Goal: Task Accomplishment & Management: Manage account settings

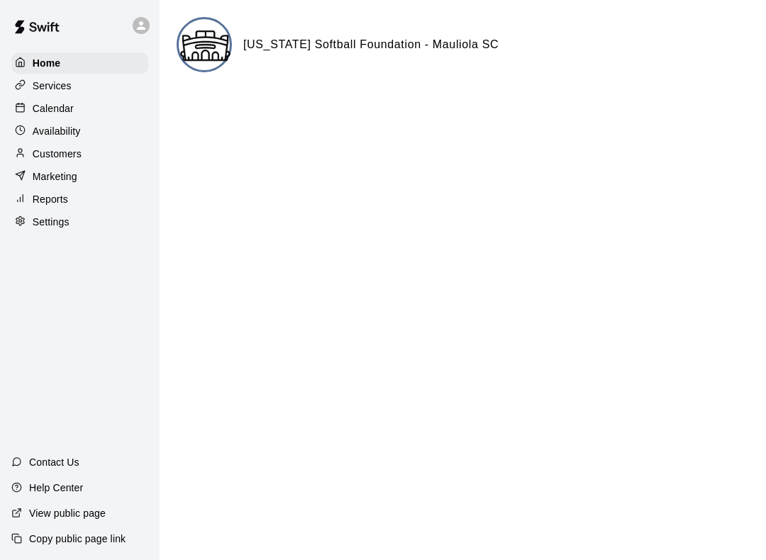
click at [53, 86] on p "Services" at bounding box center [52, 86] width 39 height 14
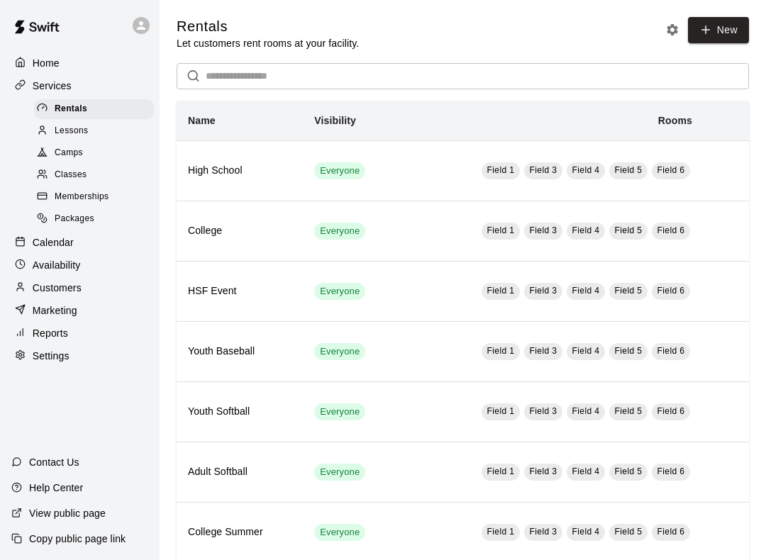
click at [66, 245] on p "Calendar" at bounding box center [53, 242] width 41 height 14
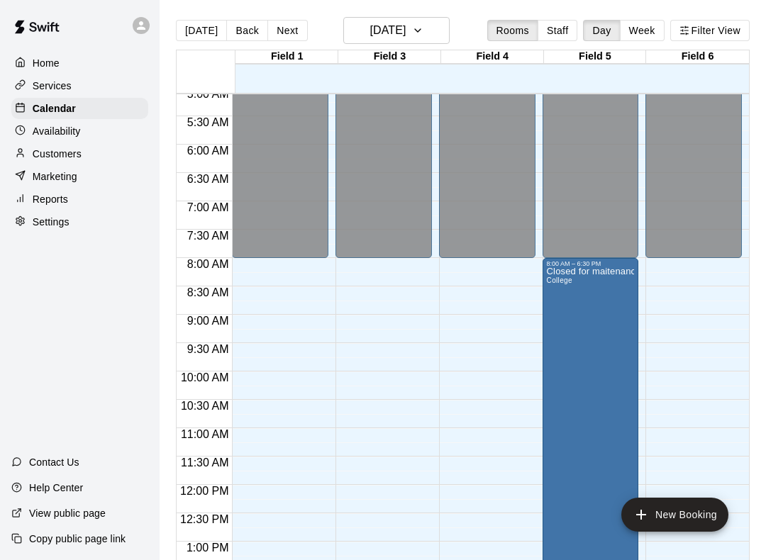
scroll to position [292, 0]
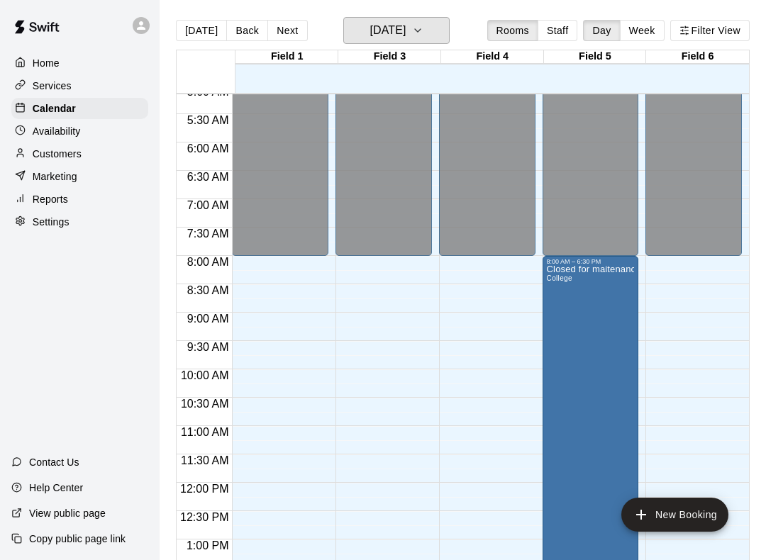
click at [423, 26] on icon "button" at bounding box center [417, 30] width 11 height 17
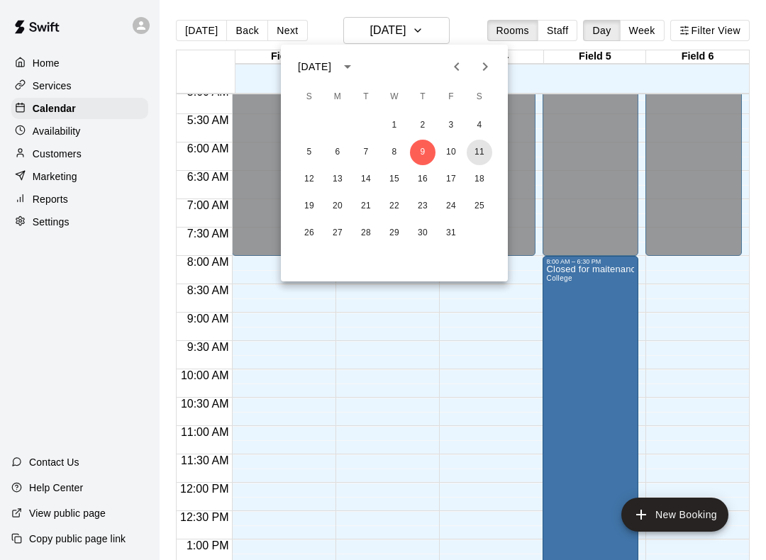
click at [479, 154] on button "11" at bounding box center [479, 153] width 26 height 26
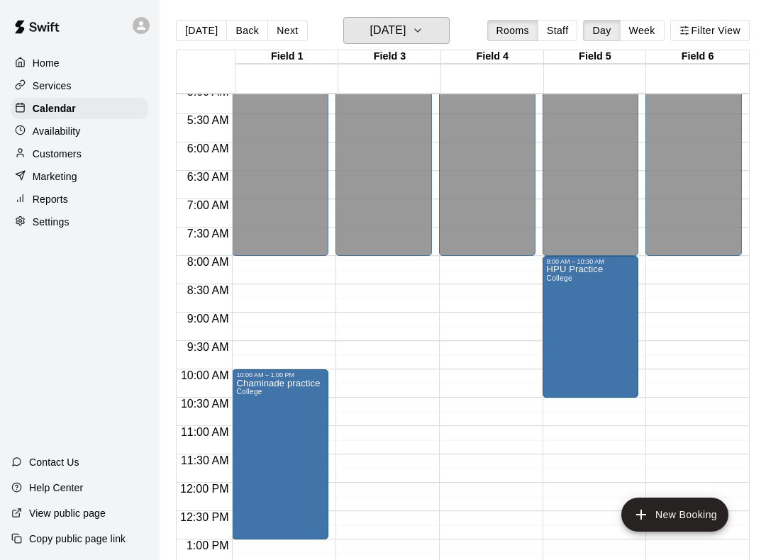
click at [423, 33] on icon "button" at bounding box center [417, 30] width 11 height 17
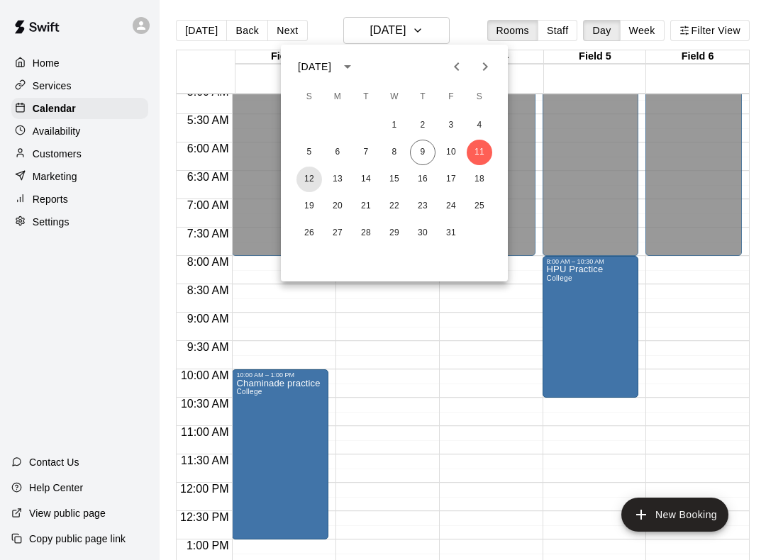
click at [311, 182] on button "12" at bounding box center [309, 180] width 26 height 26
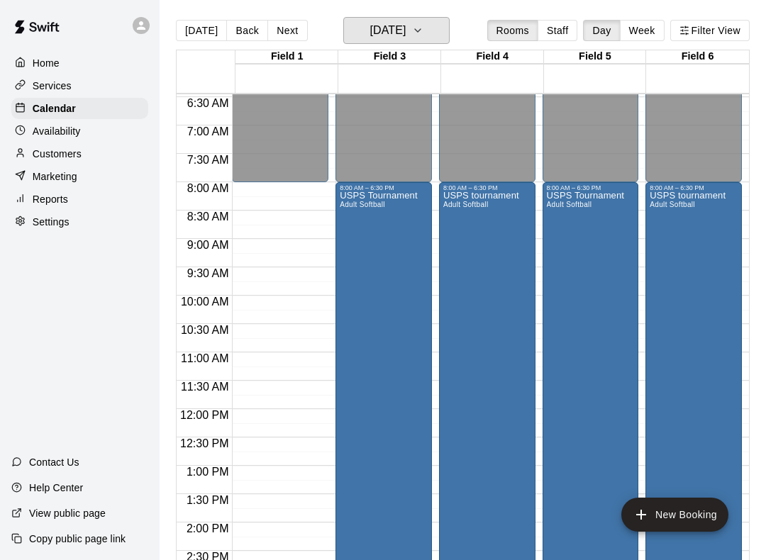
scroll to position [378, 0]
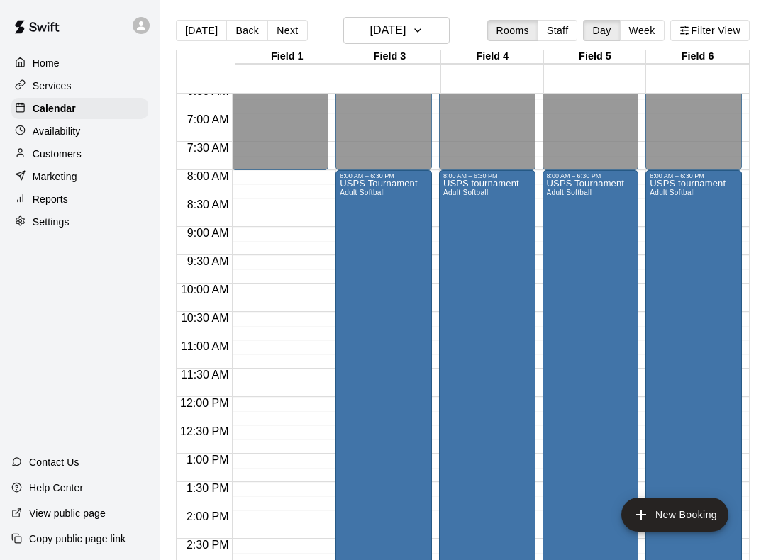
click at [71, 155] on p "Customers" at bounding box center [57, 154] width 49 height 14
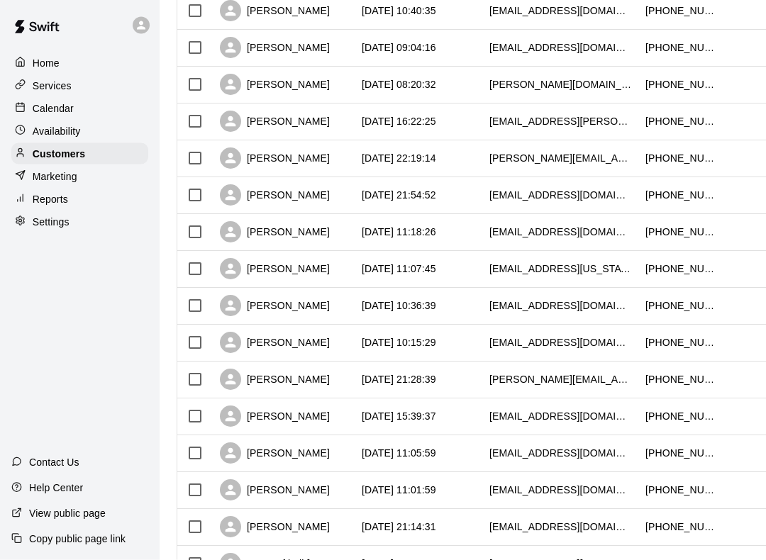
scroll to position [305, 0]
click at [43, 110] on p "Calendar" at bounding box center [53, 108] width 41 height 14
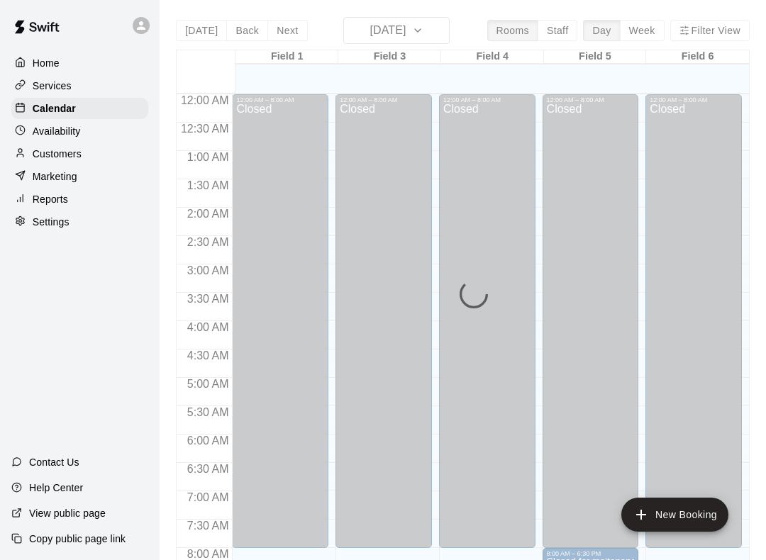
scroll to position [837, 0]
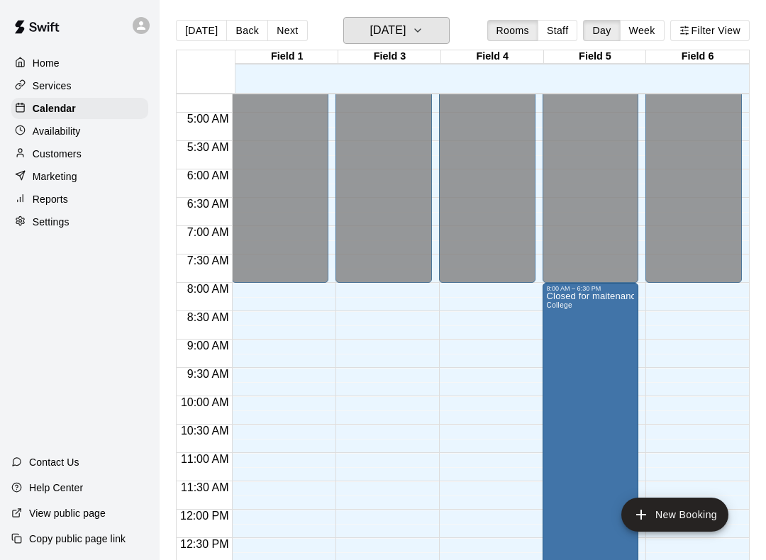
click at [429, 30] on button "[DATE]" at bounding box center [396, 30] width 106 height 27
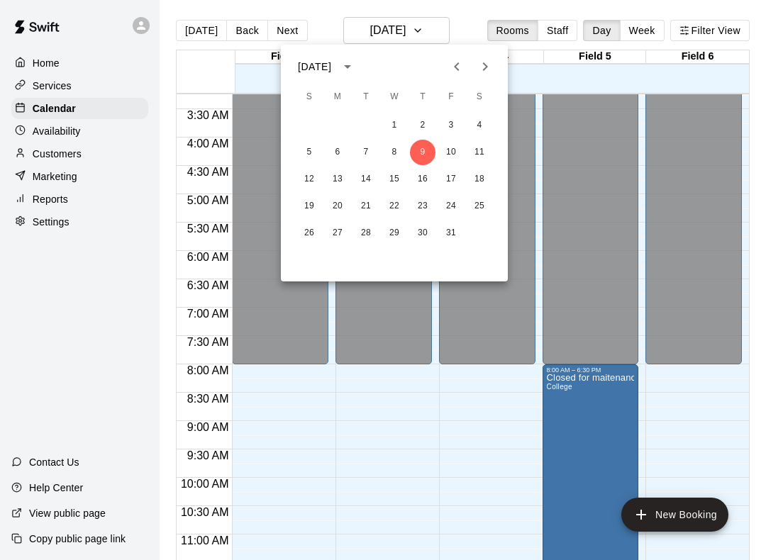
scroll to position [183, 0]
click at [304, 177] on button "12" at bounding box center [309, 180] width 26 height 26
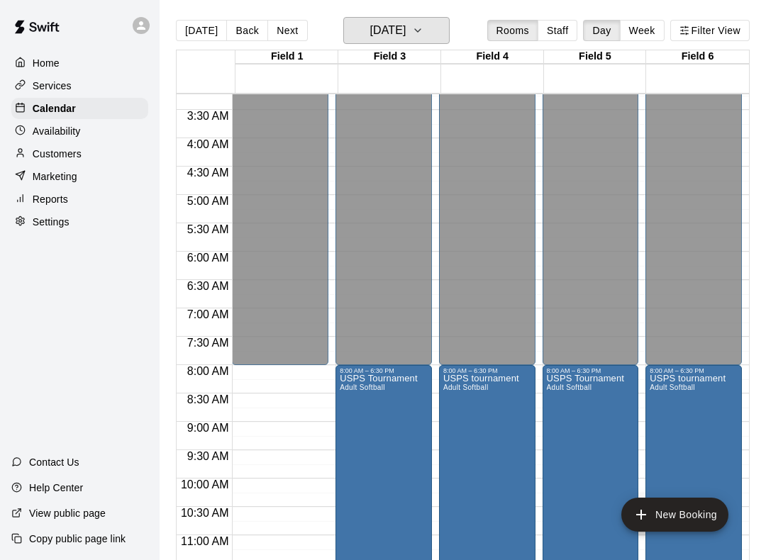
click at [425, 30] on button "Sunday Oct 12" at bounding box center [396, 30] width 106 height 27
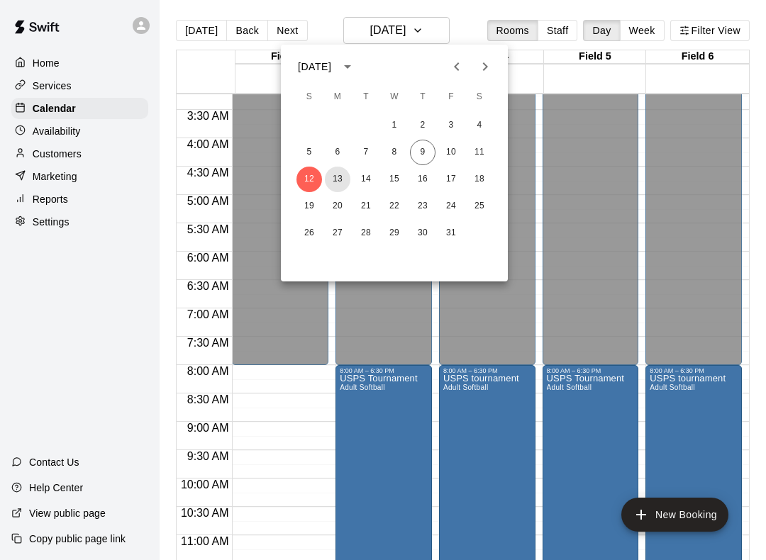
click at [343, 177] on button "13" at bounding box center [338, 180] width 26 height 26
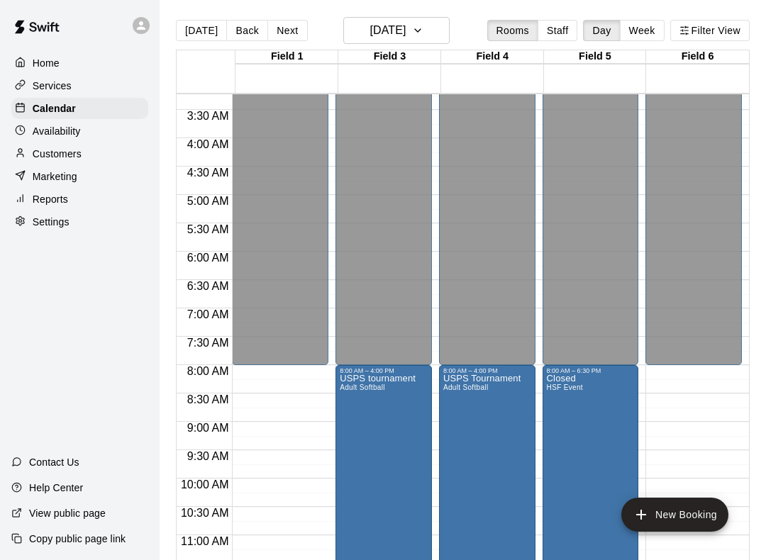
click at [355, 455] on icon "delete" at bounding box center [356, 458] width 10 height 13
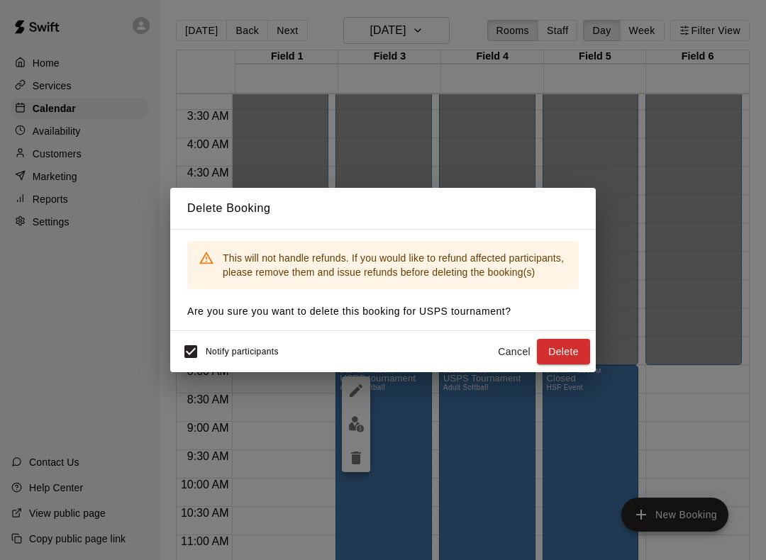
click at [569, 348] on button "Delete" at bounding box center [563, 352] width 53 height 26
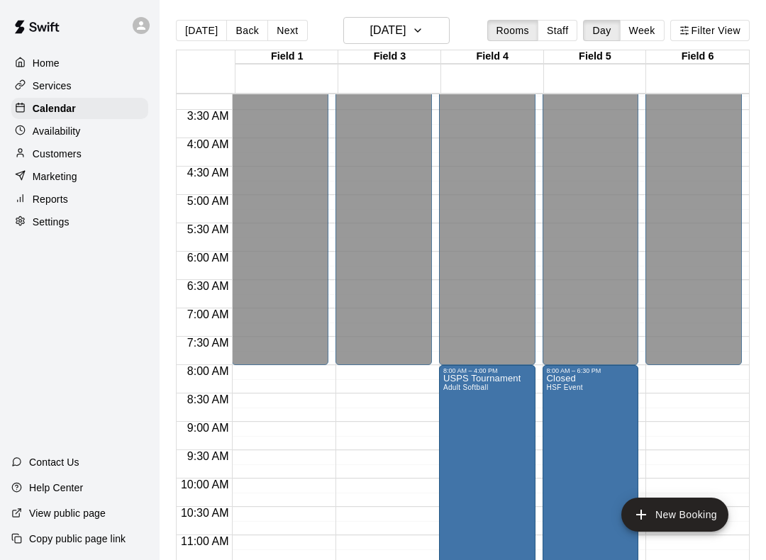
click at [456, 457] on icon "delete" at bounding box center [459, 458] width 10 height 13
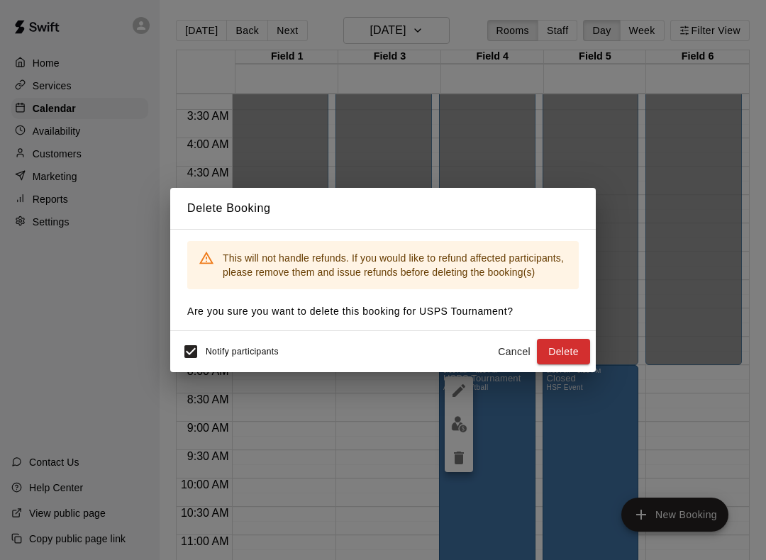
click at [574, 350] on button "Delete" at bounding box center [563, 352] width 53 height 26
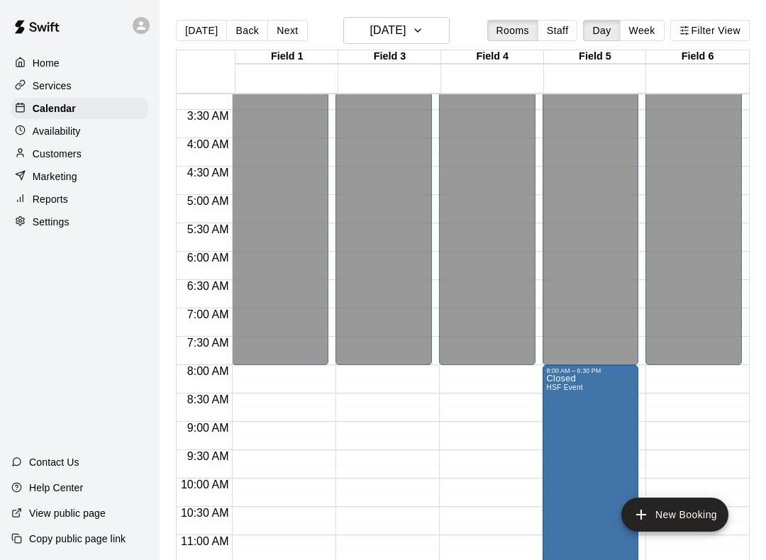
click at [607, 419] on div at bounding box center [383, 280] width 766 height 560
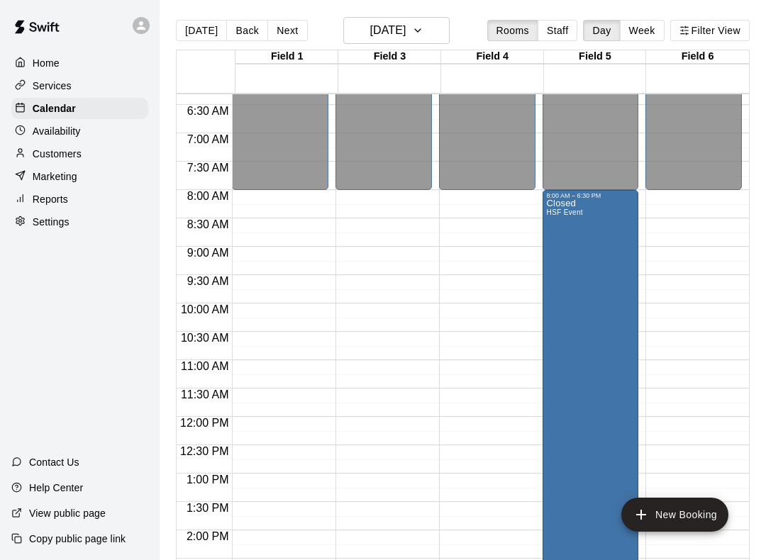
scroll to position [360, 0]
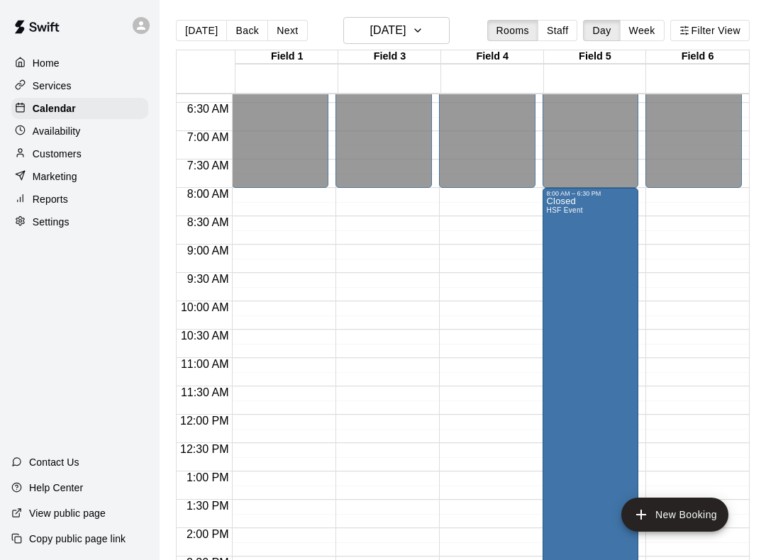
click at [583, 308] on div "Closed HSF Event" at bounding box center [565, 477] width 36 height 560
click at [590, 321] on div at bounding box center [383, 280] width 766 height 560
click at [406, 30] on h6 "Monday Oct 13" at bounding box center [387, 31] width 36 height 20
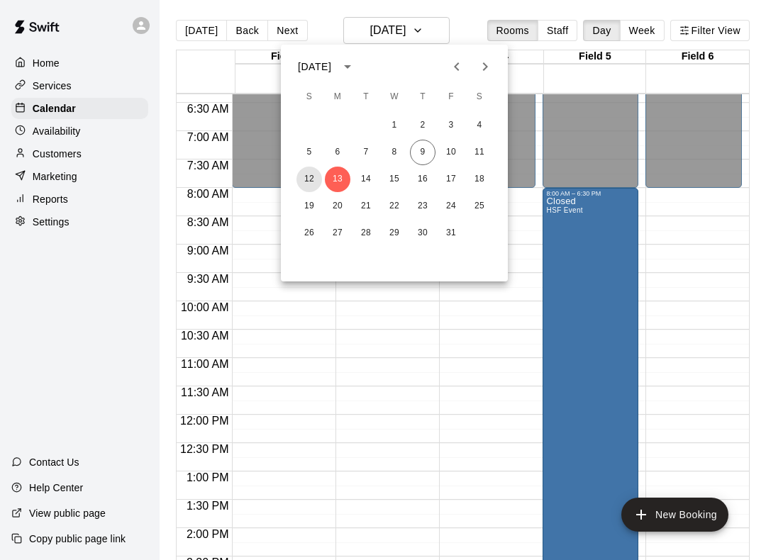
click at [299, 177] on button "12" at bounding box center [309, 180] width 26 height 26
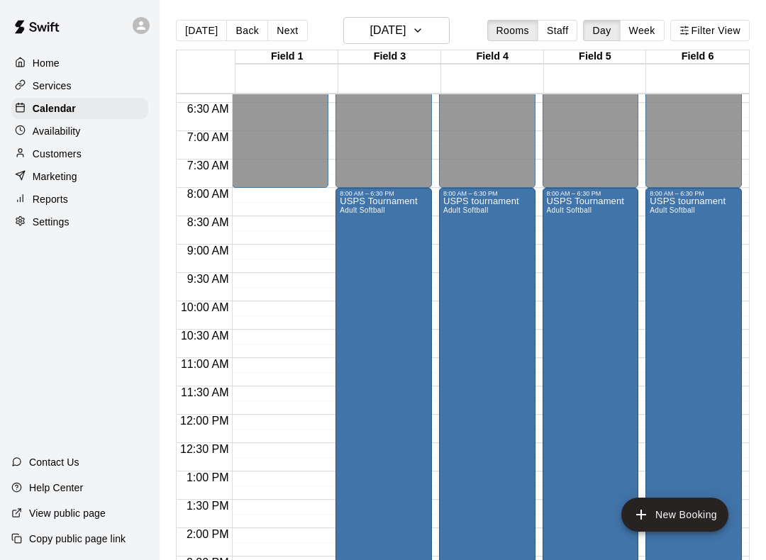
click at [376, 328] on div "USPS Tournament Adult Softball" at bounding box center [379, 477] width 78 height 560
click at [354, 207] on icon "edit" at bounding box center [355, 213] width 17 height 17
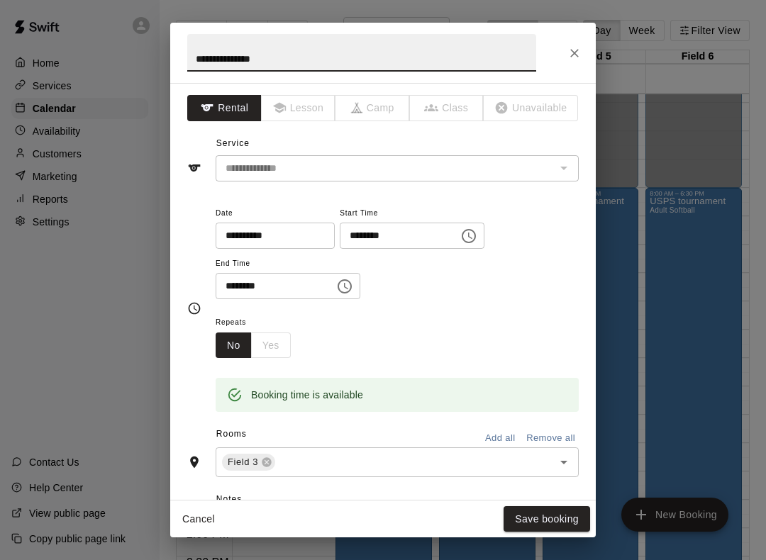
click at [460, 235] on icon "Choose time, selected time is 8:00 AM" at bounding box center [468, 236] width 17 height 17
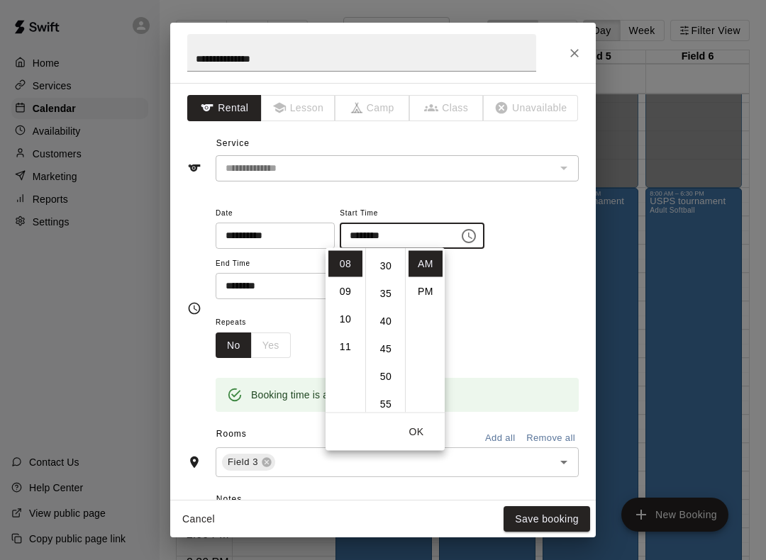
scroll to position [164, 0]
click at [425, 437] on button "OK" at bounding box center [415, 432] width 45 height 26
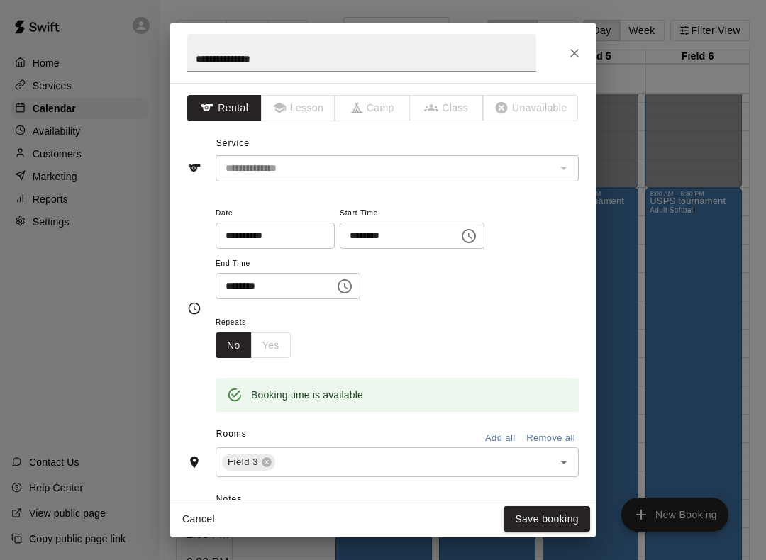
click at [398, 229] on input "********" at bounding box center [394, 236] width 109 height 26
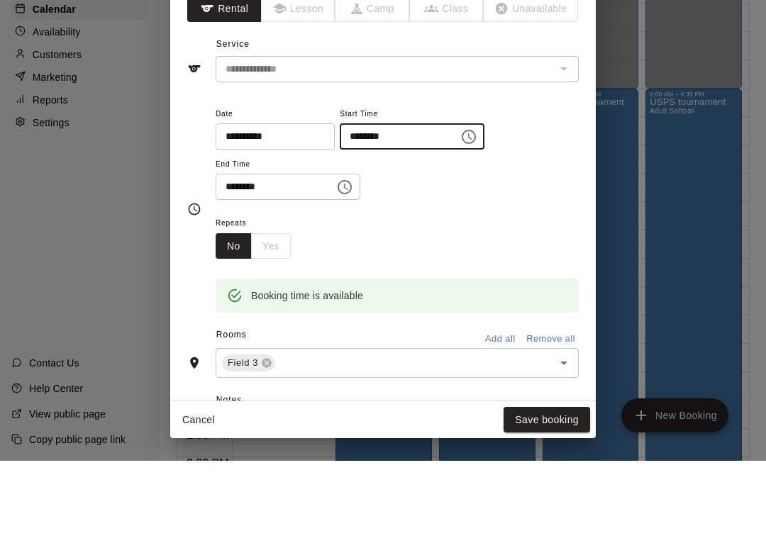
click at [462, 229] on icon "Choose time, selected time is 8:00 AM" at bounding box center [469, 236] width 14 height 14
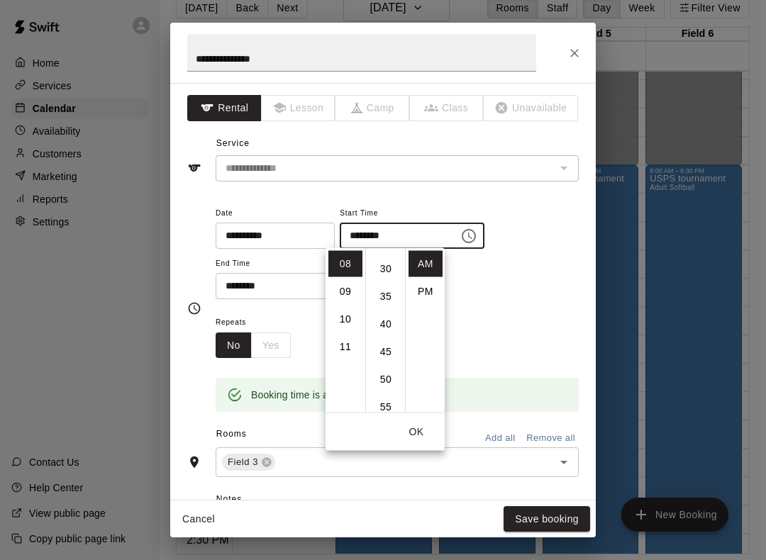
scroll to position [162, 0]
click at [384, 266] on li "30" at bounding box center [386, 268] width 34 height 26
type input "********"
click at [419, 433] on button "OK" at bounding box center [415, 432] width 45 height 26
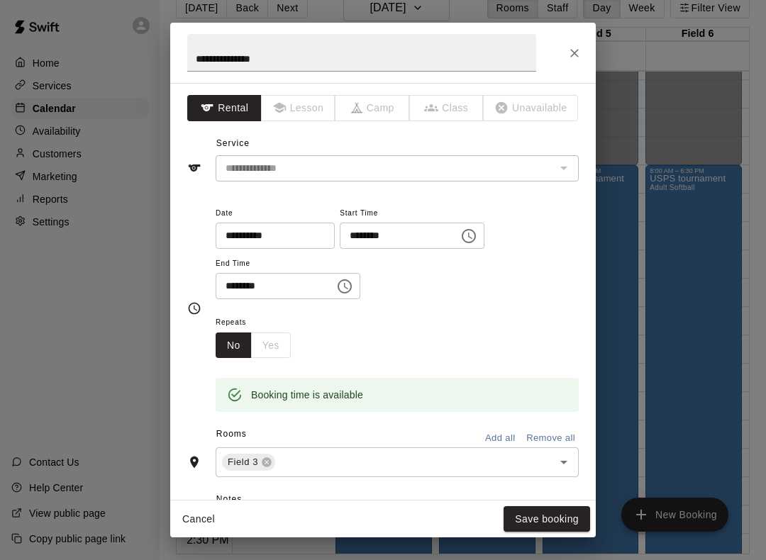
click at [336, 279] on icon "Choose time, selected time is 6:30 PM" at bounding box center [344, 286] width 17 height 17
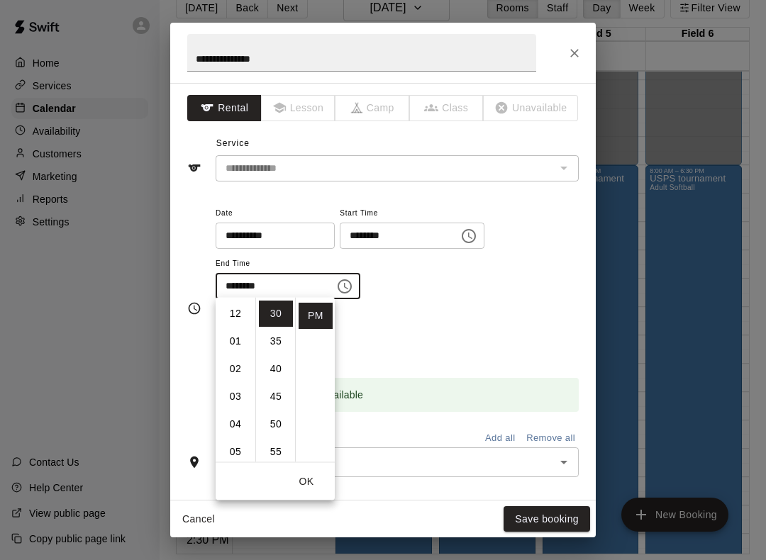
scroll to position [0, 0]
click at [237, 311] on li "12" at bounding box center [235, 314] width 34 height 26
click at [281, 318] on li "00" at bounding box center [276, 314] width 34 height 26
click at [276, 319] on li "30" at bounding box center [276, 324] width 34 height 26
type input "********"
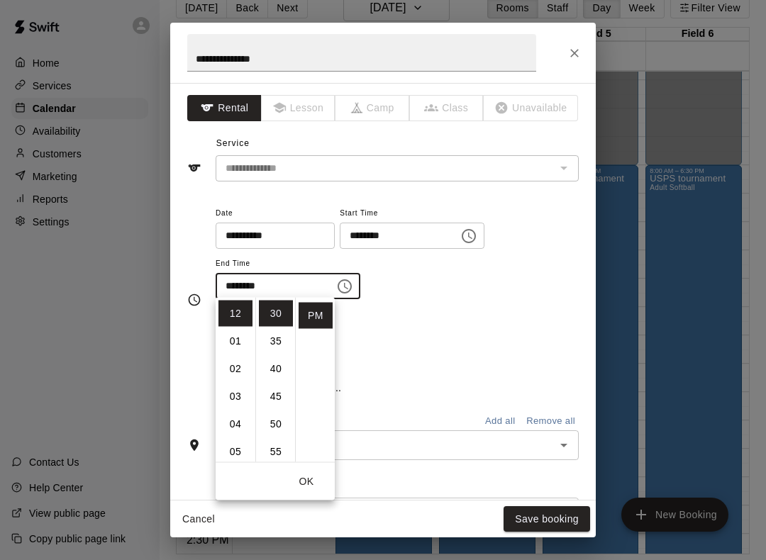
scroll to position [166, 0]
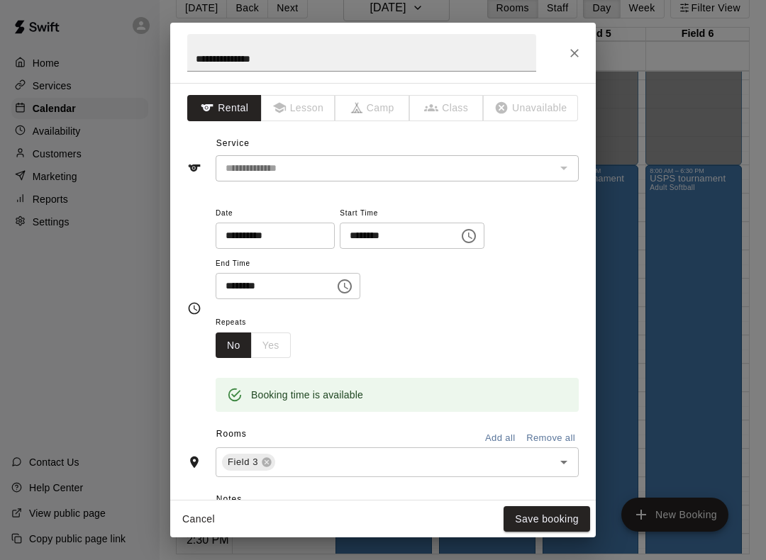
click at [398, 291] on div "**********" at bounding box center [397, 252] width 363 height 96
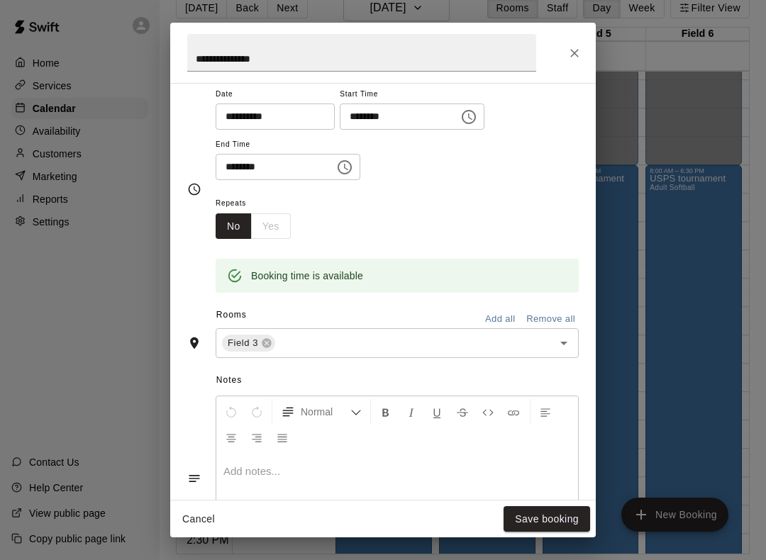
scroll to position [122, 0]
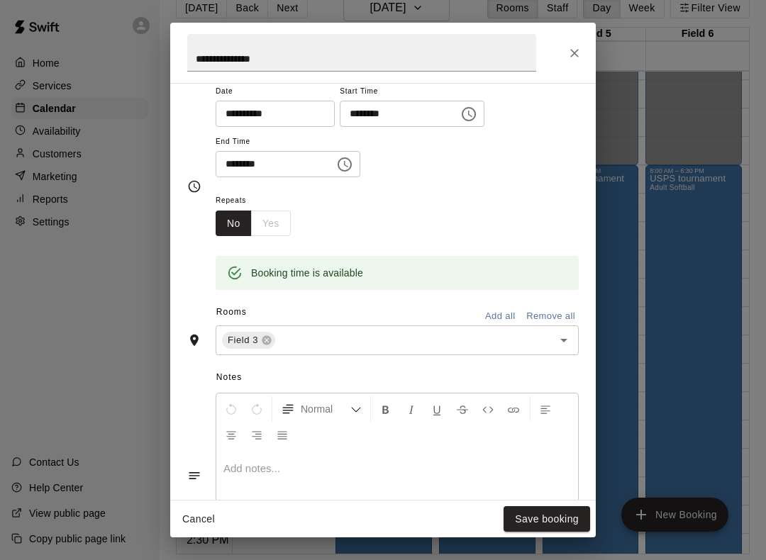
click at [496, 312] on button "Add all" at bounding box center [499, 317] width 45 height 22
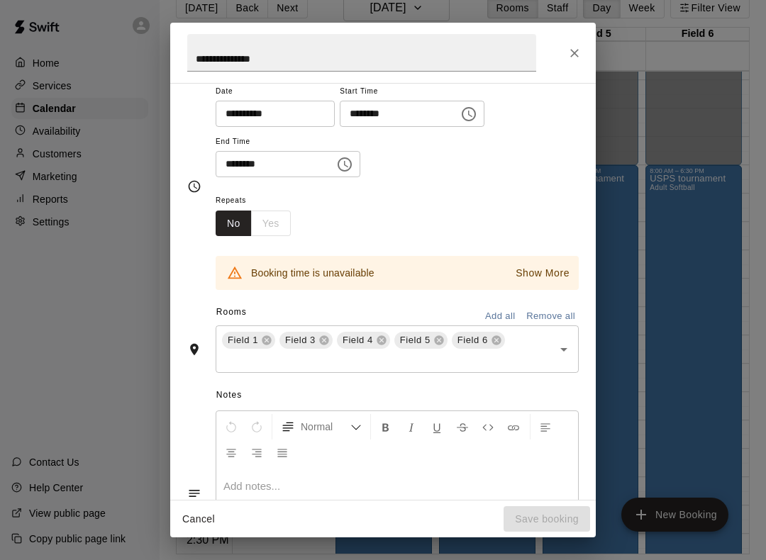
click at [262, 340] on icon at bounding box center [266, 340] width 11 height 11
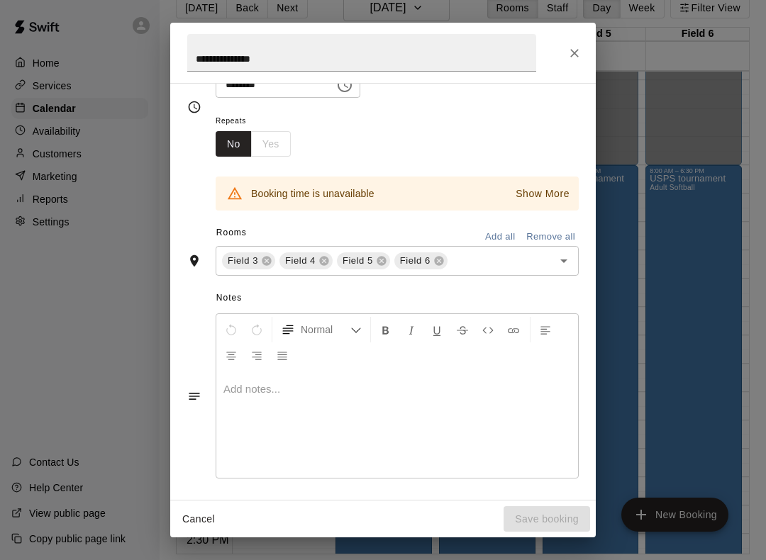
scroll to position [191, 0]
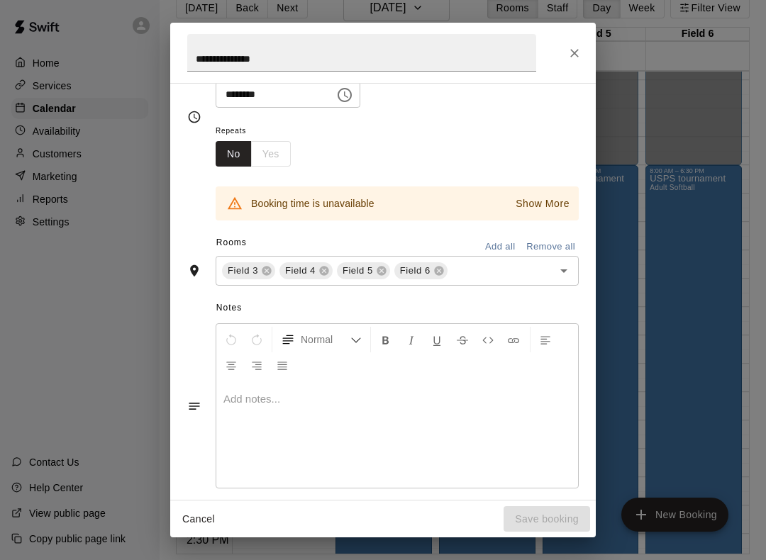
click at [439, 269] on icon at bounding box center [438, 271] width 9 height 9
click at [376, 274] on span "Field 5" at bounding box center [358, 271] width 42 height 14
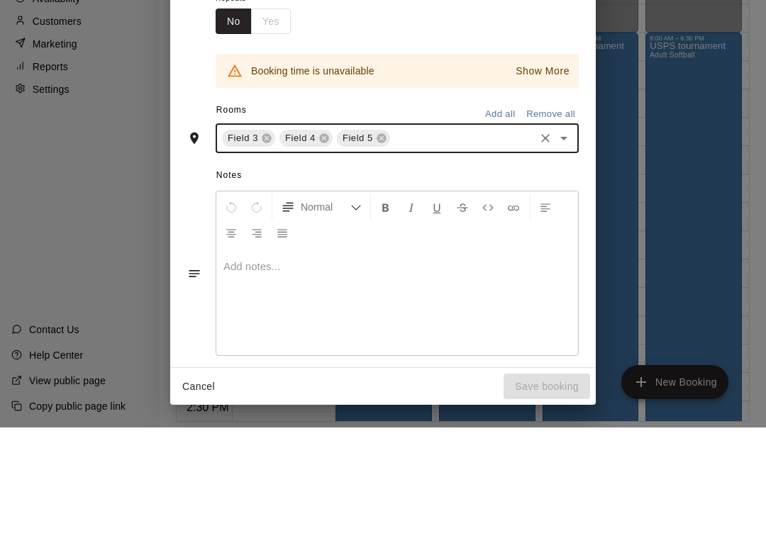
click at [379, 265] on icon at bounding box center [381, 270] width 11 height 11
click at [326, 265] on icon at bounding box center [323, 270] width 11 height 11
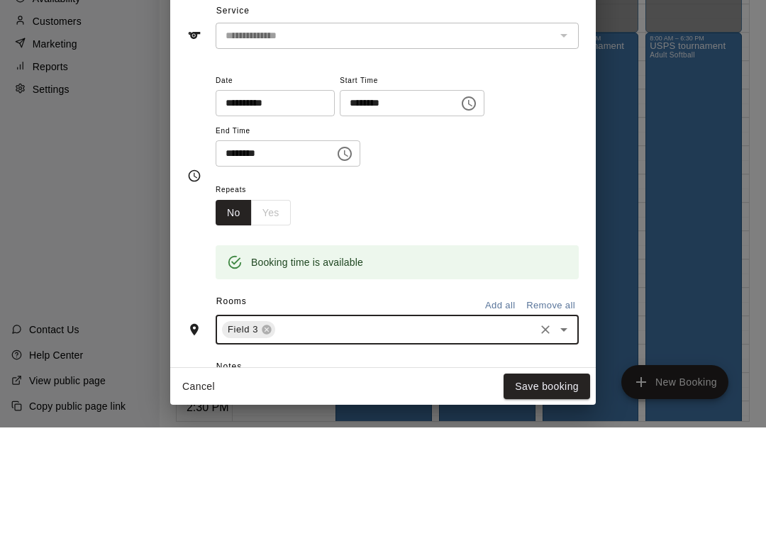
scroll to position [0, 0]
click at [669, 164] on div "**********" at bounding box center [383, 280] width 766 height 560
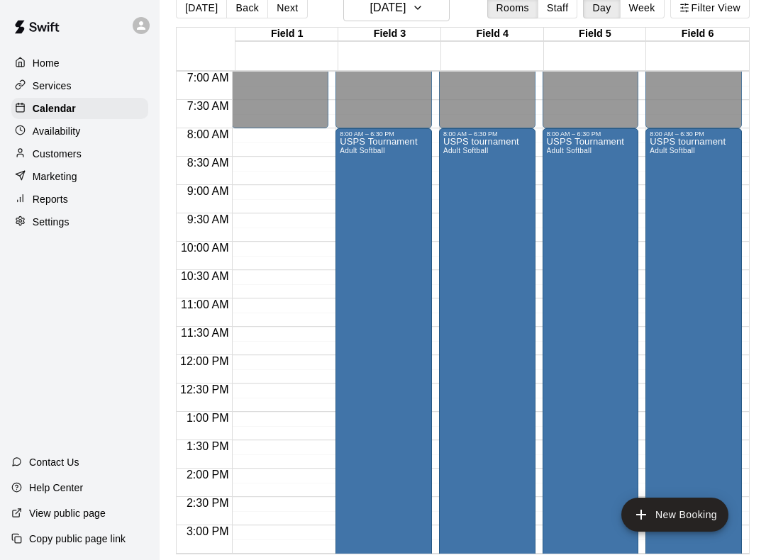
scroll to position [391, 0]
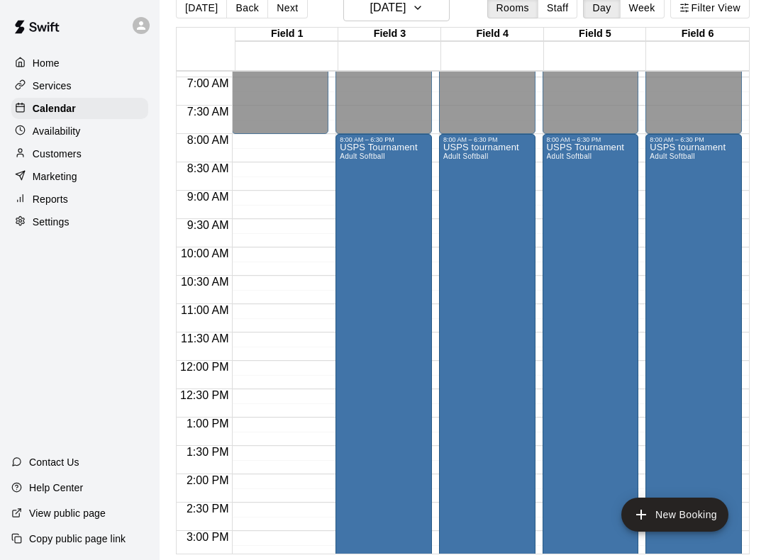
click at [698, 211] on div "USPS tournament Adult Softball" at bounding box center [687, 423] width 76 height 560
click at [661, 232] on icon "delete" at bounding box center [664, 226] width 10 height 13
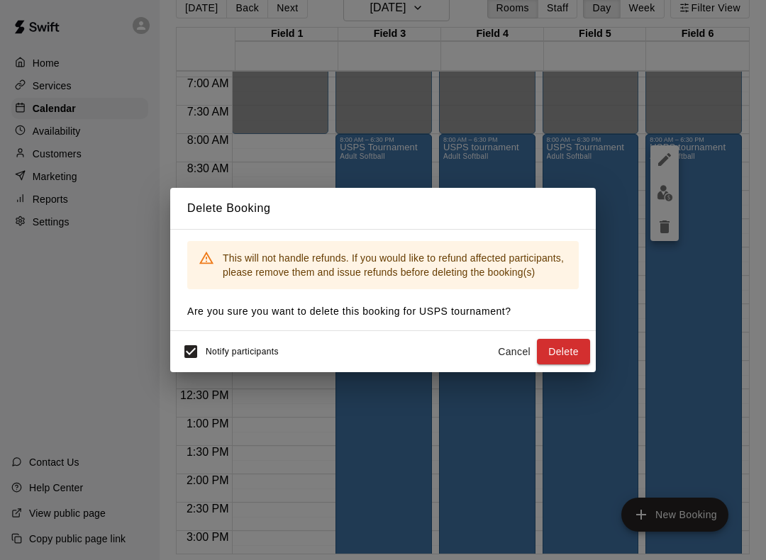
click at [570, 354] on button "Delete" at bounding box center [563, 352] width 53 height 26
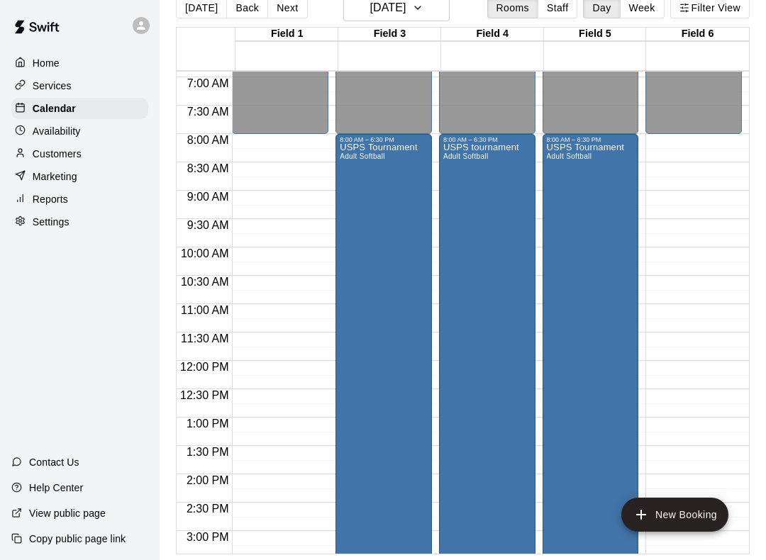
click at [603, 267] on div "USPS Tournament Adult Softball" at bounding box center [586, 423] width 78 height 560
click at [564, 228] on icon "delete" at bounding box center [562, 226] width 10 height 13
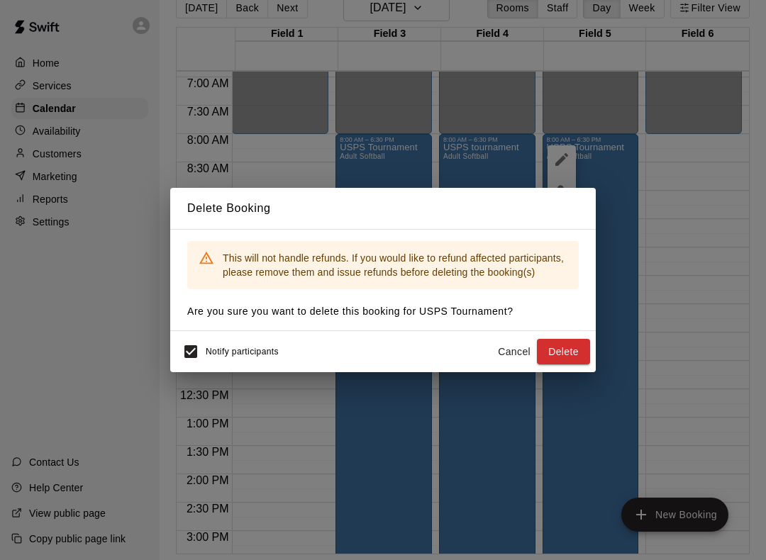
click at [571, 348] on button "Delete" at bounding box center [563, 352] width 53 height 26
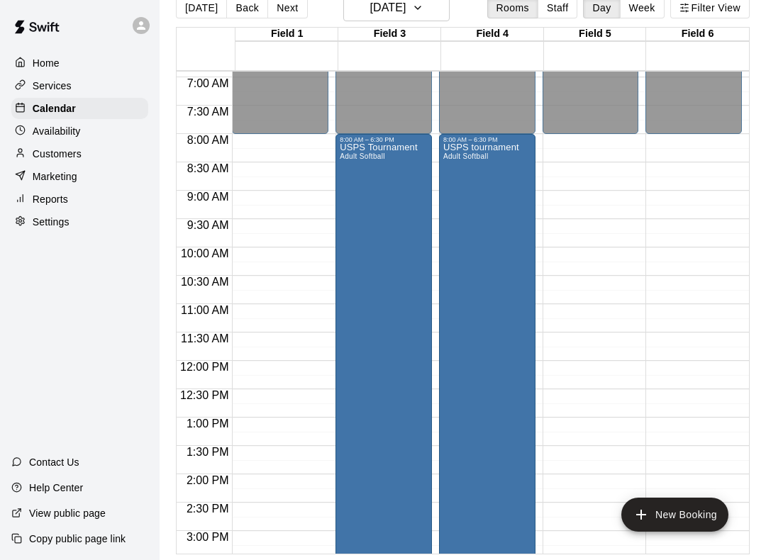
click at [501, 237] on div "USPS tournament Adult Softball" at bounding box center [481, 423] width 76 height 560
click at [465, 235] on button "delete" at bounding box center [458, 227] width 28 height 28
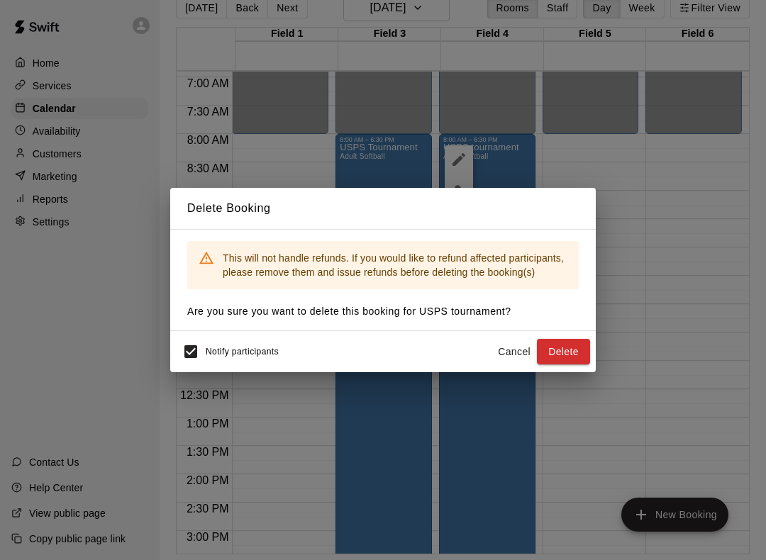
click at [564, 350] on button "Delete" at bounding box center [563, 352] width 53 height 26
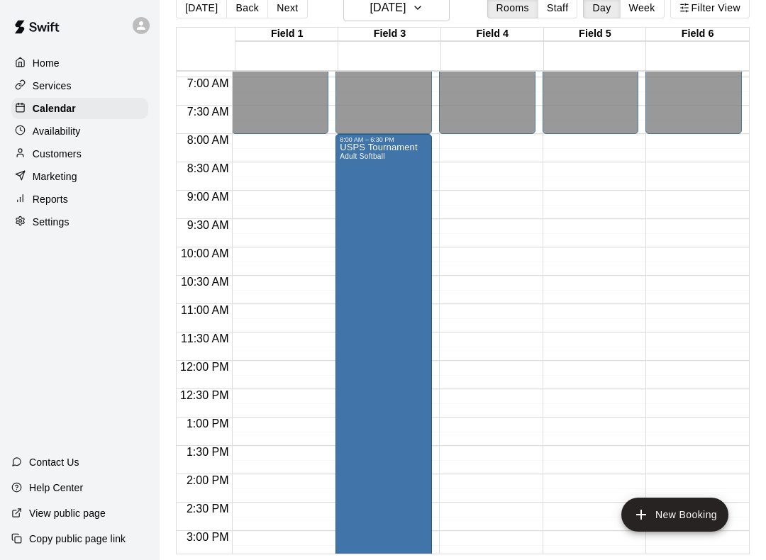
click at [379, 194] on div "USPS Tournament Adult Softball" at bounding box center [379, 423] width 78 height 560
click at [362, 158] on icon "edit" at bounding box center [355, 159] width 17 height 17
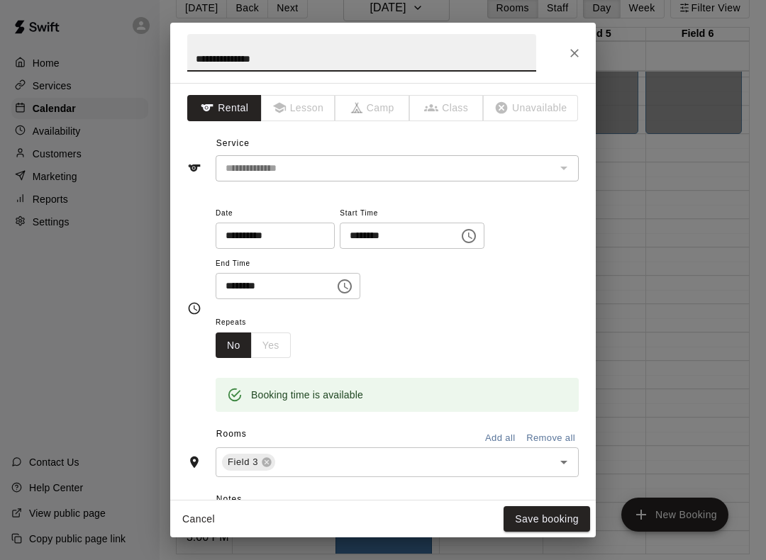
click at [454, 230] on button "Choose time, selected time is 8:00 AM" at bounding box center [468, 236] width 28 height 28
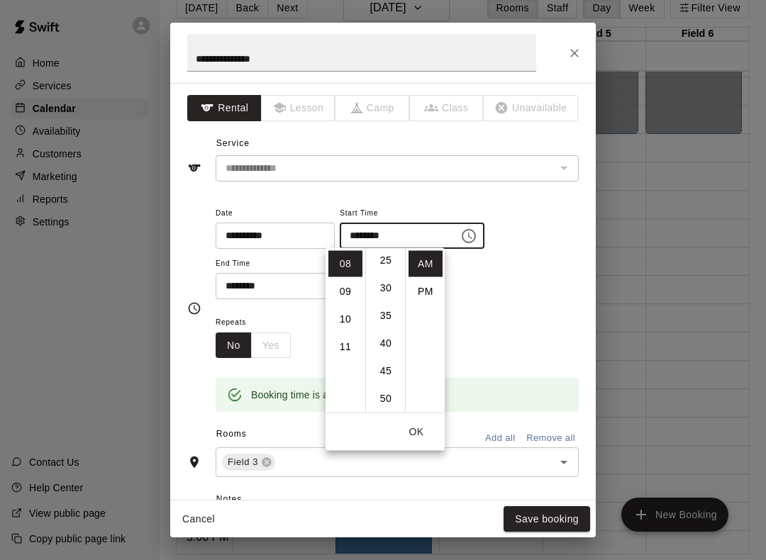
scroll to position [152, 0]
click at [383, 279] on li "30" at bounding box center [386, 278] width 34 height 26
type input "********"
click at [293, 281] on input "********" at bounding box center [270, 286] width 109 height 26
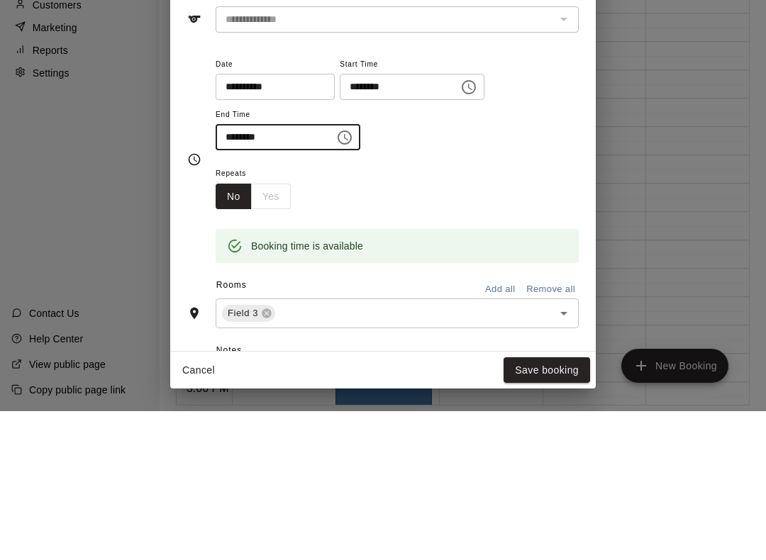
click at [336, 278] on icon "Choose time, selected time is 6:30 PM" at bounding box center [344, 286] width 17 height 17
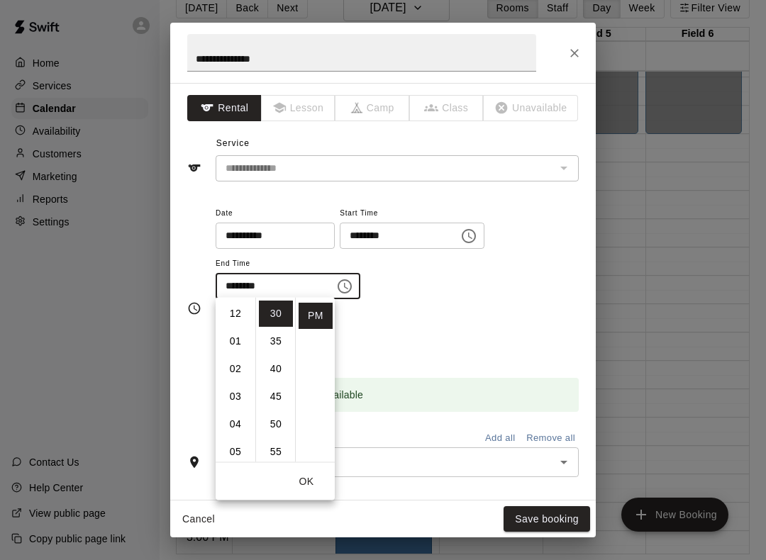
scroll to position [0, 0]
click at [231, 311] on li "12" at bounding box center [235, 314] width 34 height 26
type input "********"
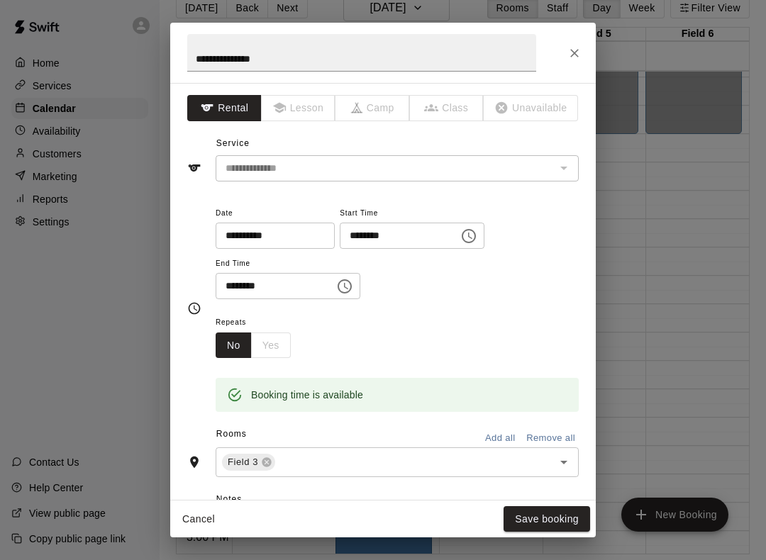
click at [449, 277] on div "**********" at bounding box center [397, 252] width 363 height 96
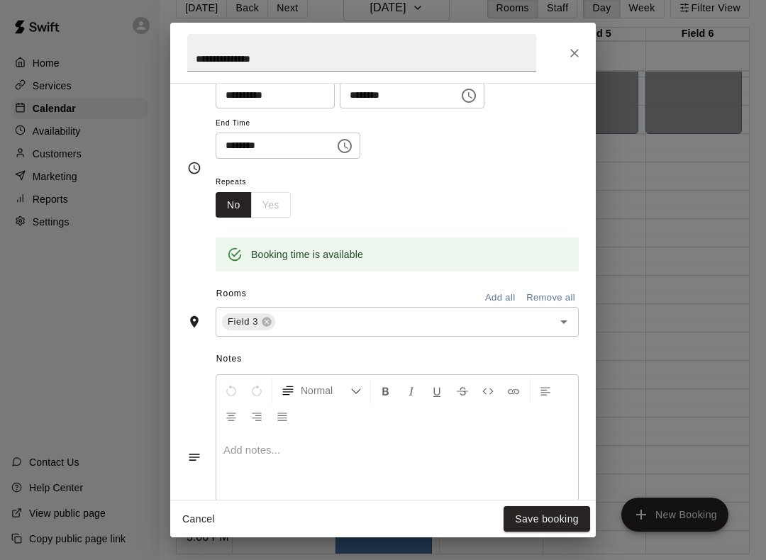
scroll to position [148, 0]
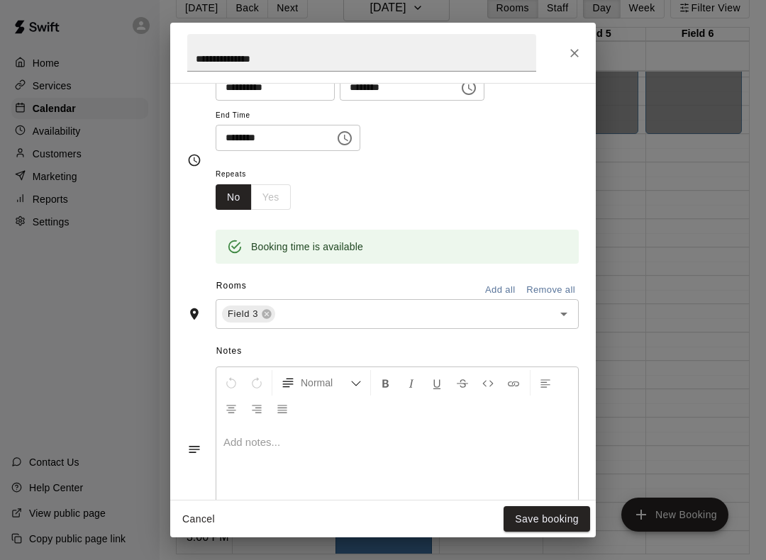
click at [493, 288] on button "Add all" at bounding box center [499, 290] width 45 height 22
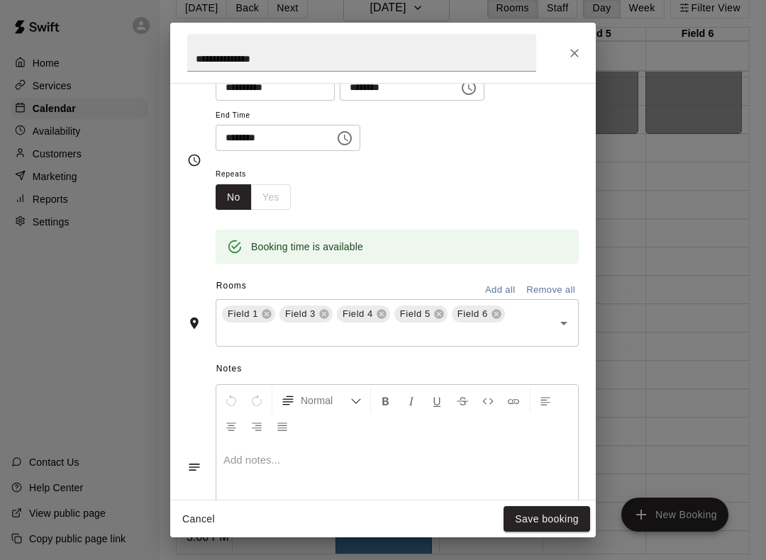
click at [264, 313] on icon at bounding box center [266, 314] width 9 height 9
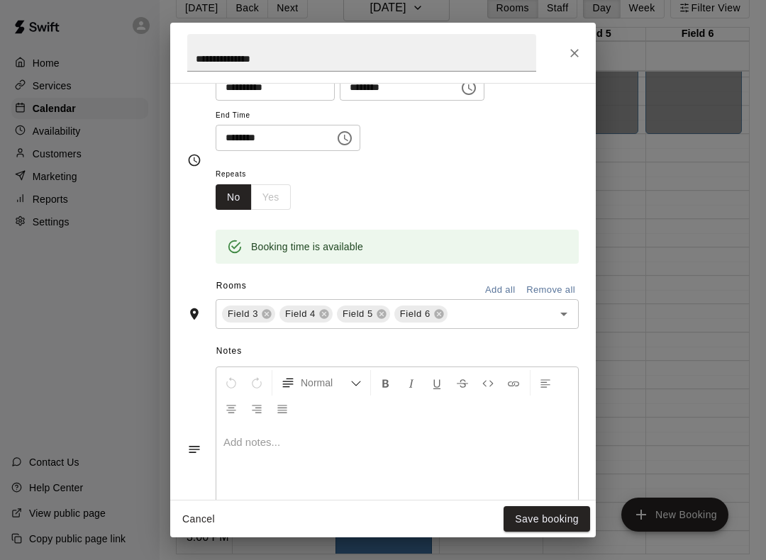
click at [547, 518] on button "Save booking" at bounding box center [546, 519] width 86 height 26
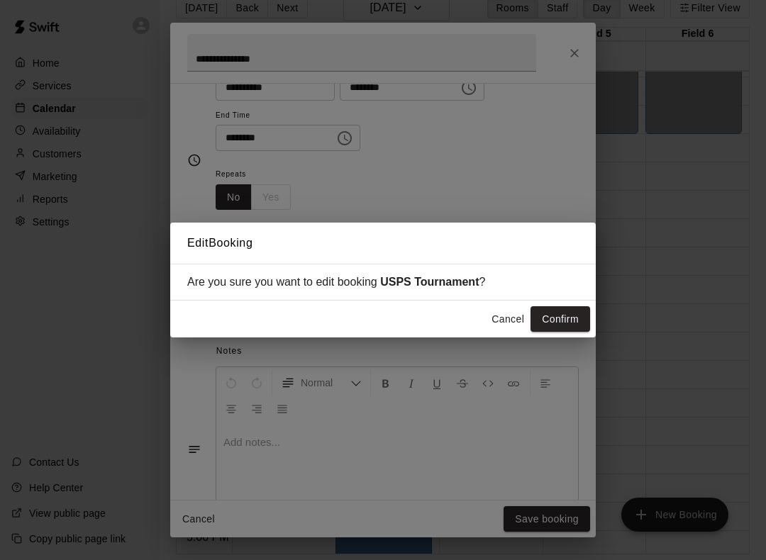
click at [572, 318] on button "Confirm" at bounding box center [560, 319] width 60 height 26
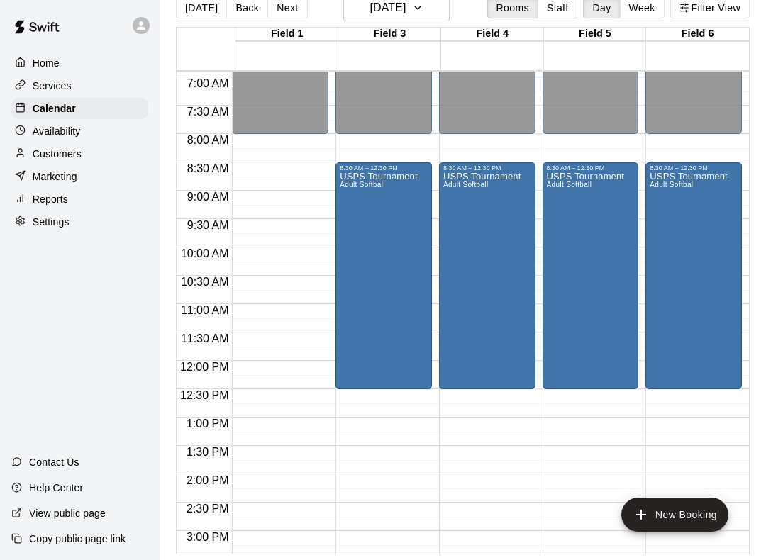
click at [669, 515] on button "New Booking" at bounding box center [674, 515] width 107 height 34
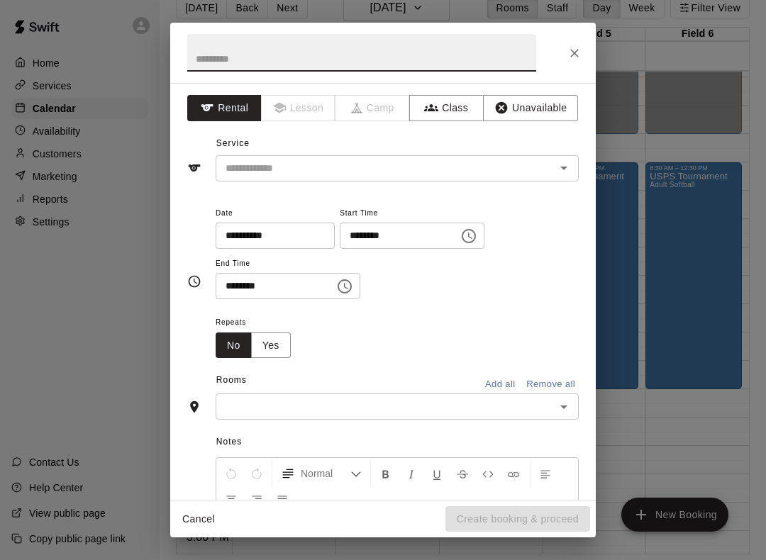
scroll to position [0, 0]
click at [281, 50] on input "text" at bounding box center [361, 53] width 349 height 38
click at [558, 167] on icon "Open" at bounding box center [563, 168] width 17 height 17
type input "**********"
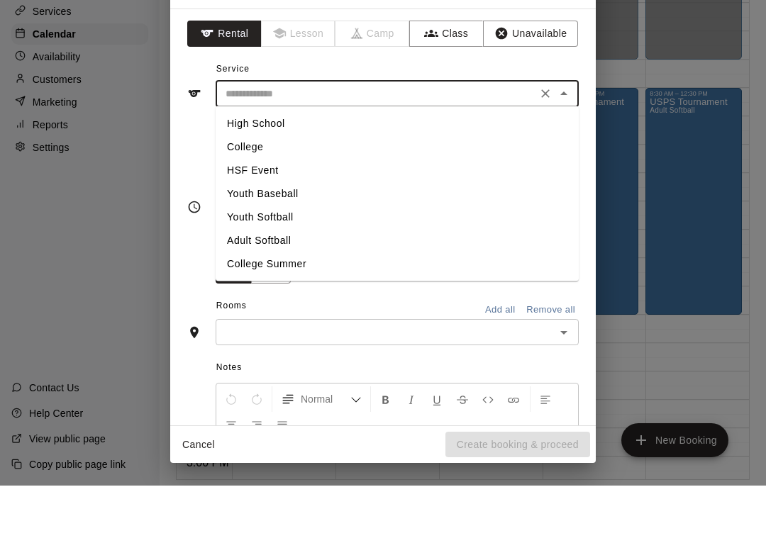
click at [281, 303] on li "Adult Softball" at bounding box center [397, 314] width 363 height 23
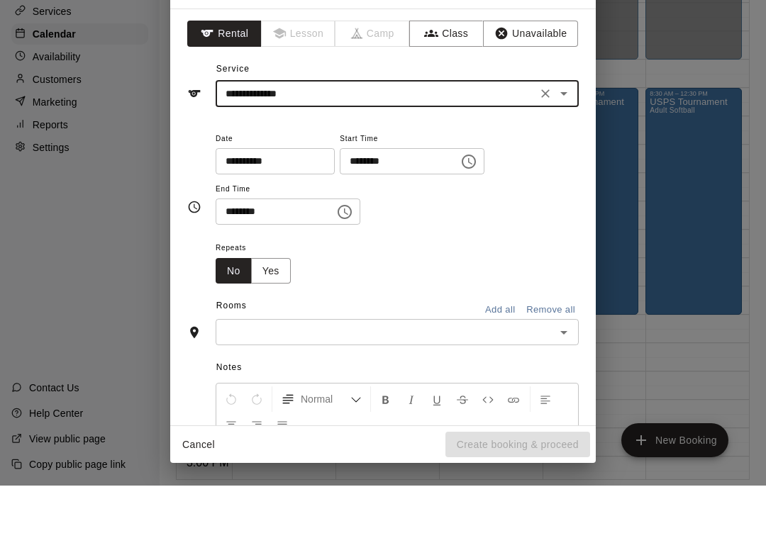
type input "**********"
click at [392, 223] on input "********" at bounding box center [394, 236] width 109 height 26
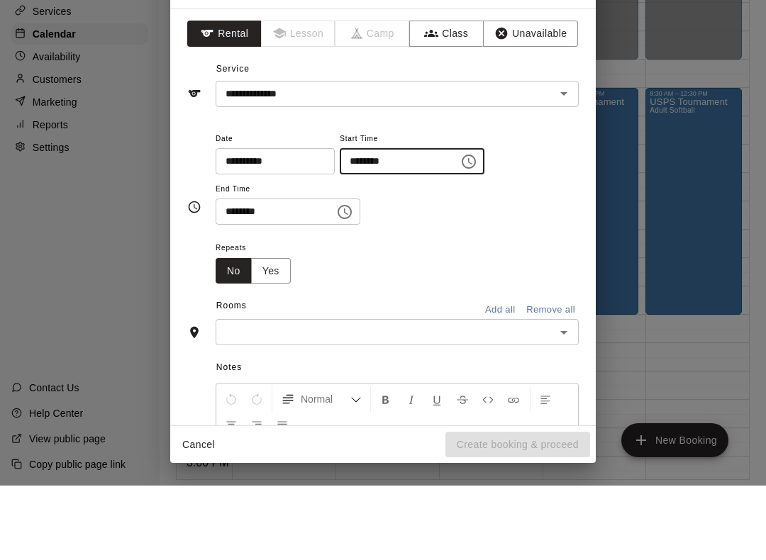
click at [460, 228] on icon "Choose time, selected time is 9:00 PM" at bounding box center [468, 236] width 17 height 17
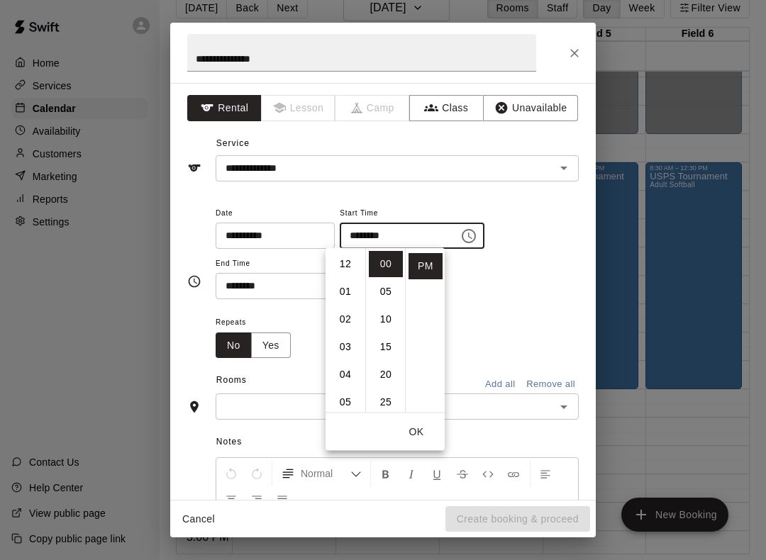
click at [352, 294] on li "01" at bounding box center [345, 292] width 34 height 26
type input "********"
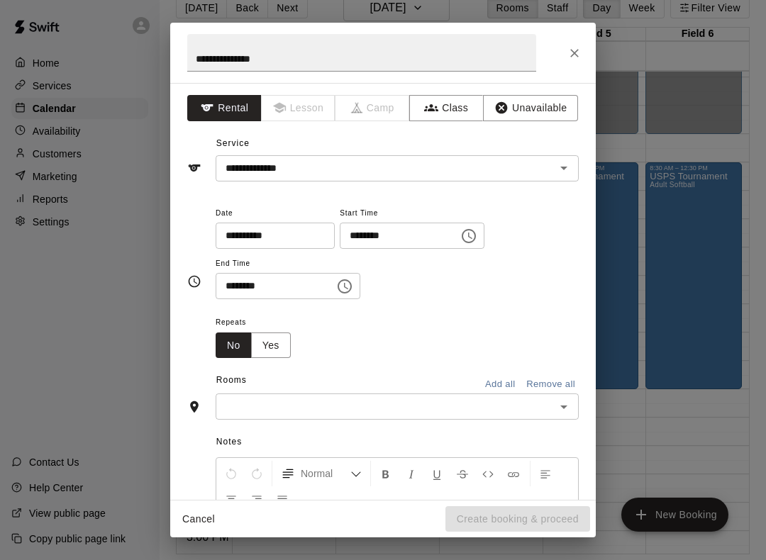
click at [243, 281] on input "********" at bounding box center [270, 286] width 109 height 26
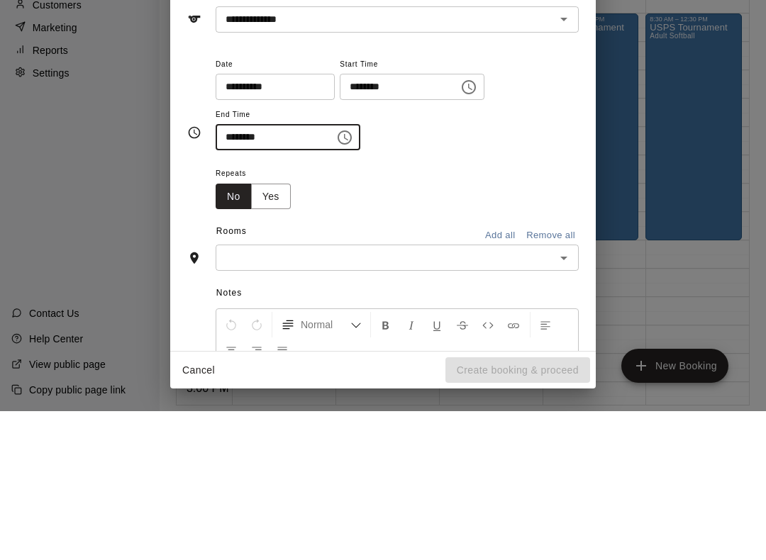
click at [340, 278] on icon "Choose time, selected time is 9:30 PM" at bounding box center [344, 286] width 17 height 17
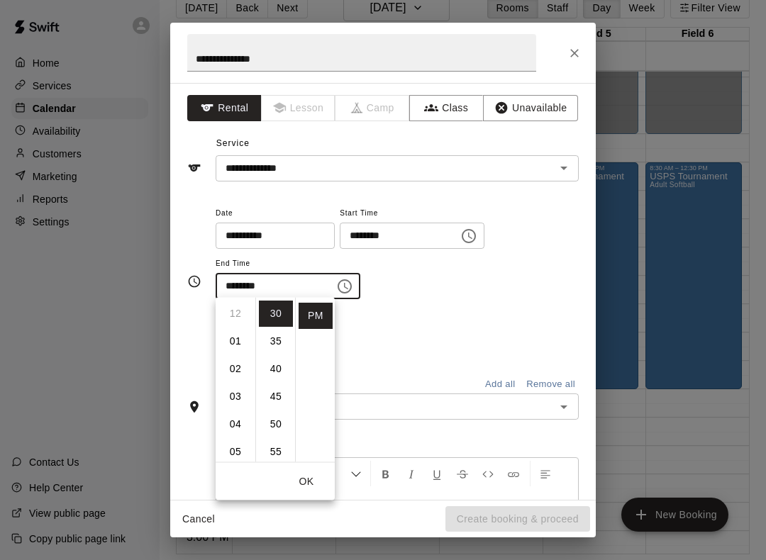
scroll to position [0, 0]
click at [239, 398] on li "03" at bounding box center [235, 397] width 34 height 26
click at [280, 317] on li "00" at bounding box center [276, 314] width 34 height 26
type input "********"
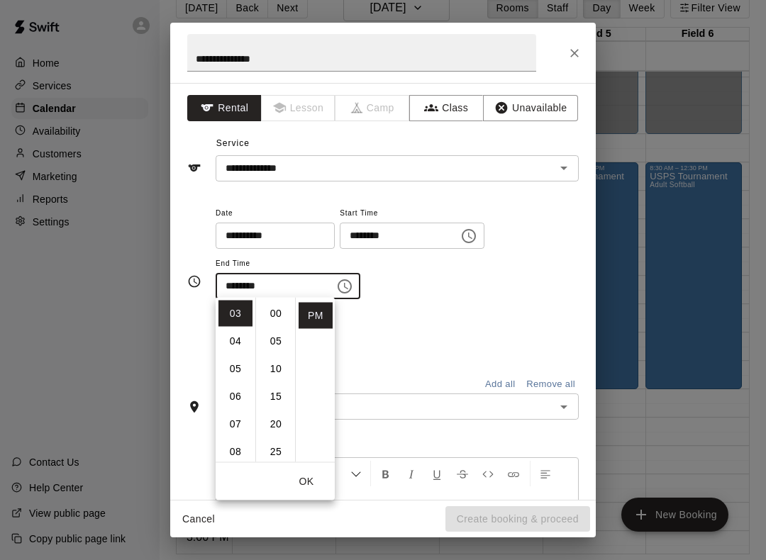
scroll to position [0, 0]
click at [308, 492] on button "OK" at bounding box center [306, 482] width 45 height 26
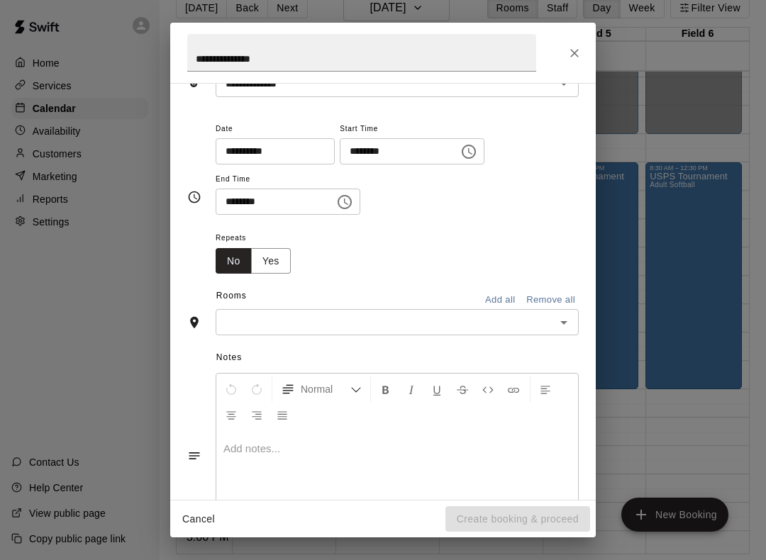
scroll to position [84, 0]
click at [498, 293] on button "Add all" at bounding box center [499, 301] width 45 height 22
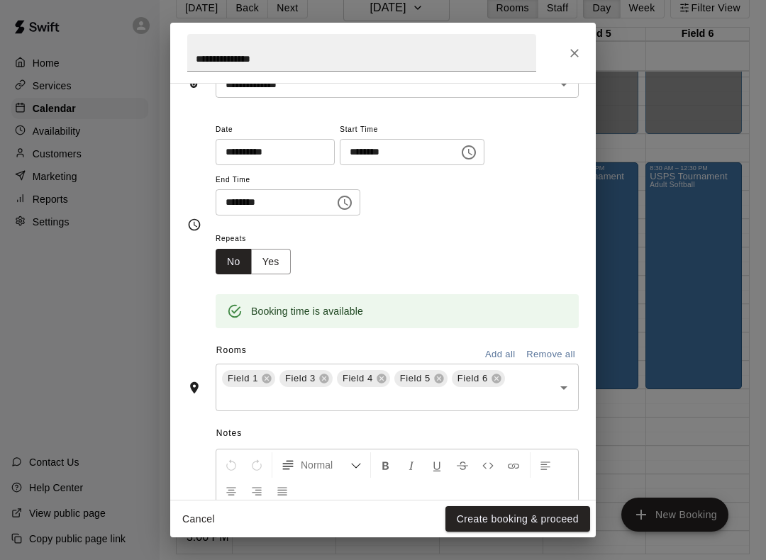
click at [267, 377] on icon at bounding box center [266, 378] width 9 height 9
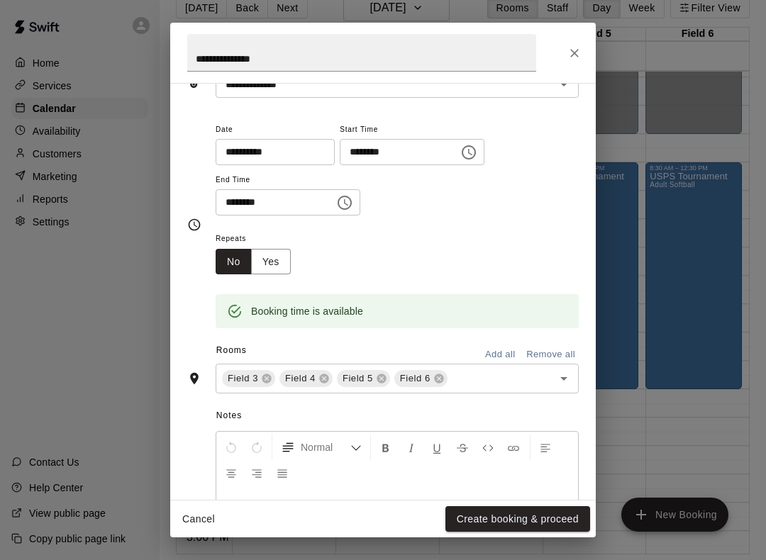
click at [381, 376] on icon at bounding box center [381, 378] width 11 height 11
click at [382, 376] on icon at bounding box center [381, 378] width 11 height 11
click at [543, 520] on button "Create booking & proceed" at bounding box center [517, 519] width 145 height 26
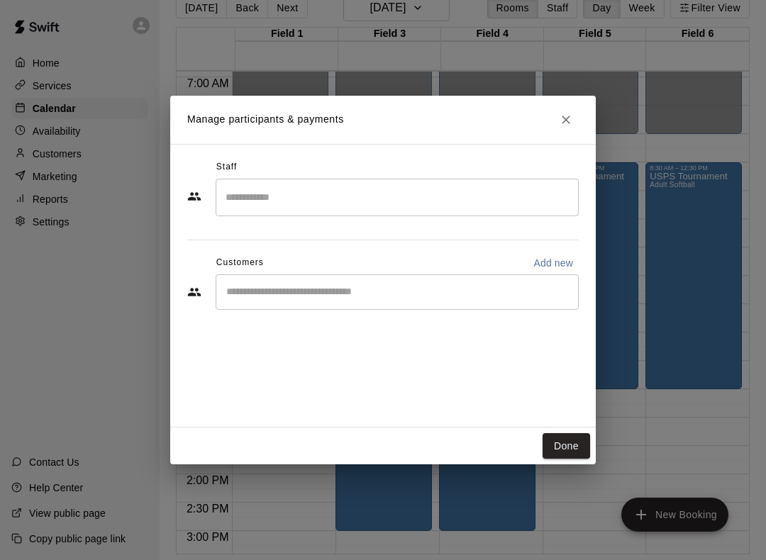
click at [452, 286] on input "Start typing to search customers..." at bounding box center [397, 292] width 350 height 14
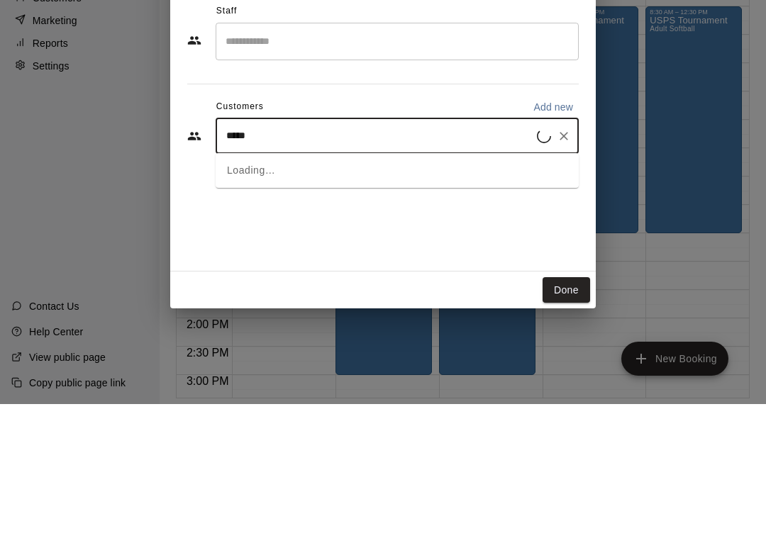
type input "******"
click at [333, 335] on span "[EMAIL_ADDRESS][US_STATE][DOMAIN_NAME]" at bounding box center [356, 340] width 202 height 10
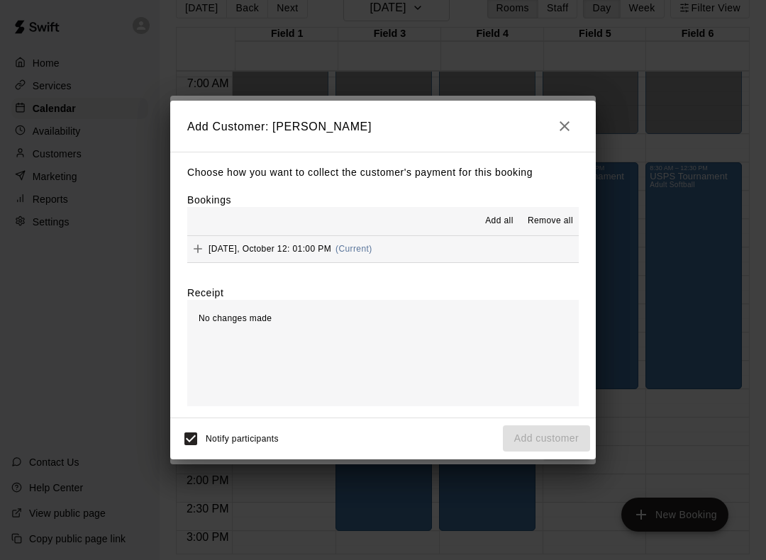
click at [200, 252] on icon "Add" at bounding box center [198, 249] width 14 height 14
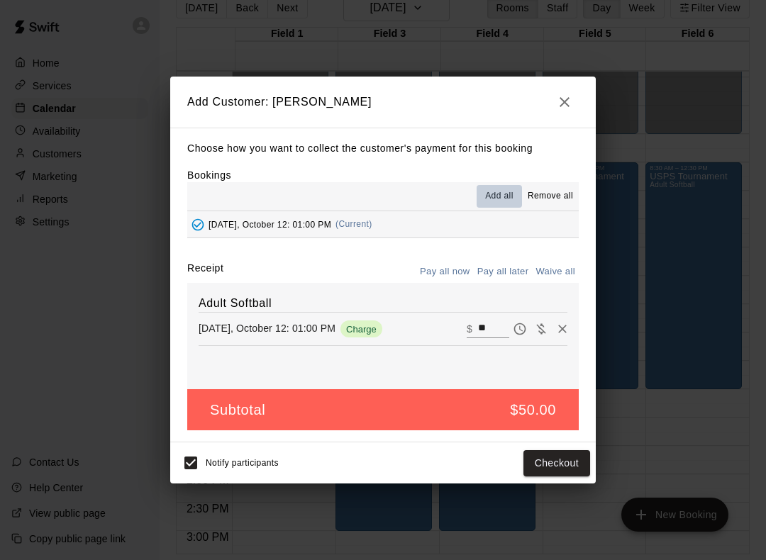
click at [486, 202] on span "Add all" at bounding box center [499, 196] width 28 height 14
click at [557, 465] on button "Checkout" at bounding box center [556, 463] width 67 height 26
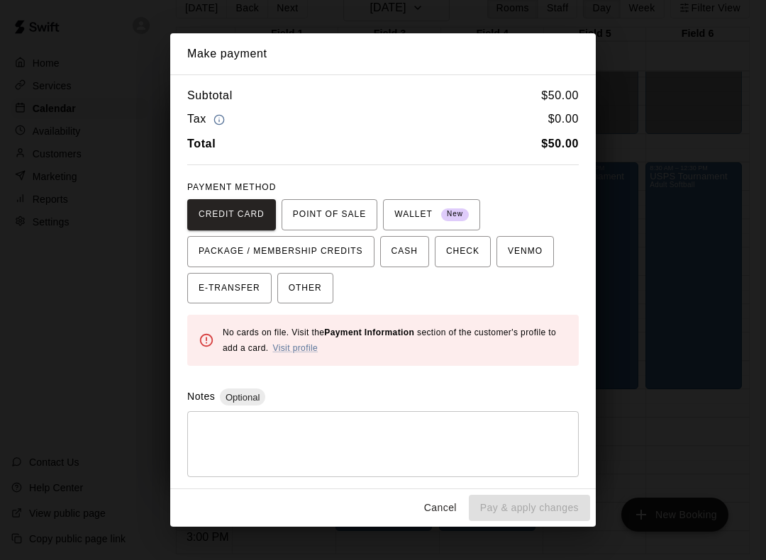
click at [303, 291] on span "OTHER" at bounding box center [305, 288] width 33 height 23
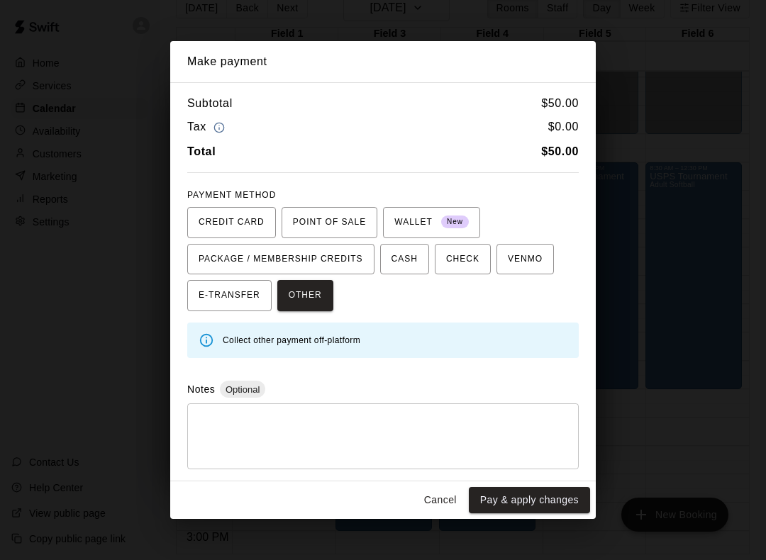
click at [438, 501] on button "Cancel" at bounding box center [440, 500] width 45 height 26
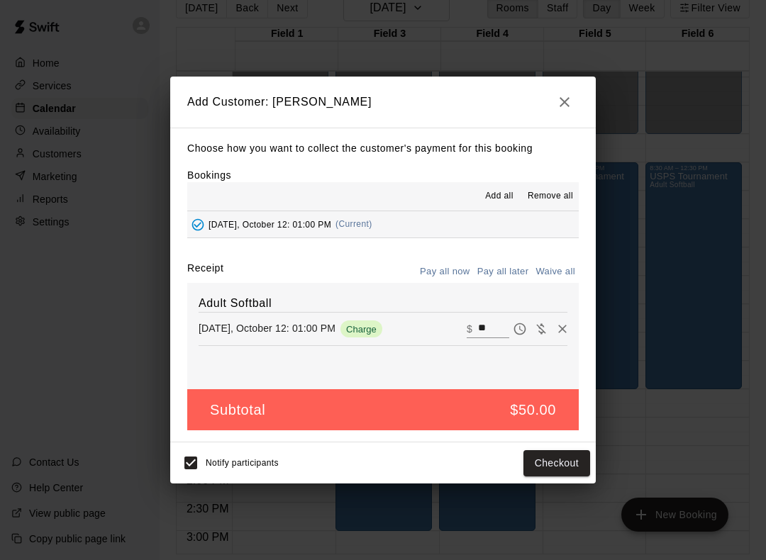
click at [560, 103] on icon "button" at bounding box center [564, 102] width 17 height 17
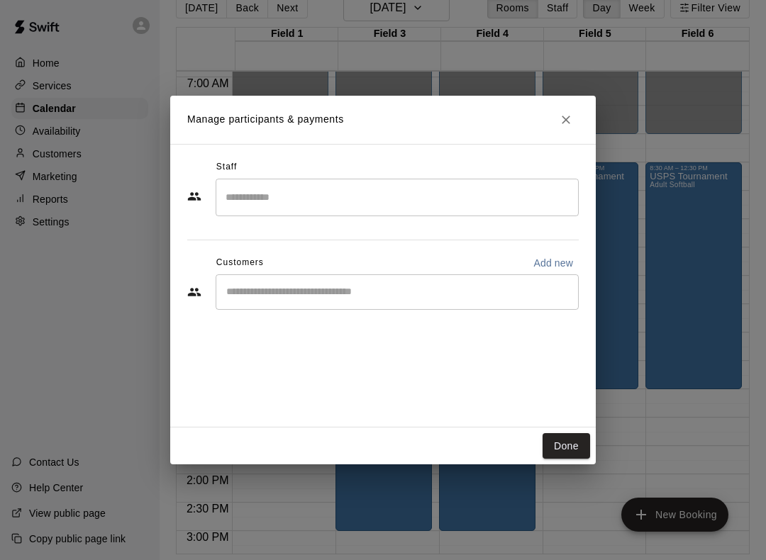
click at [560, 111] on button "Close" at bounding box center [566, 120] width 26 height 26
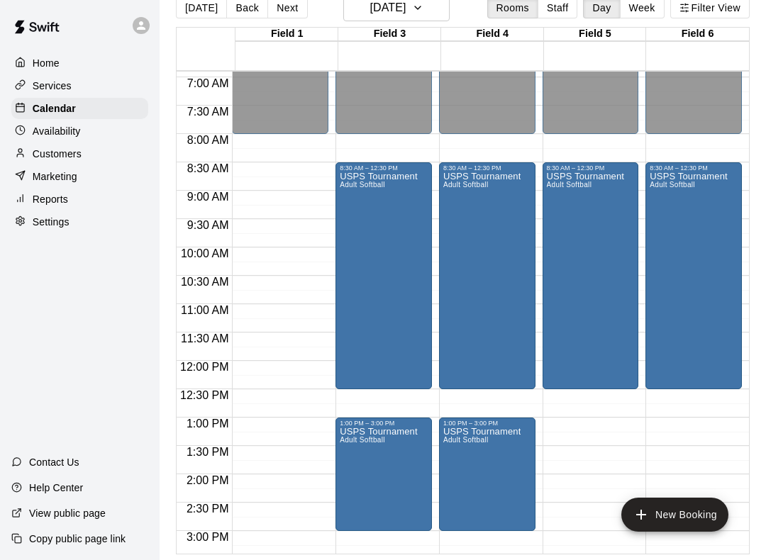
click at [364, 442] on button "edit" at bounding box center [356, 443] width 28 height 28
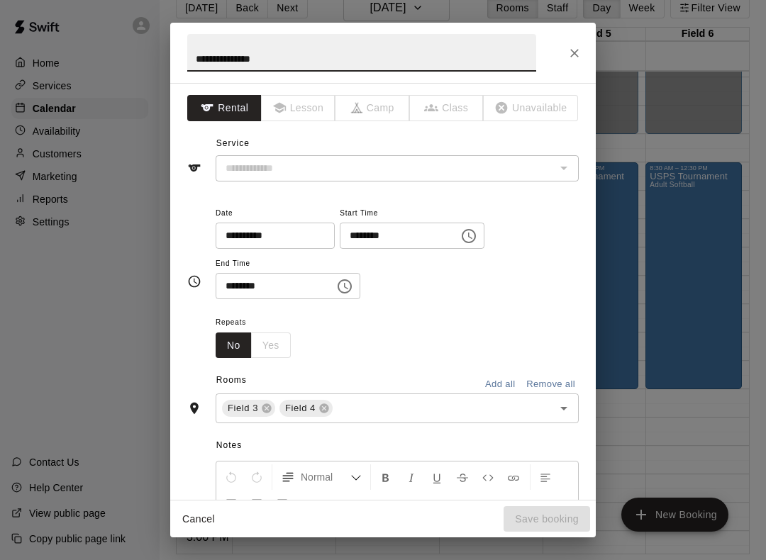
type input "**********"
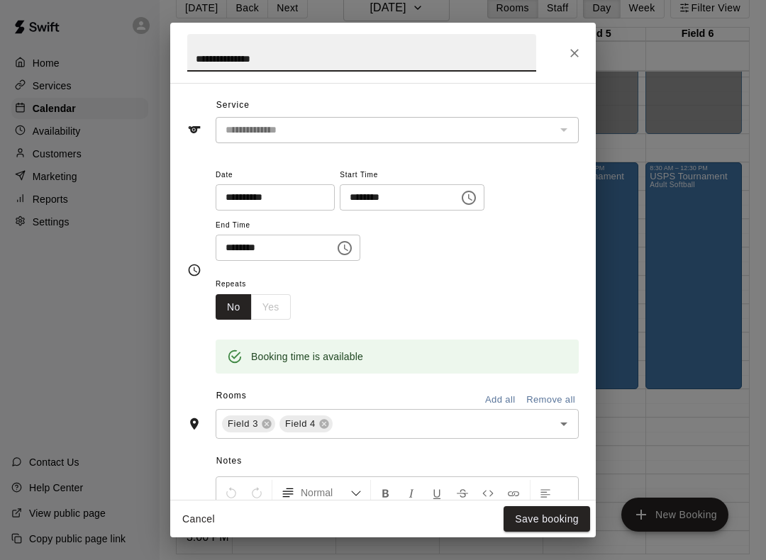
scroll to position [60, 0]
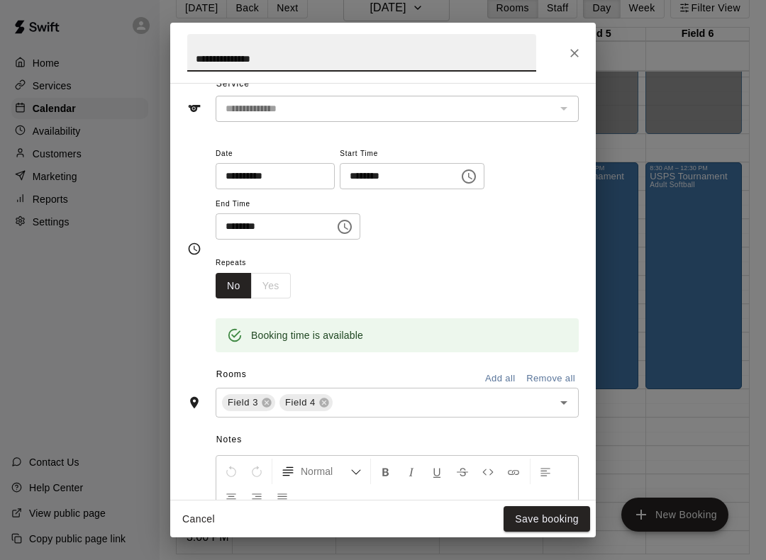
click at [323, 401] on icon at bounding box center [323, 402] width 11 height 11
click at [539, 531] on button "Save booking" at bounding box center [546, 519] width 86 height 26
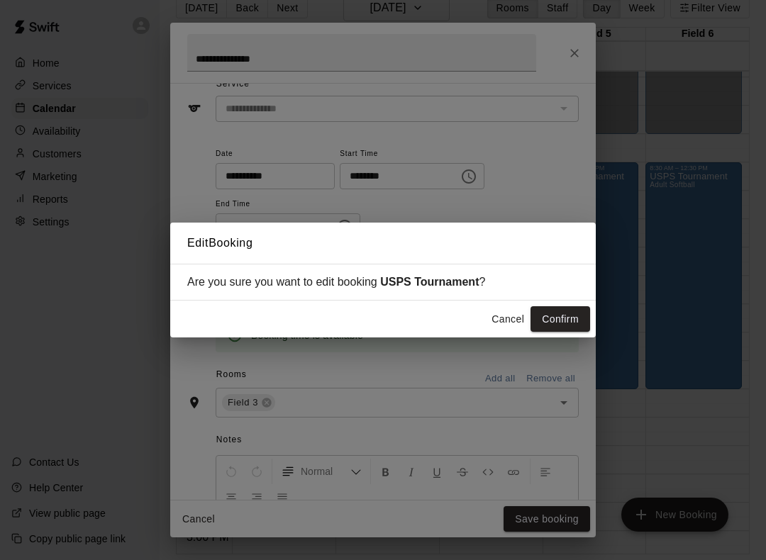
click at [572, 318] on button "Confirm" at bounding box center [560, 319] width 60 height 26
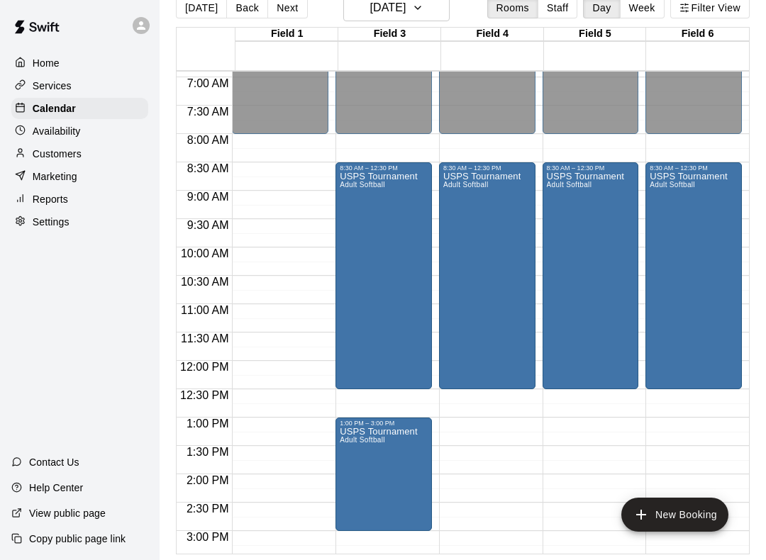
click at [490, 462] on div "12:00 AM – 8:00 AM Closed 8:30 AM – 12:30 PM USPS Tournament Adult Softball 7:0…" at bounding box center [487, 360] width 96 height 1361
click at [649, 520] on icon "add" at bounding box center [640, 514] width 17 height 17
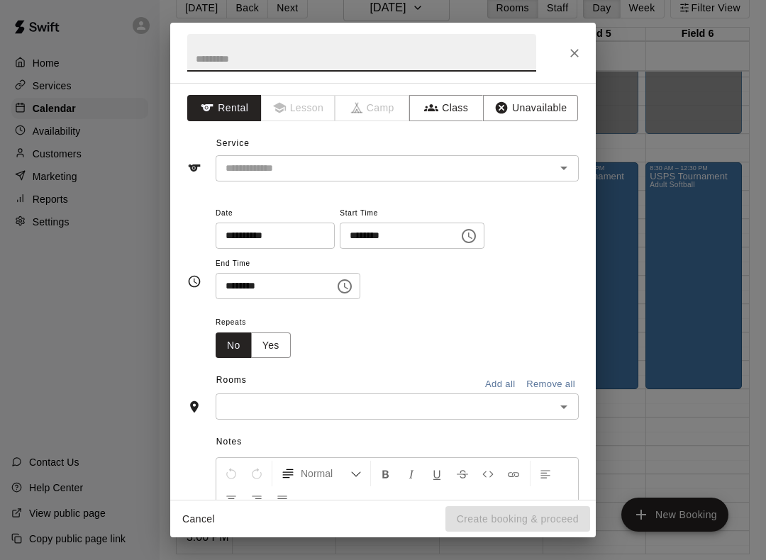
click at [318, 45] on input "text" at bounding box center [361, 53] width 349 height 38
click at [566, 168] on icon "Open" at bounding box center [563, 168] width 17 height 17
type input "**********"
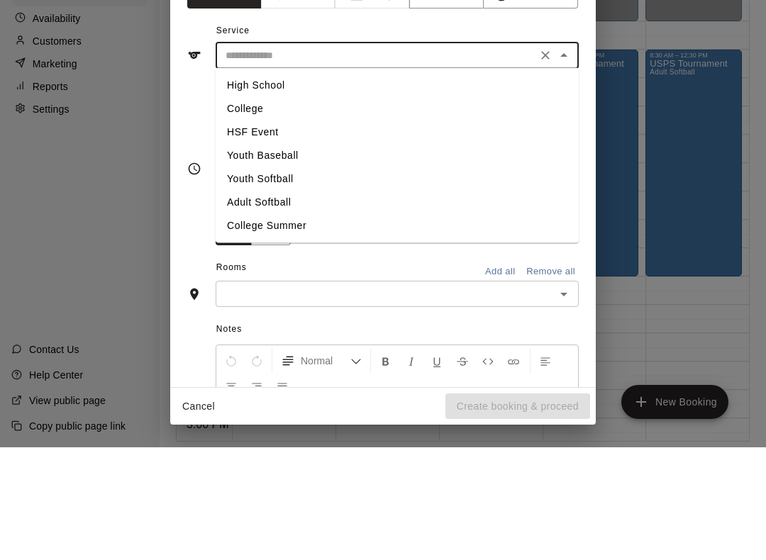
click at [274, 303] on li "Adult Softball" at bounding box center [397, 314] width 363 height 23
type input "**********"
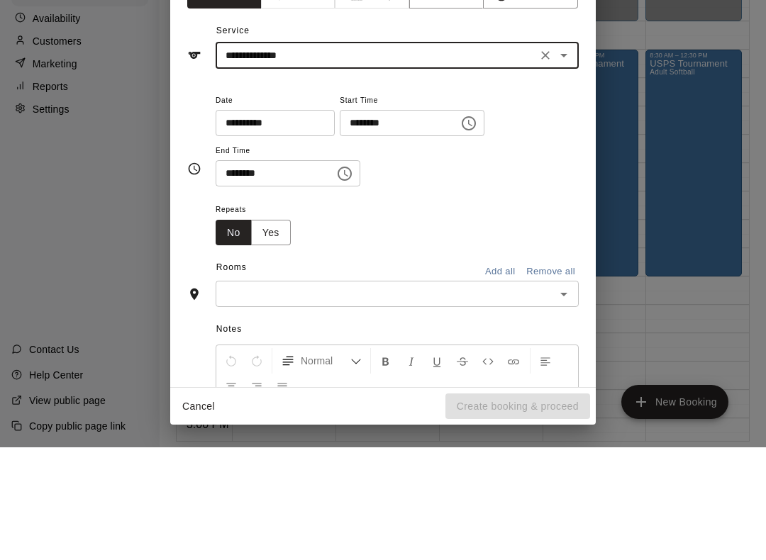
click at [398, 223] on input "********" at bounding box center [394, 236] width 109 height 26
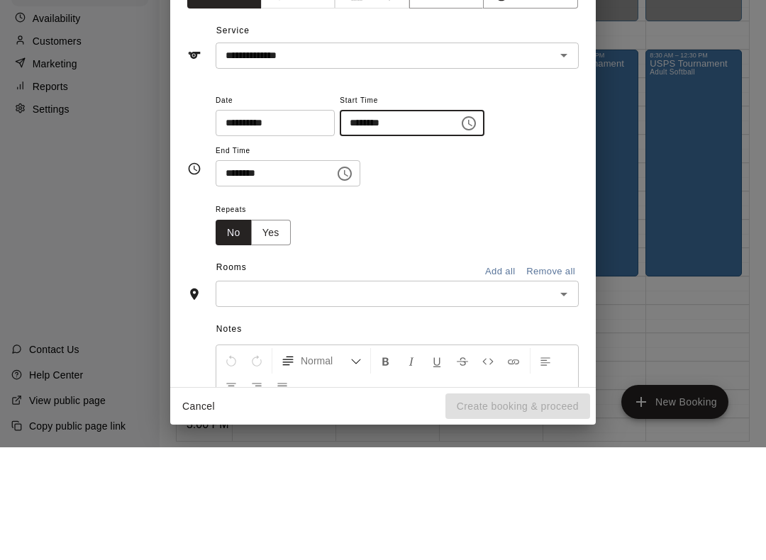
click at [460, 228] on icon "Choose time, selected time is 9:00 PM" at bounding box center [468, 236] width 17 height 17
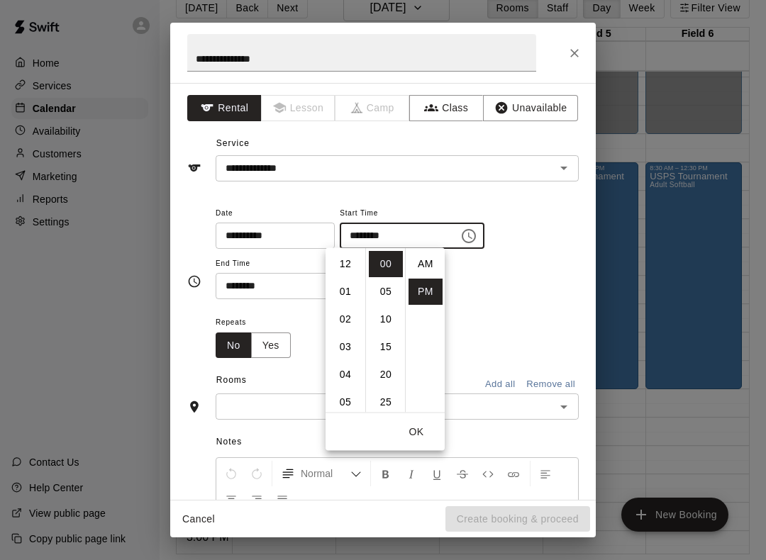
scroll to position [26, 0]
click at [350, 281] on li "03" at bounding box center [345, 280] width 34 height 26
click at [230, 290] on input "********" at bounding box center [270, 286] width 109 height 26
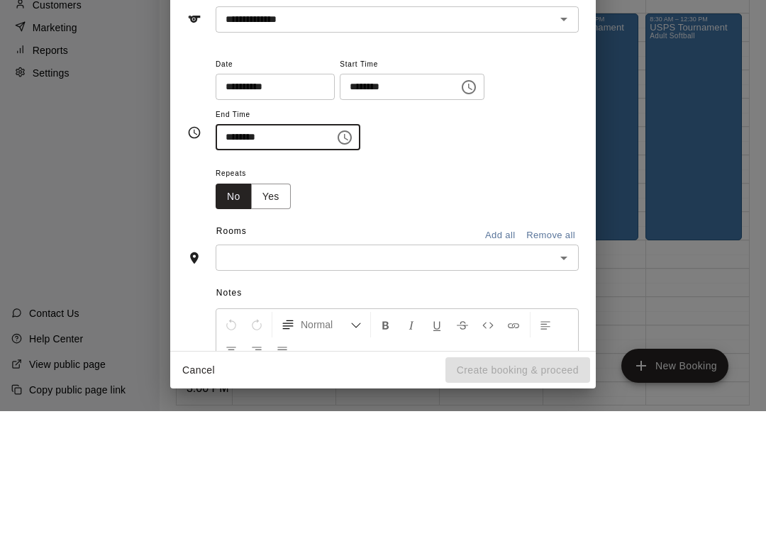
click at [344, 283] on icon "Choose time, selected time is 9:30 PM" at bounding box center [346, 286] width 4 height 6
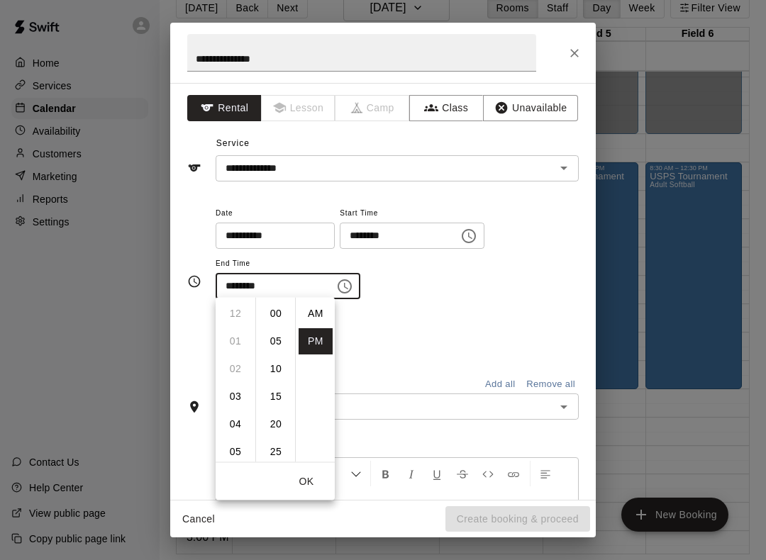
scroll to position [26, 0]
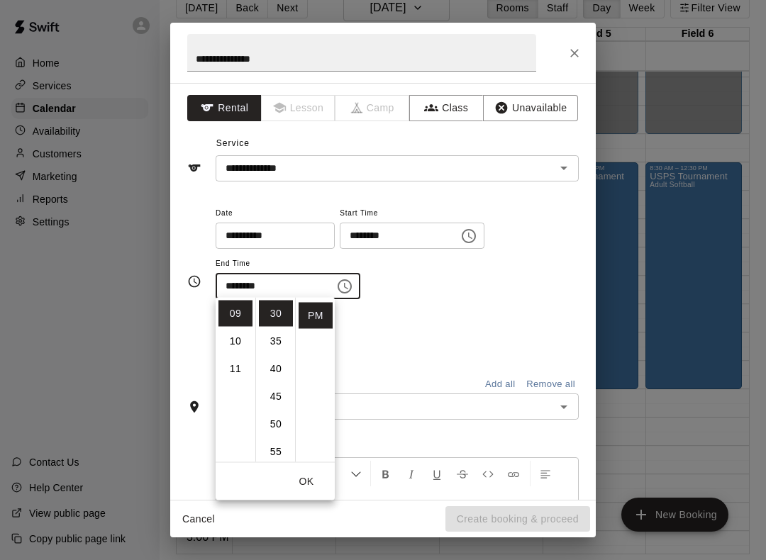
click at [468, 233] on icon "Choose time, selected time is 3:00 PM" at bounding box center [470, 236] width 4 height 6
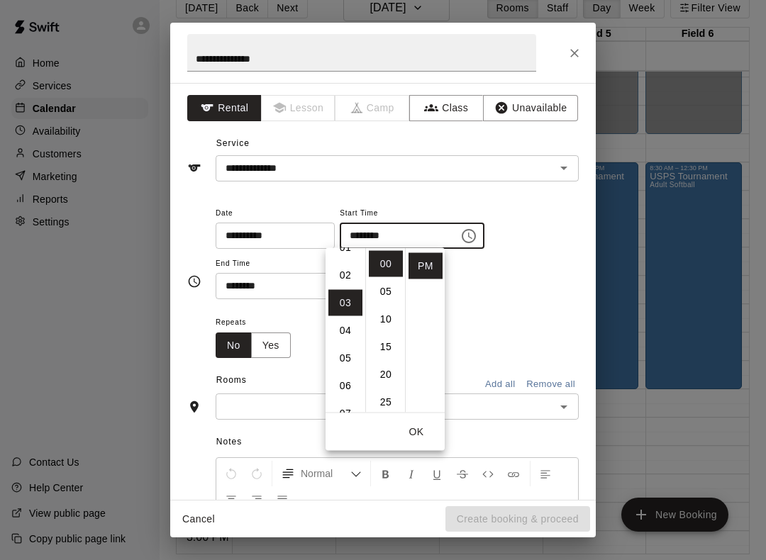
scroll to position [25, 0]
click at [345, 264] on li "01" at bounding box center [345, 267] width 34 height 26
type input "********"
click at [233, 281] on input "********" at bounding box center [270, 286] width 109 height 26
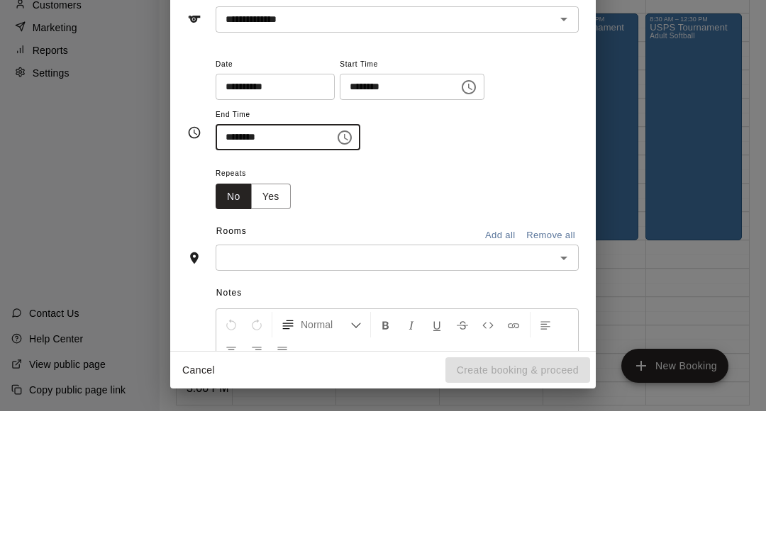
click at [336, 278] on icon "Choose time, selected time is 9:30 PM" at bounding box center [344, 286] width 17 height 17
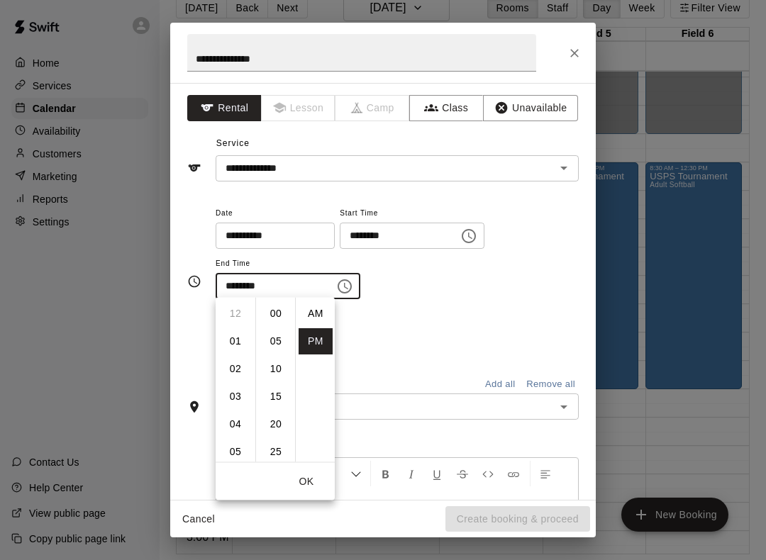
scroll to position [26, 0]
click at [240, 343] on li "04" at bounding box center [235, 341] width 34 height 26
click at [283, 311] on li "00" at bounding box center [276, 314] width 34 height 26
type input "********"
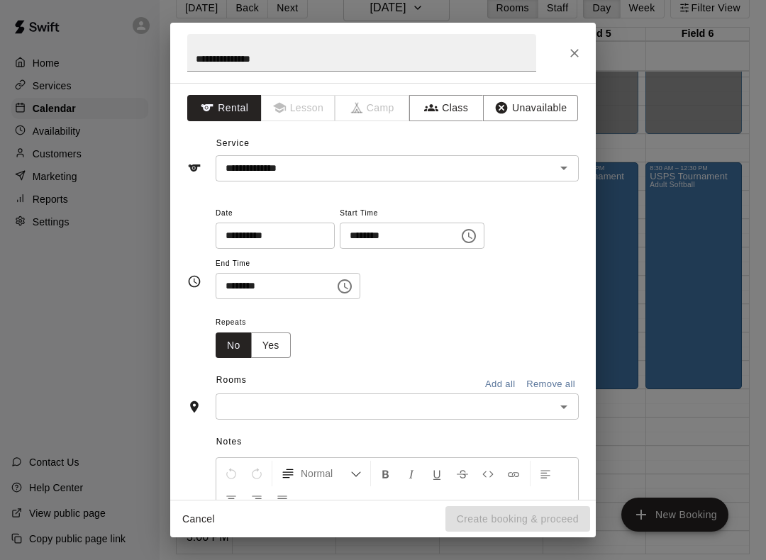
click at [452, 310] on div "**********" at bounding box center [397, 259] width 363 height 110
click at [564, 406] on icon "Open" at bounding box center [563, 408] width 7 height 4
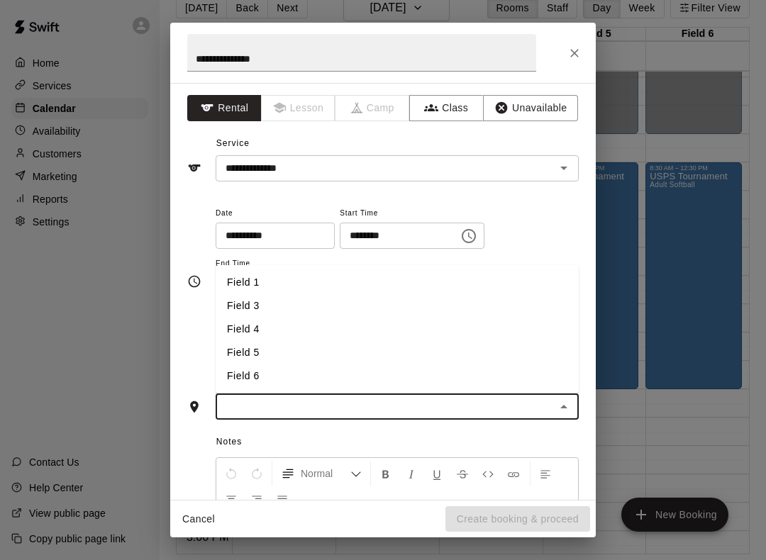
click at [535, 204] on div "**********" at bounding box center [397, 252] width 363 height 96
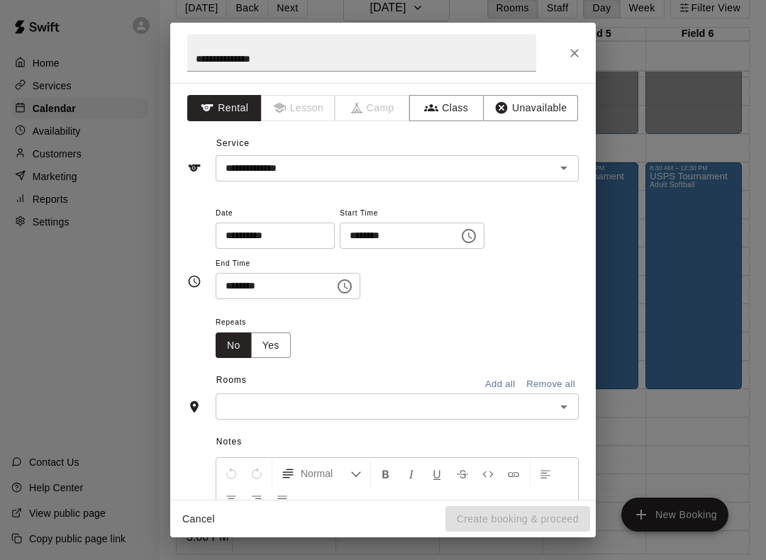
click at [561, 401] on icon "Open" at bounding box center [563, 406] width 17 height 17
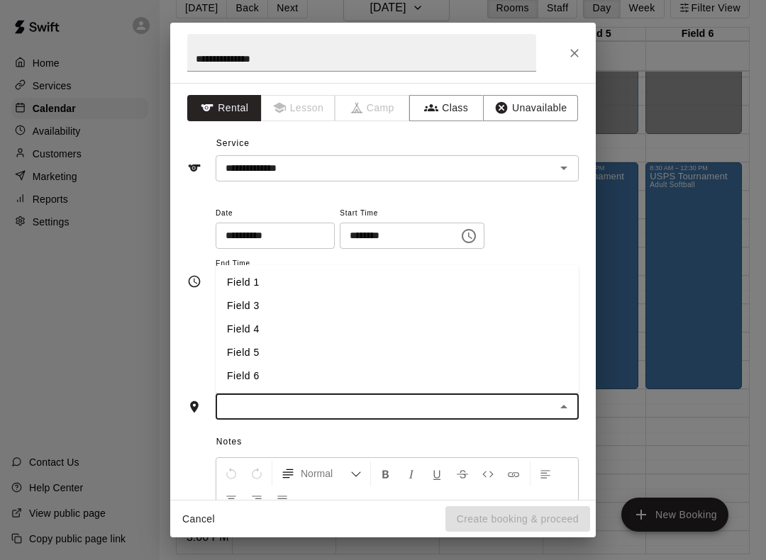
click at [254, 327] on li "Field 4" at bounding box center [397, 329] width 363 height 23
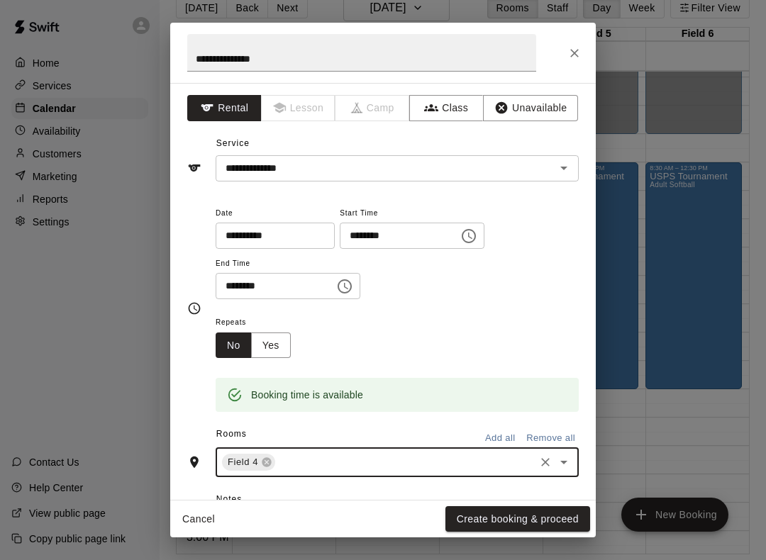
click at [527, 522] on button "Create booking & proceed" at bounding box center [517, 519] width 145 height 26
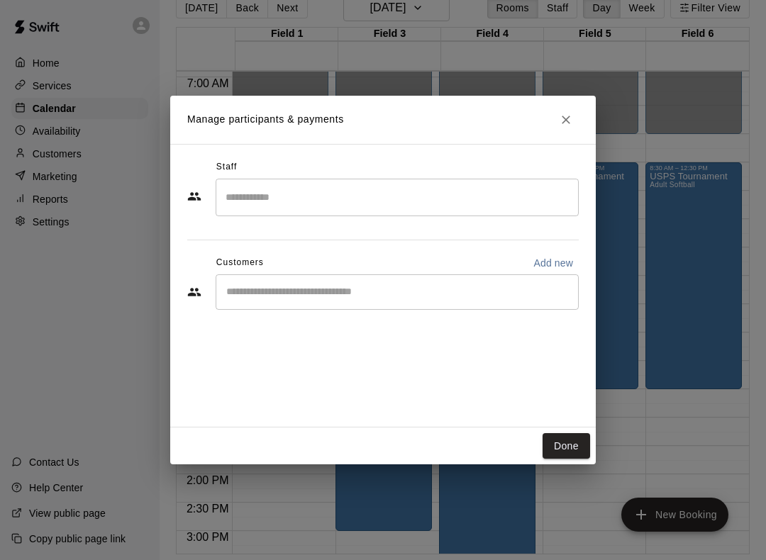
click at [560, 450] on button "Done" at bounding box center [565, 446] width 47 height 26
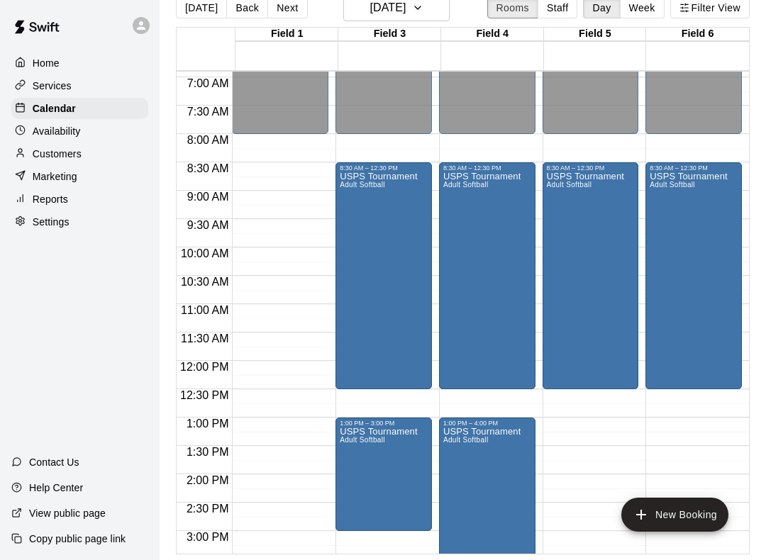
click at [513, 6] on button "Rooms" at bounding box center [512, 7] width 51 height 21
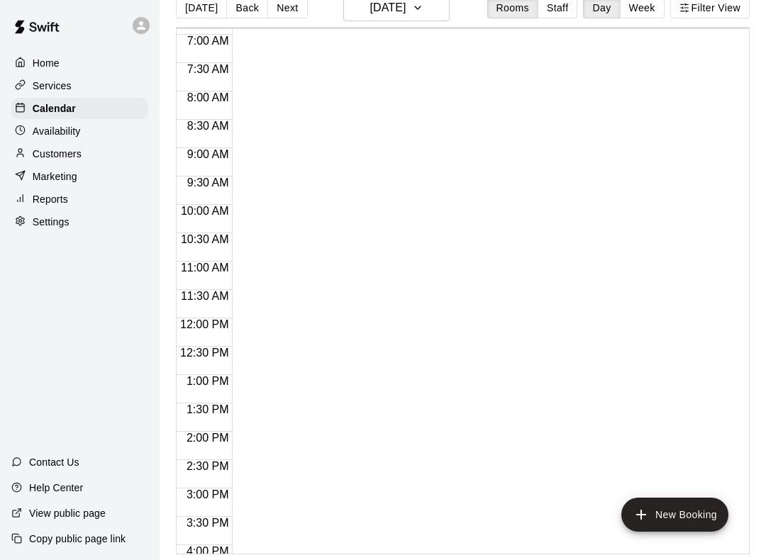
click at [49, 141] on div "Availability" at bounding box center [79, 131] width 137 height 21
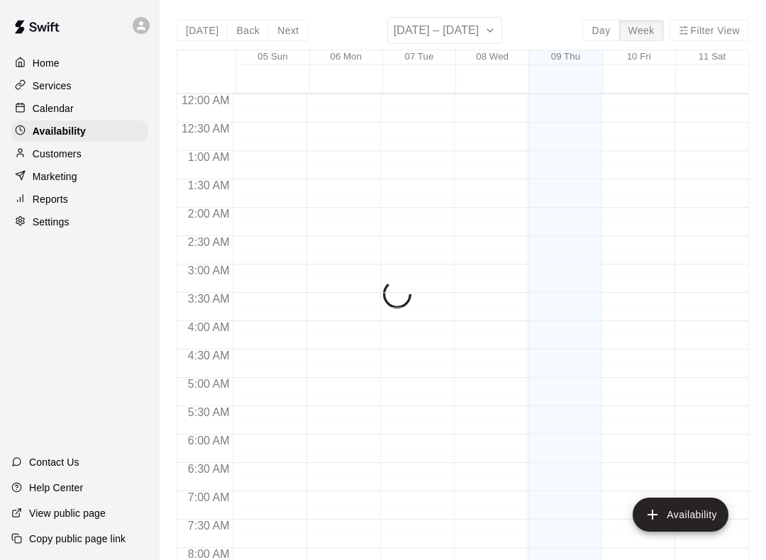
scroll to position [880, 0]
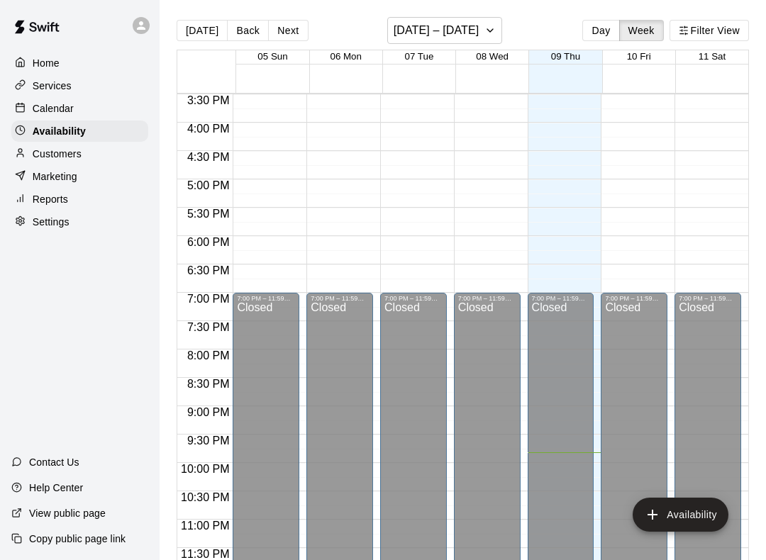
click at [50, 160] on p "Customers" at bounding box center [57, 154] width 49 height 14
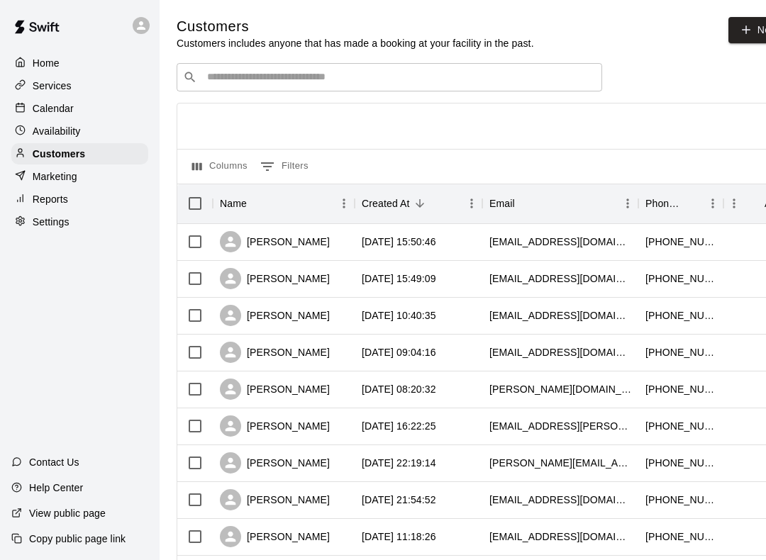
click at [43, 179] on p "Marketing" at bounding box center [55, 176] width 45 height 14
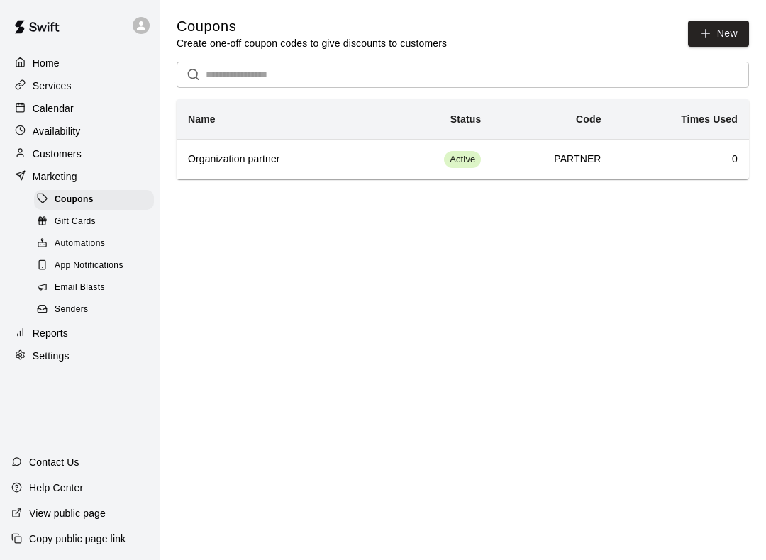
click at [43, 337] on p "Reports" at bounding box center [50, 333] width 35 height 14
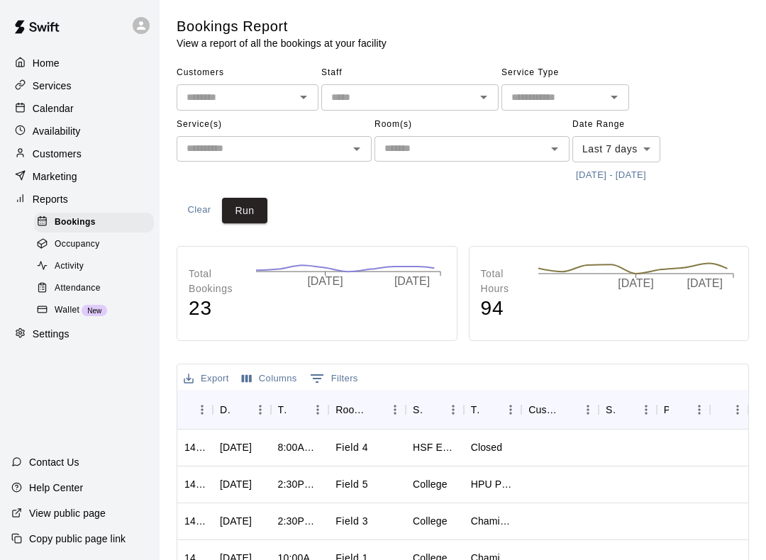
click at [49, 342] on div "Settings" at bounding box center [79, 333] width 137 height 21
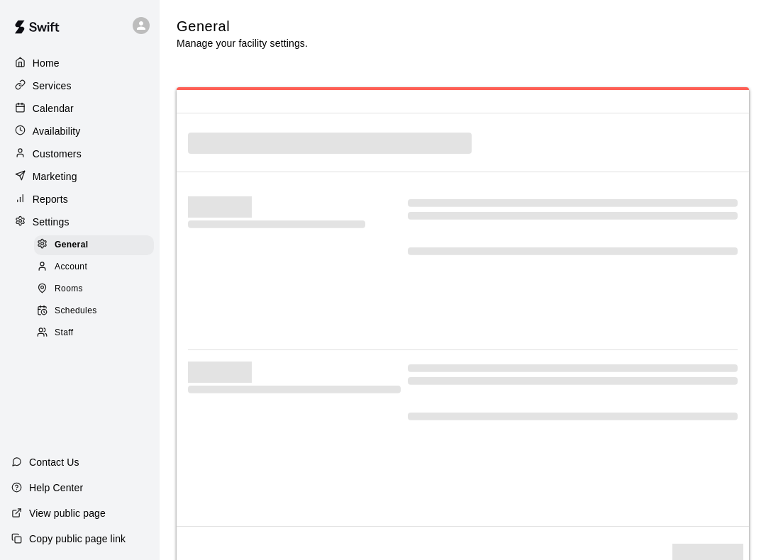
select select "**"
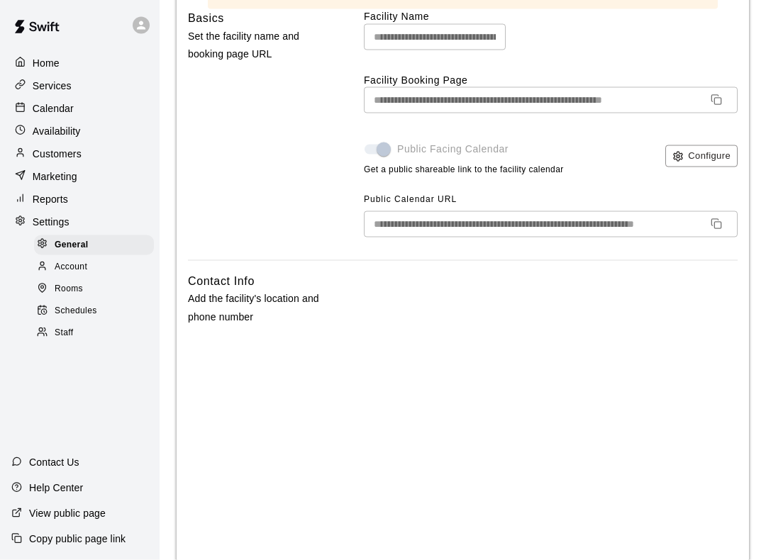
scroll to position [143, 0]
click at [45, 490] on p "Help Center" at bounding box center [56, 488] width 54 height 14
click at [74, 150] on p "Customers" at bounding box center [57, 154] width 49 height 14
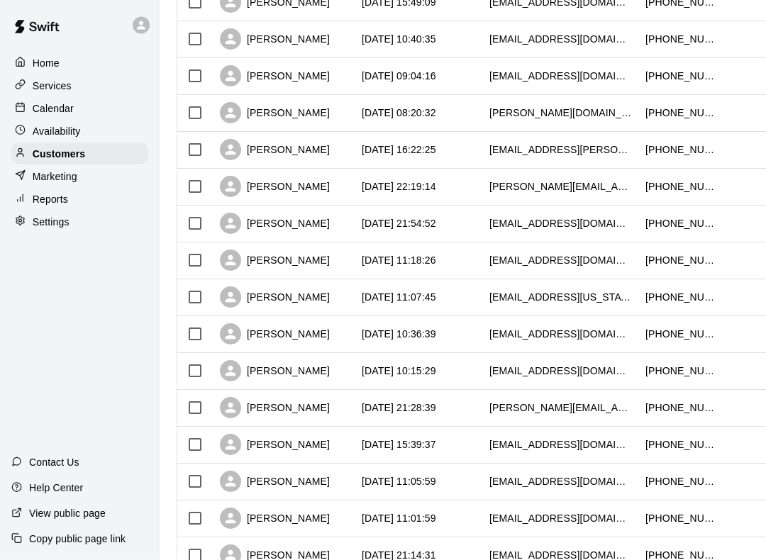
scroll to position [277, 0]
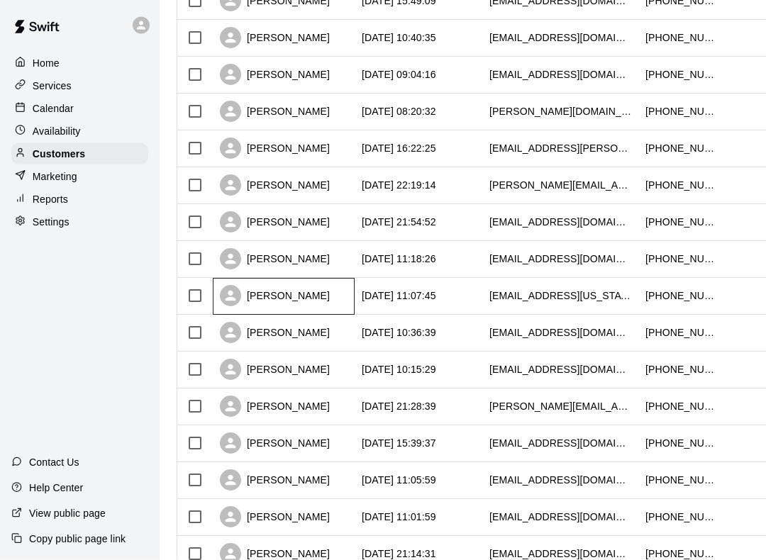
click at [291, 300] on div "[PERSON_NAME]" at bounding box center [275, 296] width 110 height 21
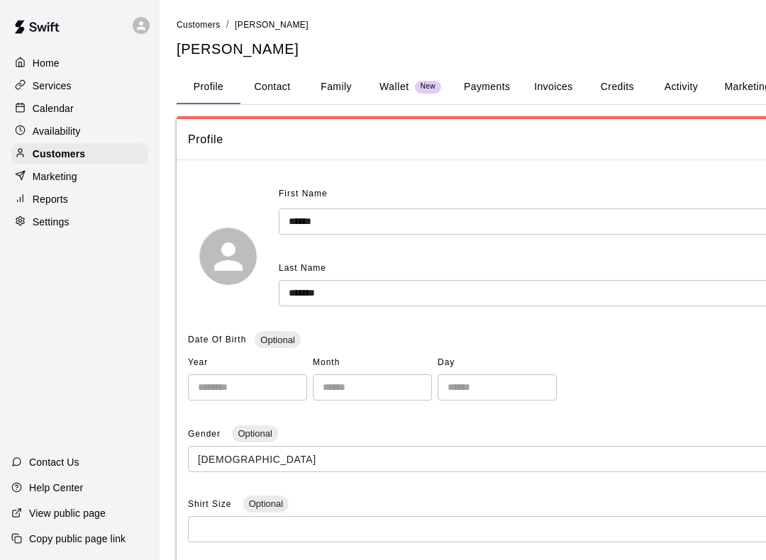
click at [555, 89] on button "Invoices" at bounding box center [553, 87] width 64 height 34
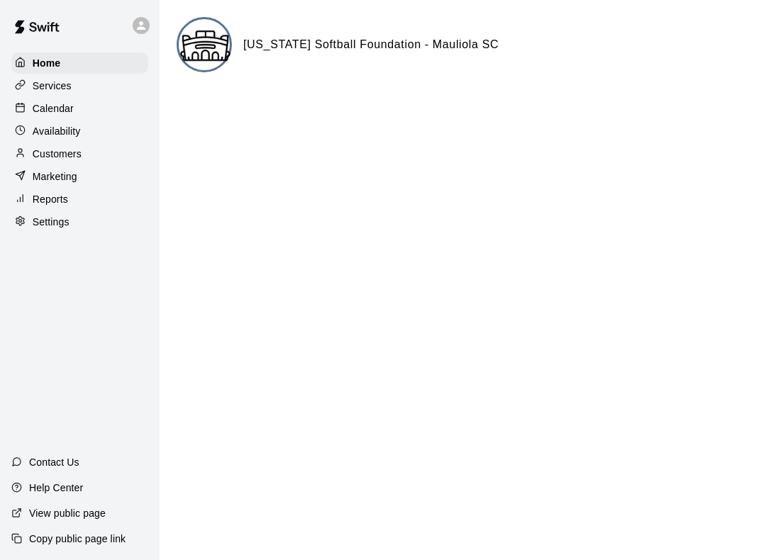
click at [26, 144] on div "Customers" at bounding box center [79, 153] width 137 height 21
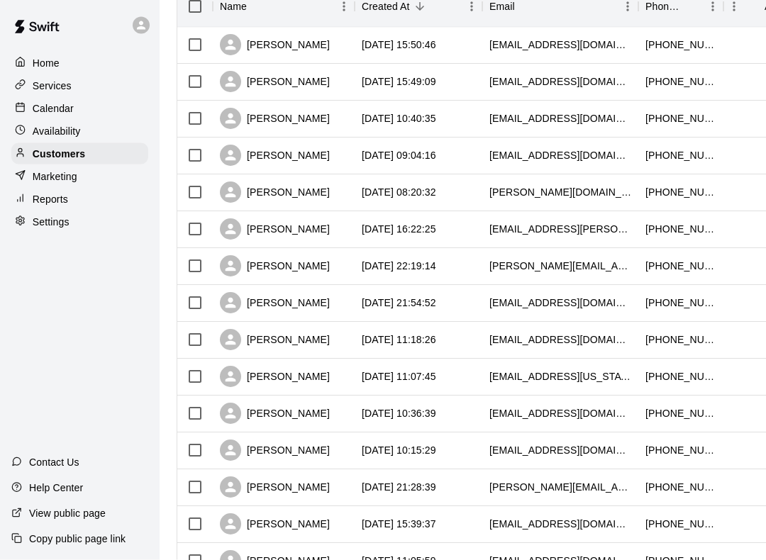
scroll to position [197, 0]
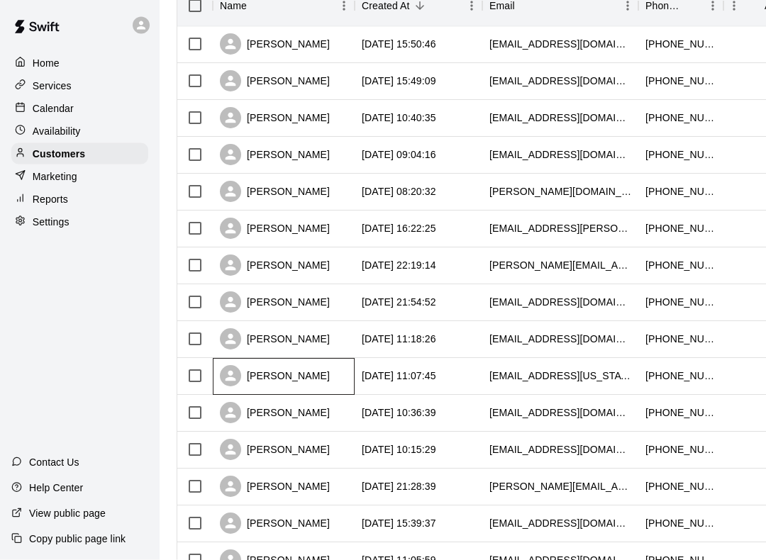
click at [308, 379] on div "[PERSON_NAME]" at bounding box center [275, 376] width 110 height 21
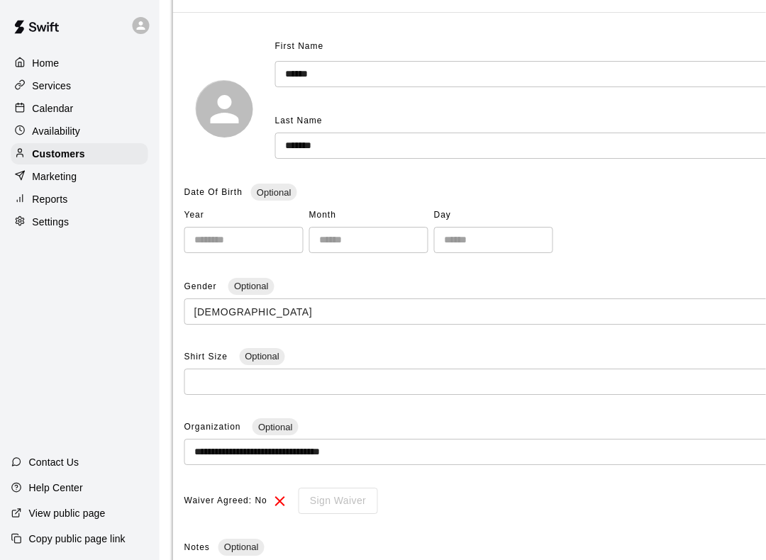
scroll to position [0, 1]
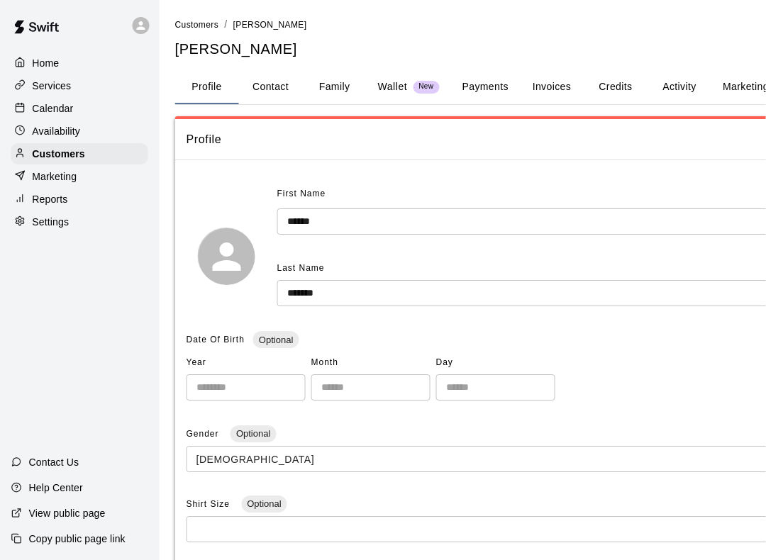
click at [556, 84] on button "Invoices" at bounding box center [552, 87] width 64 height 34
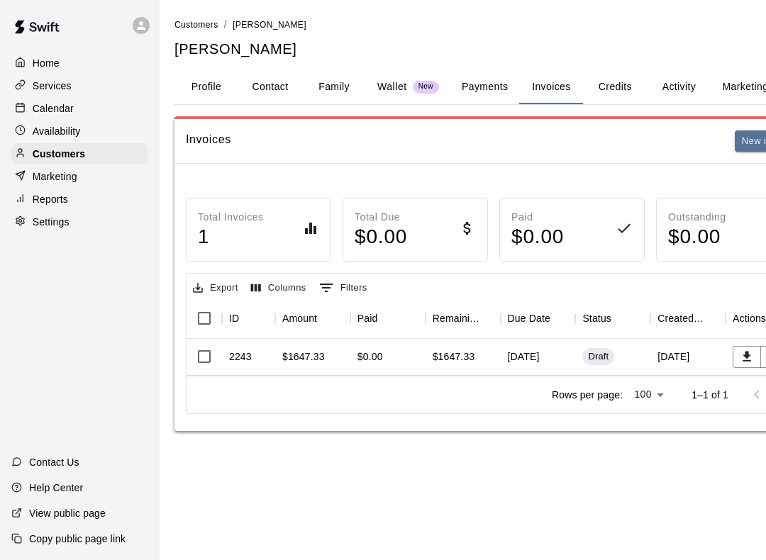
click at [46, 112] on p "Calendar" at bounding box center [53, 108] width 41 height 14
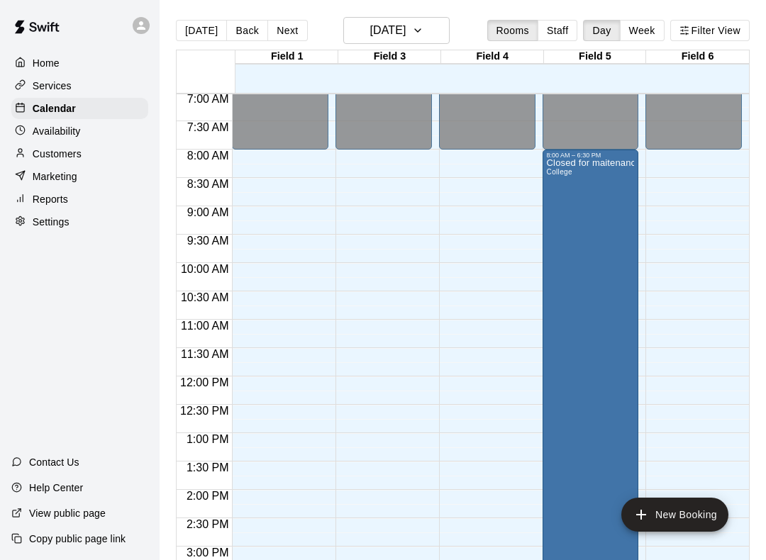
scroll to position [397, 0]
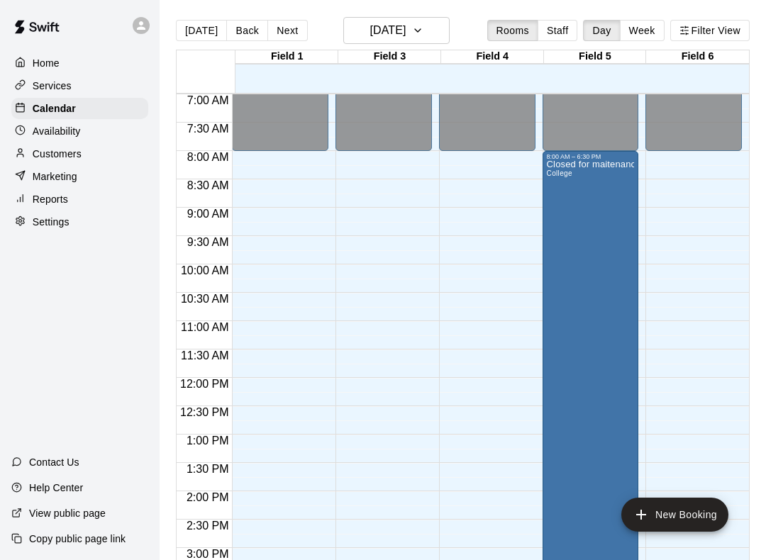
click at [56, 161] on p "Customers" at bounding box center [57, 154] width 49 height 14
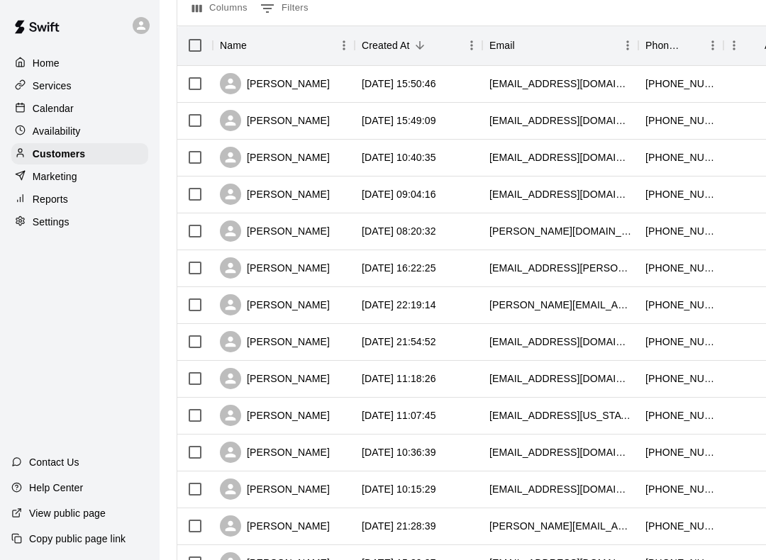
scroll to position [167, 0]
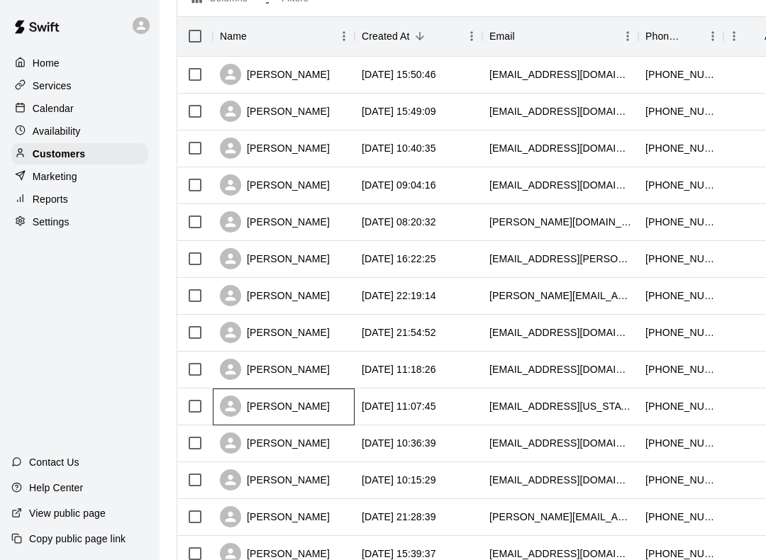
click at [295, 410] on div "[PERSON_NAME]" at bounding box center [275, 406] width 110 height 21
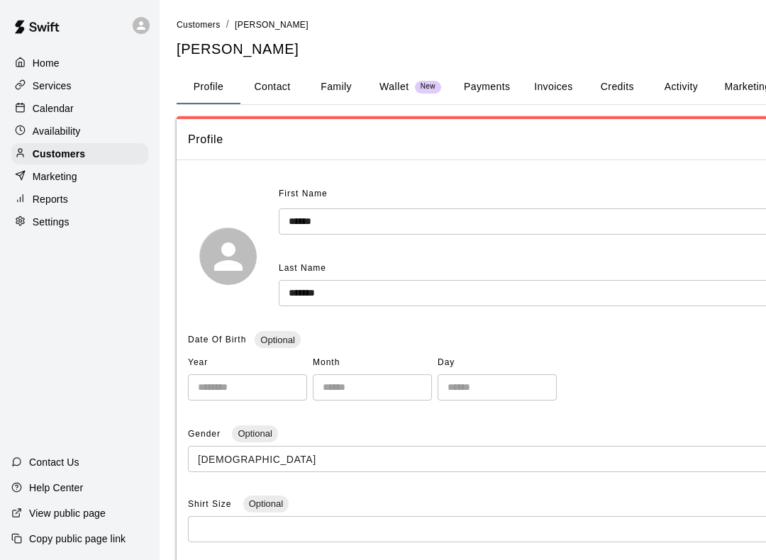
click at [557, 91] on button "Invoices" at bounding box center [553, 87] width 64 height 34
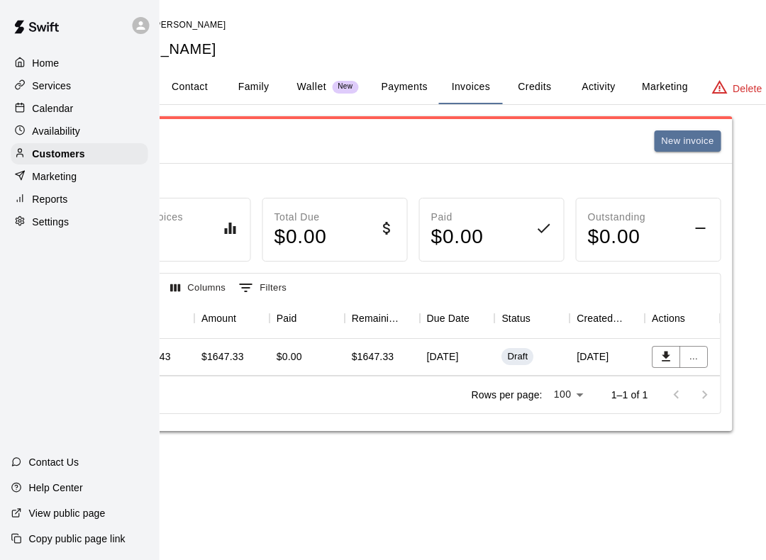
scroll to position [0, 87]
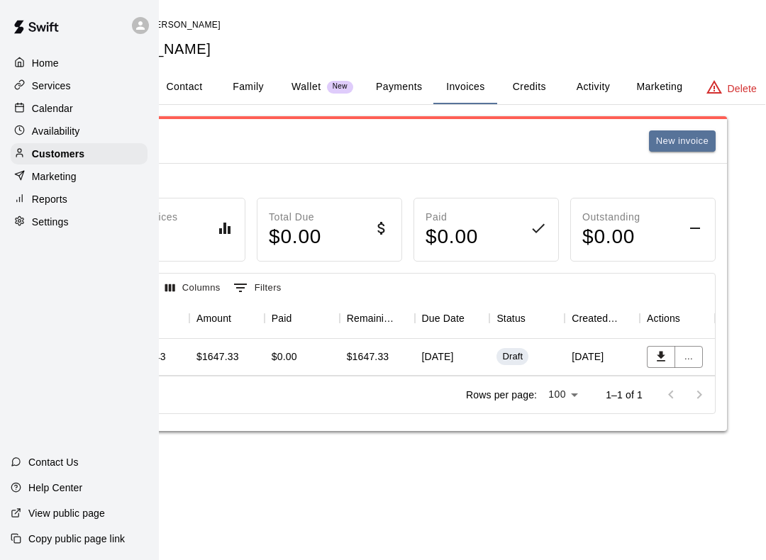
click at [686, 135] on button "New invoice" at bounding box center [682, 141] width 67 height 22
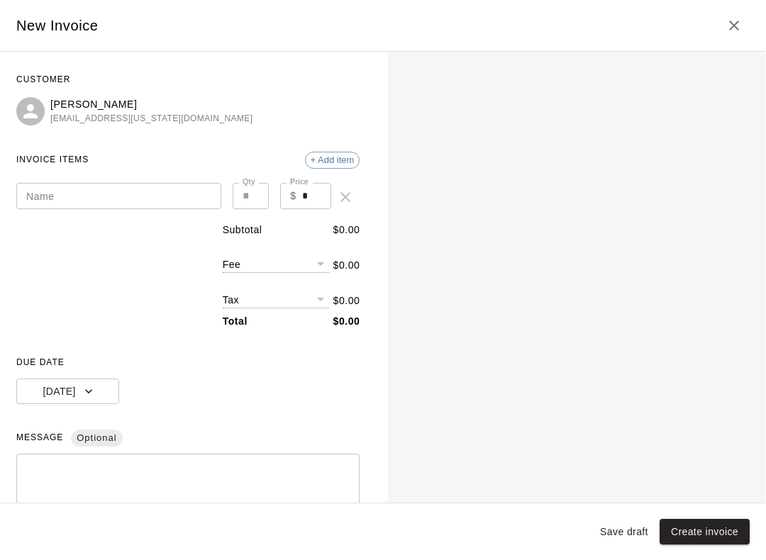
scroll to position [0, 88]
click at [130, 190] on input "Name" at bounding box center [119, 196] width 205 height 26
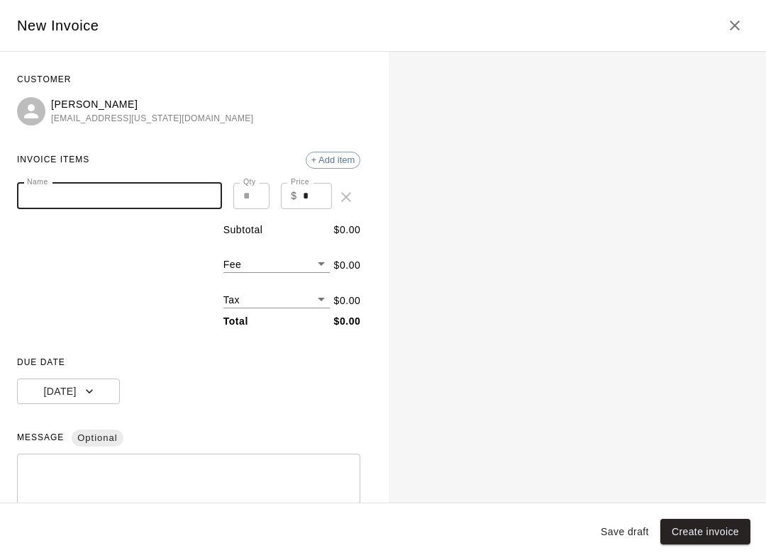
click at [337, 162] on span "+ Add item" at bounding box center [333, 160] width 54 height 11
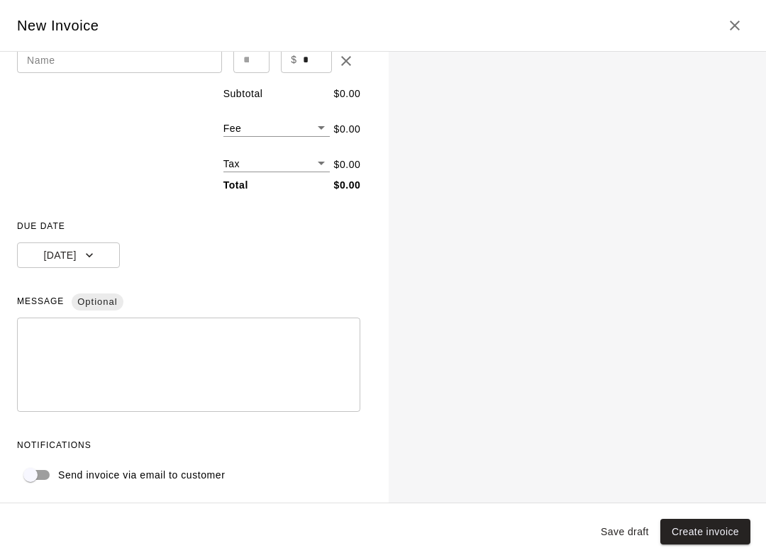
scroll to position [174, 0]
click at [313, 128] on body "Home Services Calendar Availability Customers Marketing Reports Settings Contac…" at bounding box center [295, 229] width 766 height 459
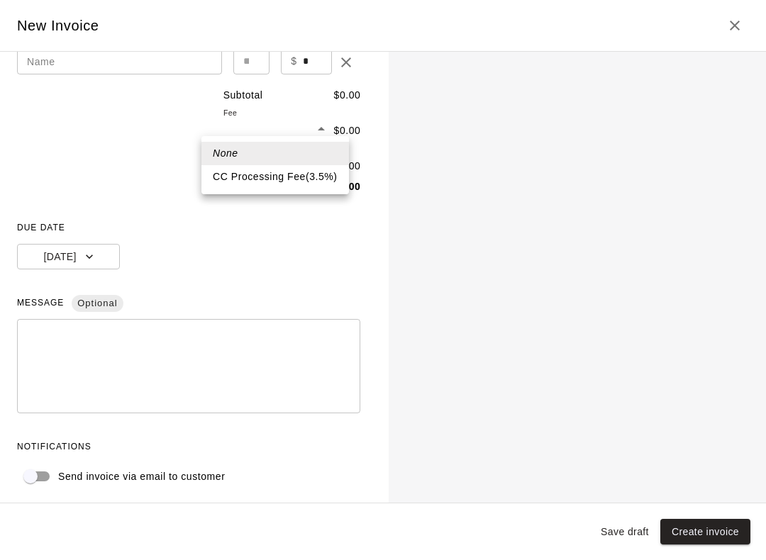
click at [313, 246] on div at bounding box center [383, 280] width 766 height 560
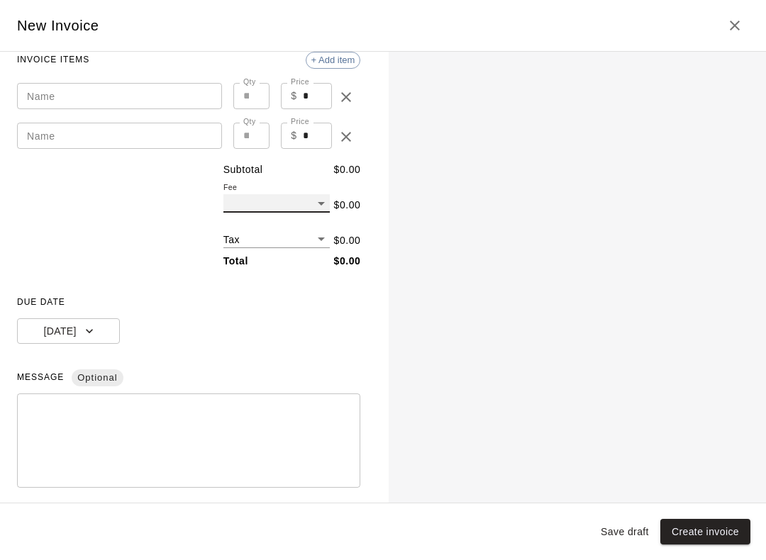
scroll to position [91, 0]
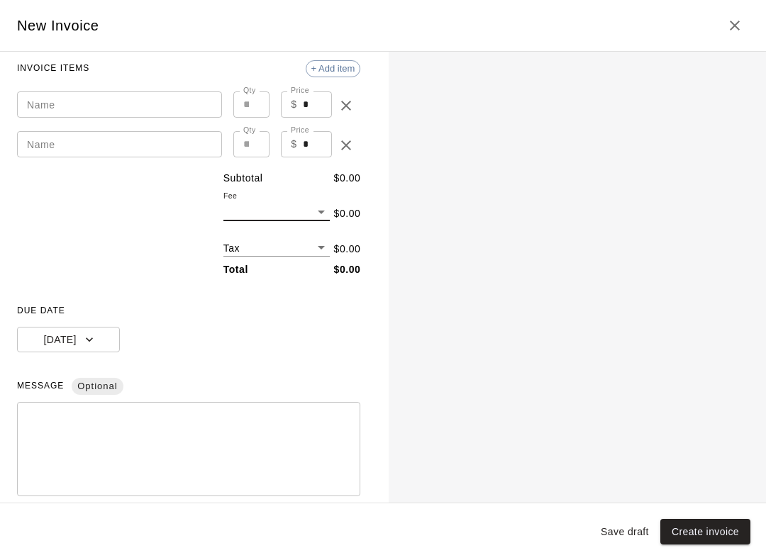
click at [153, 101] on input "Name" at bounding box center [119, 104] width 205 height 26
type input "**********"
click at [256, 99] on input "*" at bounding box center [251, 104] width 37 height 26
click at [737, 29] on icon "Close" at bounding box center [734, 26] width 10 height 10
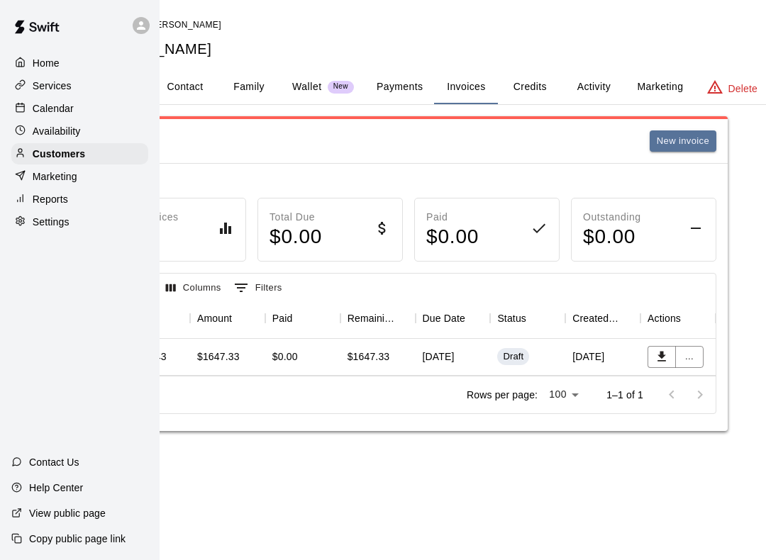
scroll to position [0, 88]
click at [40, 108] on p "Calendar" at bounding box center [53, 108] width 41 height 14
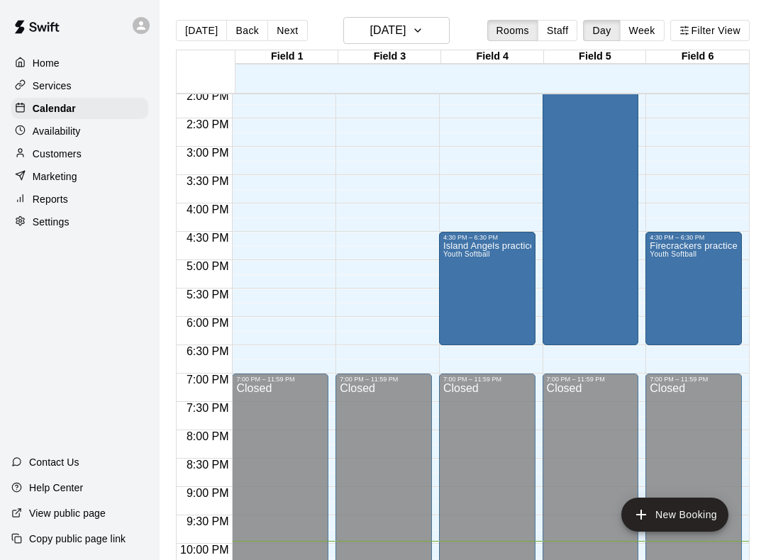
scroll to position [800, 0]
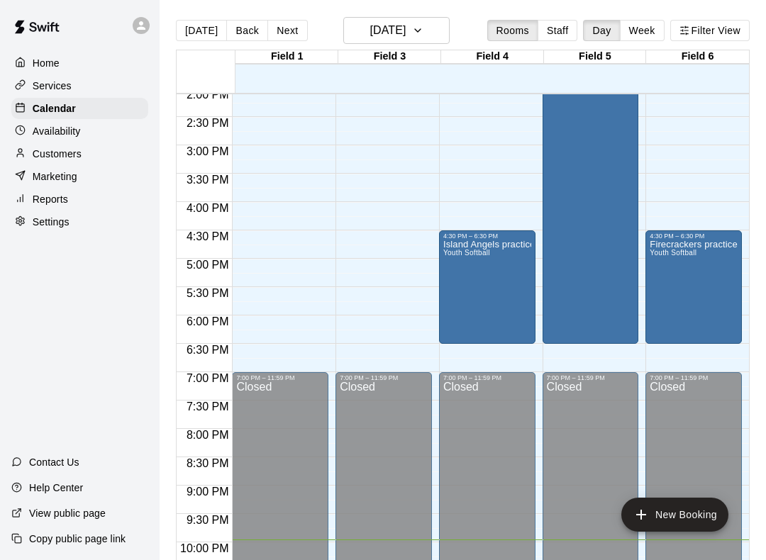
click at [482, 292] on div "Island Angels practice Youth Softball" at bounding box center [487, 520] width 88 height 560
click at [454, 326] on icon "delete" at bounding box center [459, 323] width 10 height 13
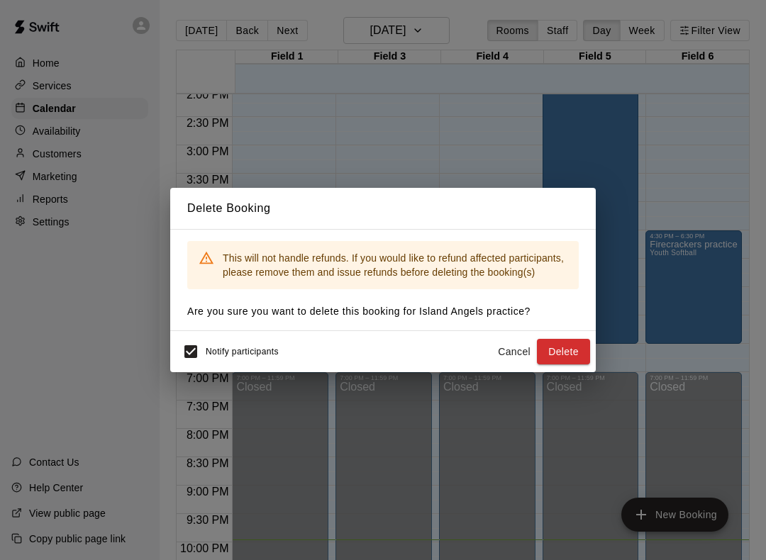
click at [563, 356] on button "Delete" at bounding box center [563, 352] width 53 height 26
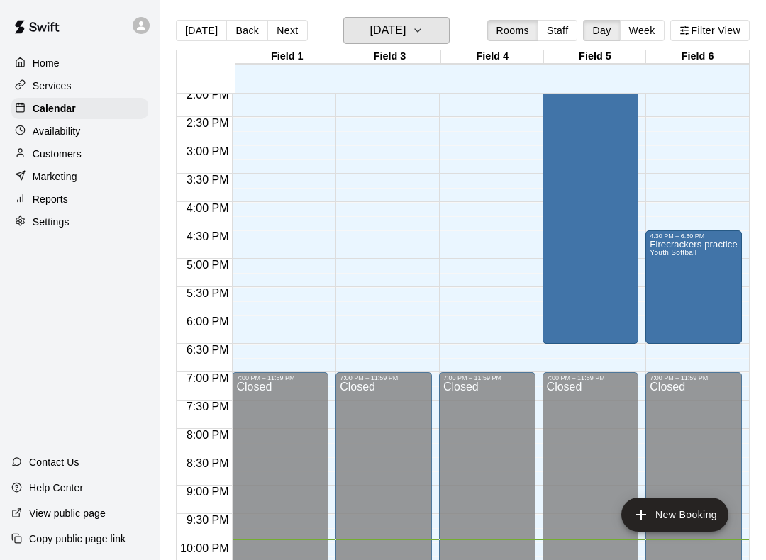
click at [428, 29] on button "[DATE]" at bounding box center [396, 30] width 106 height 27
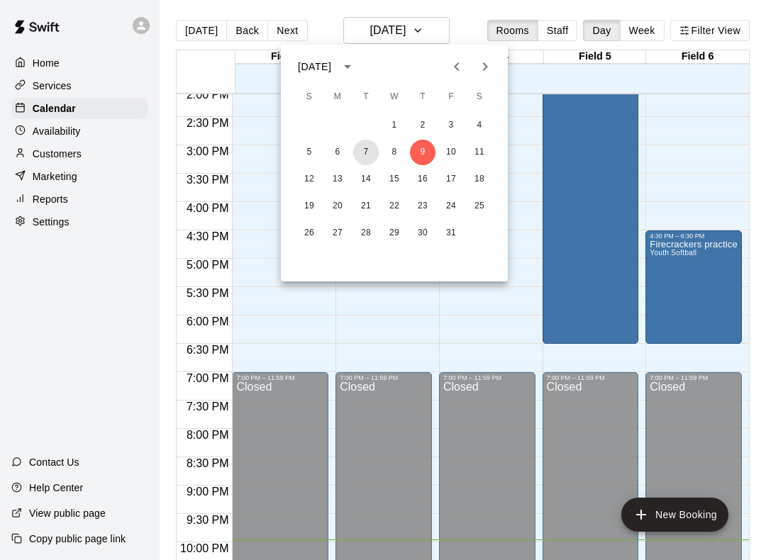
click at [363, 157] on button "7" at bounding box center [366, 153] width 26 height 26
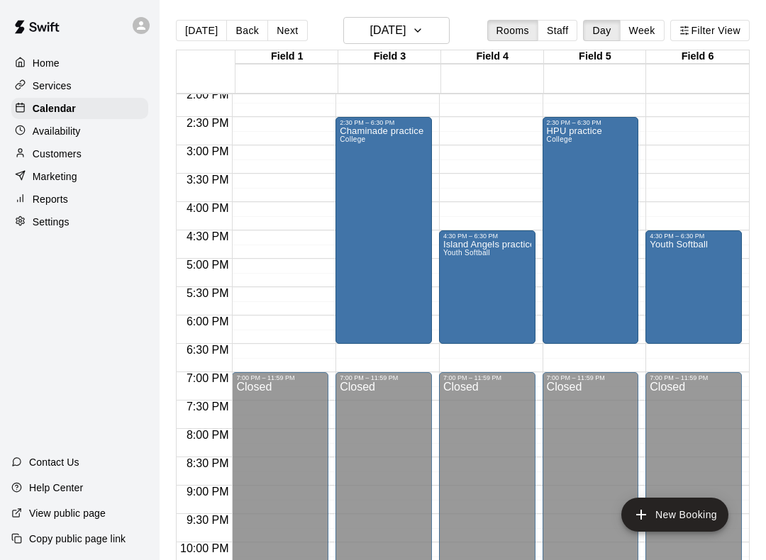
click at [488, 298] on div "Island Angels practice Youth Softball" at bounding box center [487, 520] width 88 height 560
click at [457, 323] on icon "delete" at bounding box center [459, 323] width 10 height 13
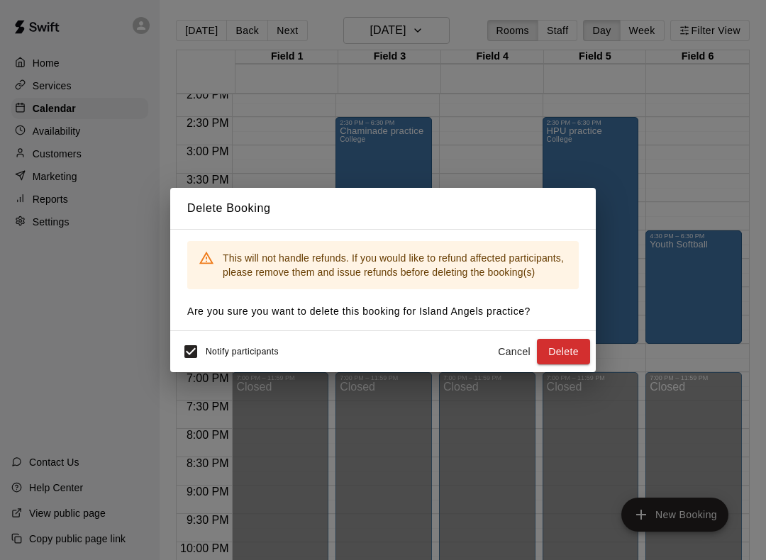
click at [559, 357] on button "Delete" at bounding box center [563, 352] width 53 height 26
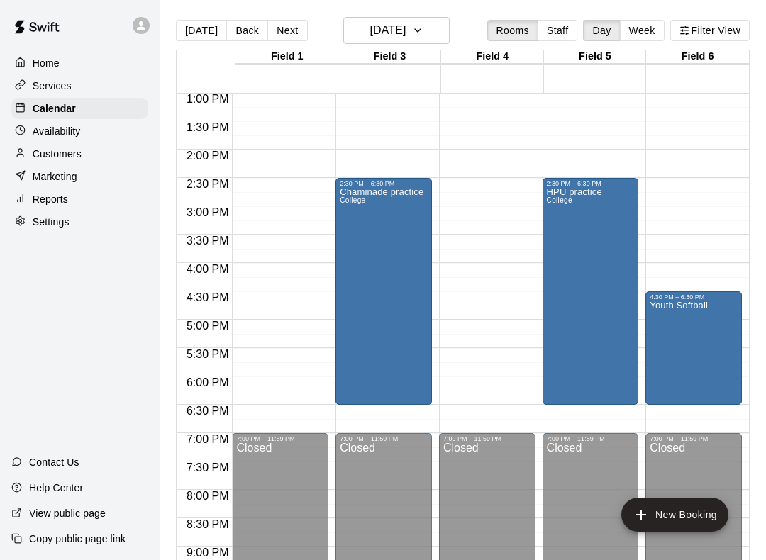
scroll to position [739, 0]
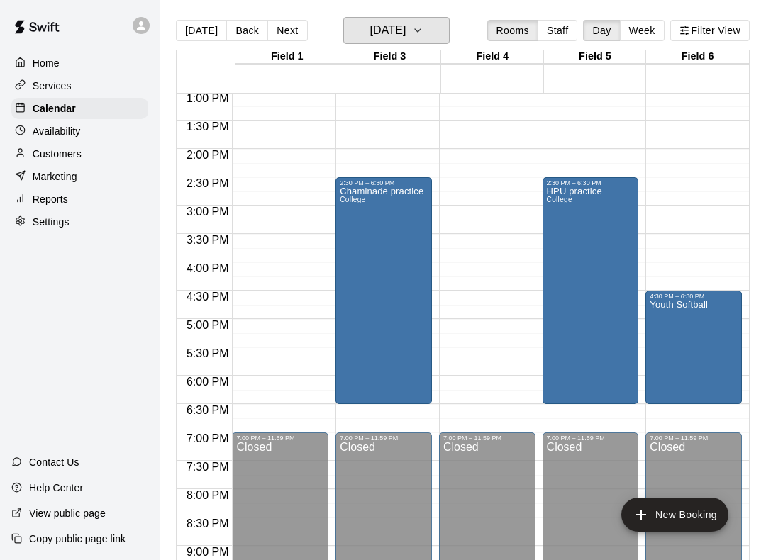
click at [423, 34] on icon "button" at bounding box center [417, 30] width 11 height 17
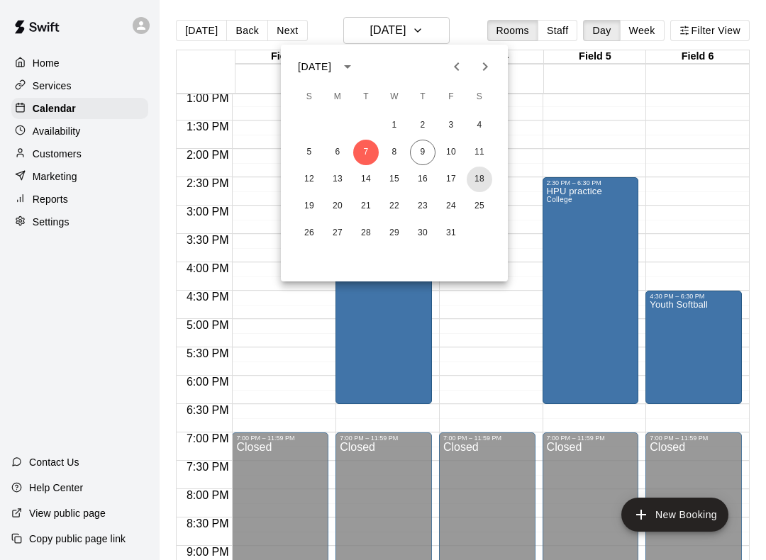
click at [478, 181] on button "18" at bounding box center [479, 180] width 26 height 26
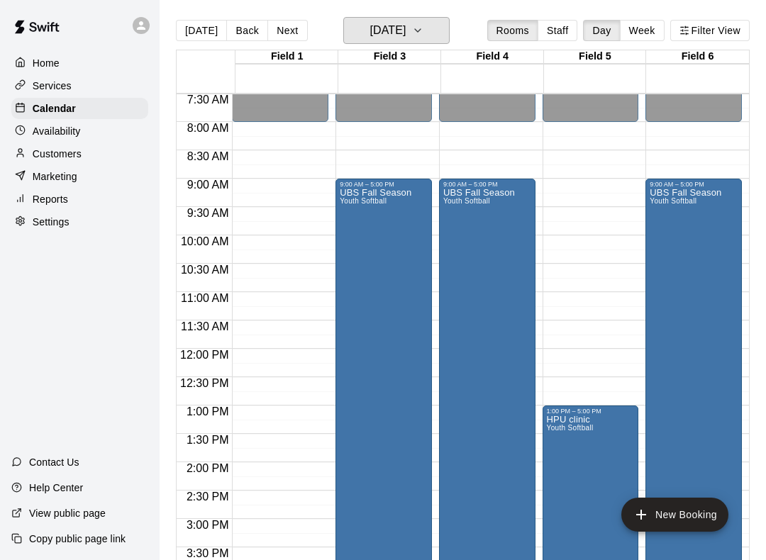
scroll to position [428, 0]
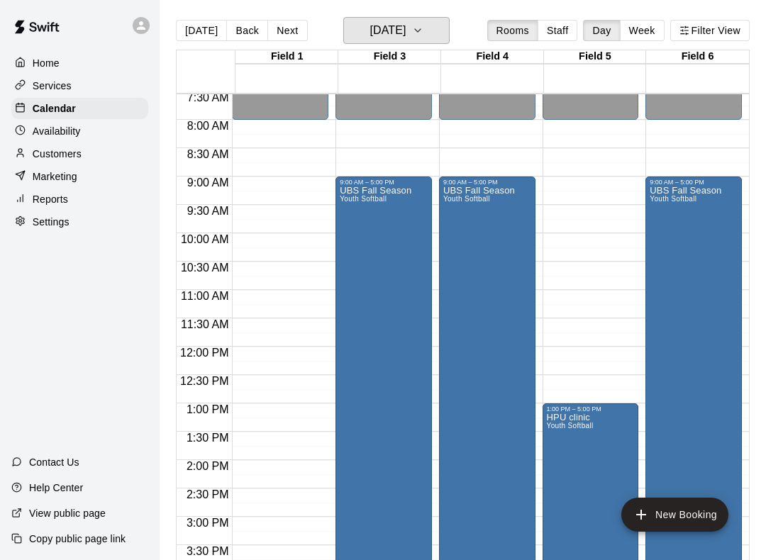
click at [423, 32] on icon "button" at bounding box center [417, 30] width 11 height 17
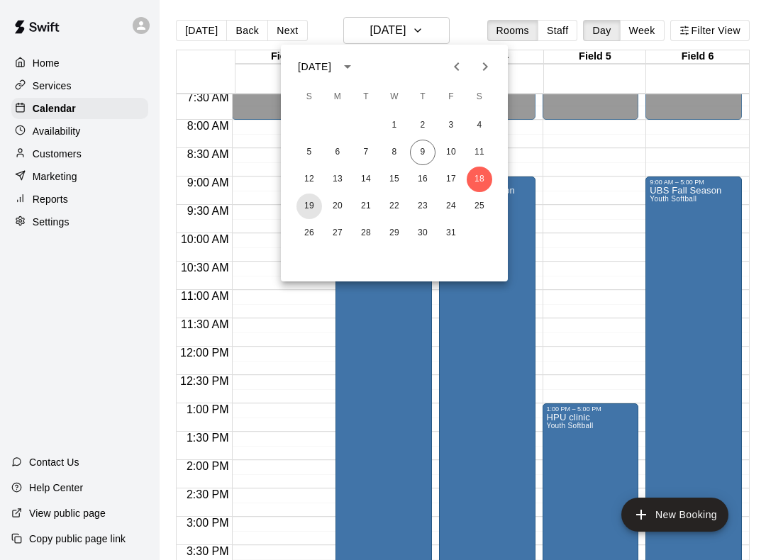
click at [312, 203] on button "19" at bounding box center [309, 207] width 26 height 26
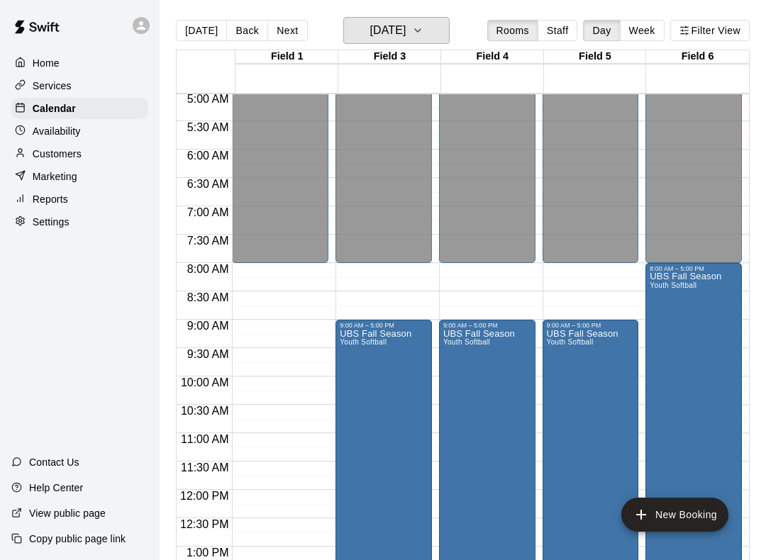
scroll to position [294, 0]
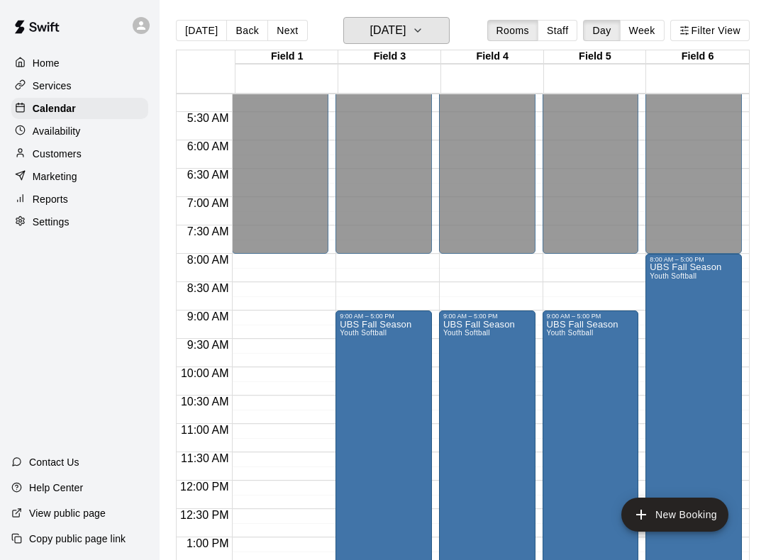
click at [406, 30] on h6 "[DATE]" at bounding box center [387, 31] width 36 height 20
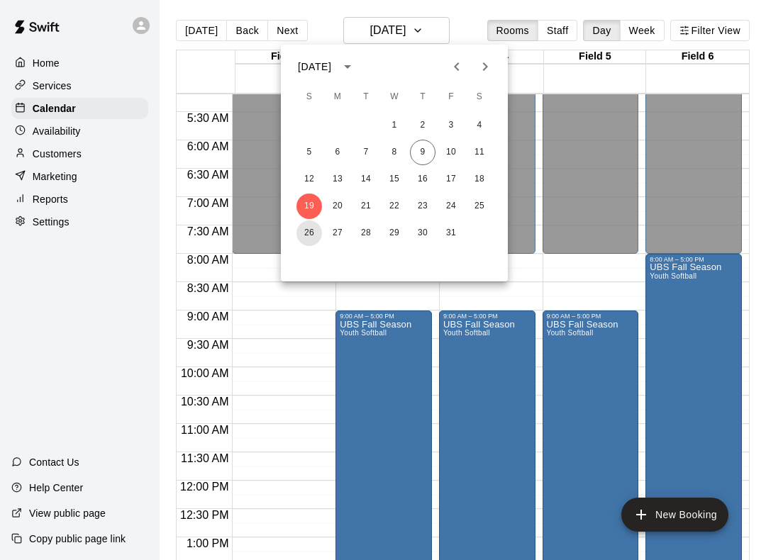
click at [308, 236] on button "26" at bounding box center [309, 233] width 26 height 26
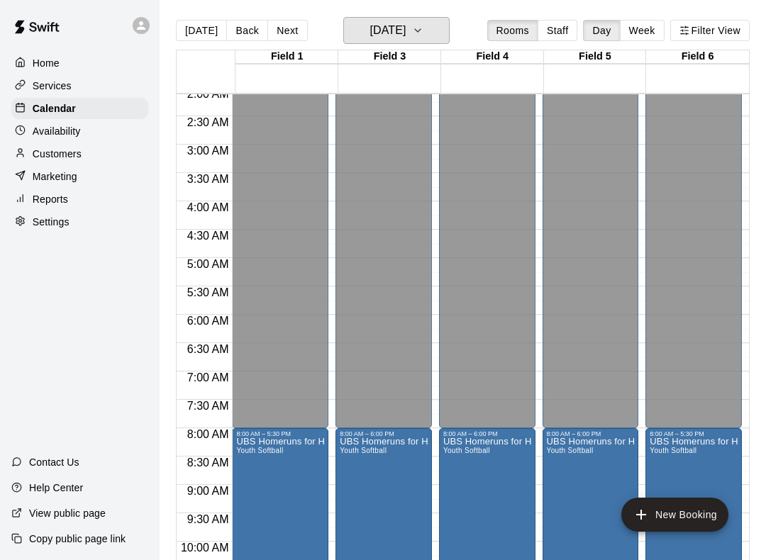
click at [406, 33] on h6 "[DATE]" at bounding box center [387, 31] width 36 height 20
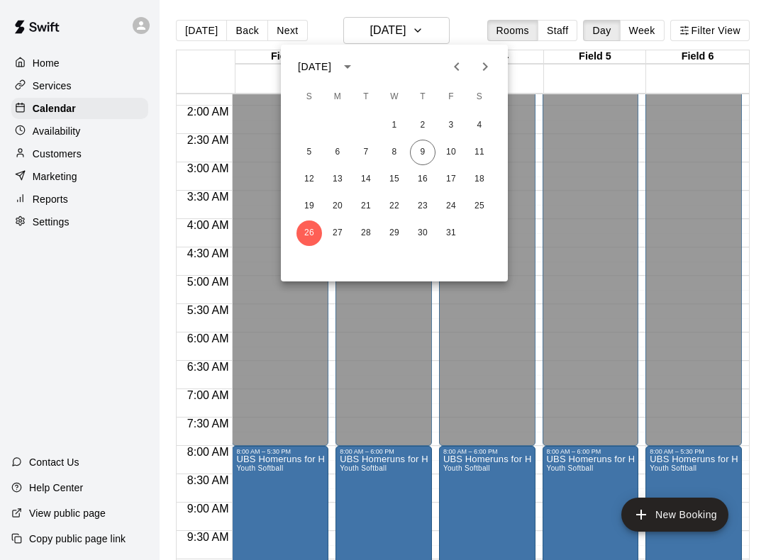
scroll to position [101, 0]
click at [483, 209] on button "25" at bounding box center [479, 207] width 26 height 26
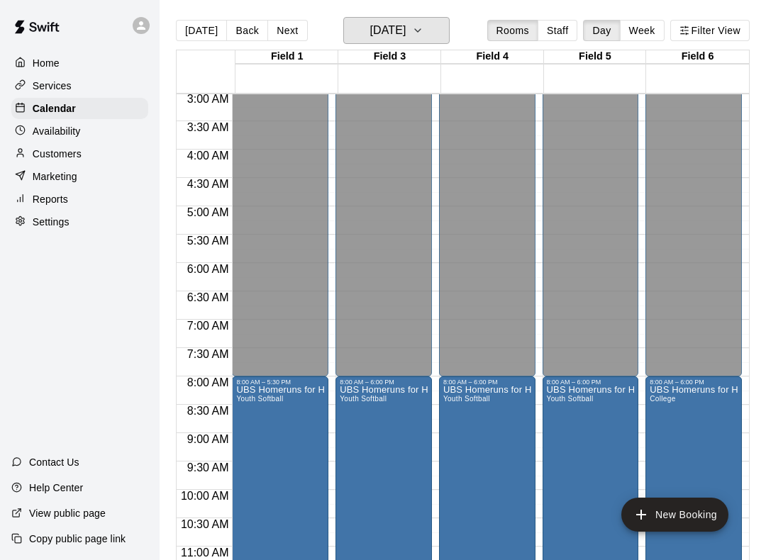
scroll to position [33, 0]
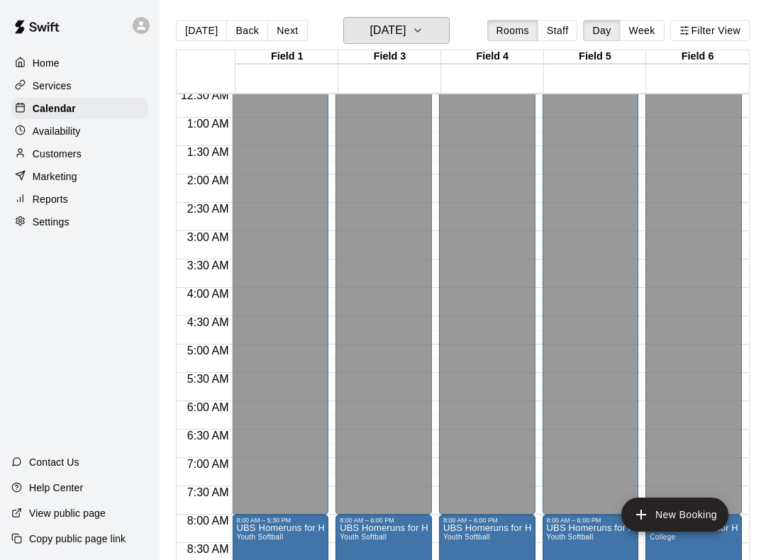
click at [429, 29] on button "[DATE]" at bounding box center [396, 30] width 106 height 27
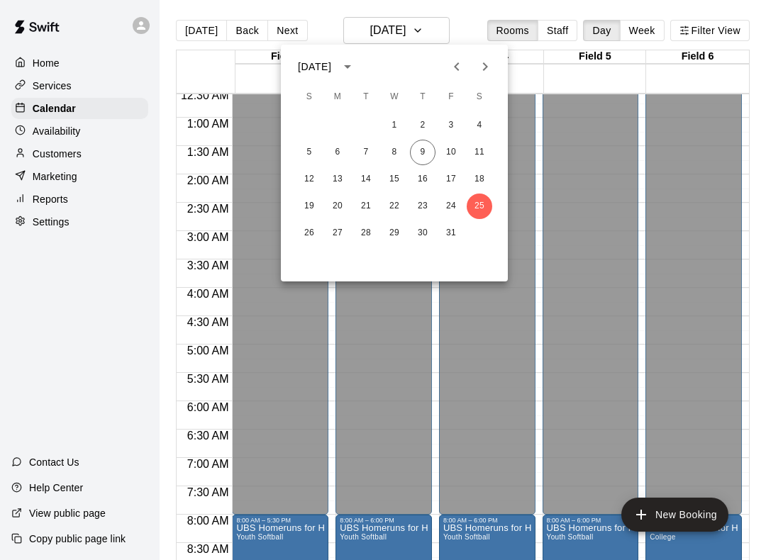
click at [63, 158] on div at bounding box center [383, 280] width 766 height 560
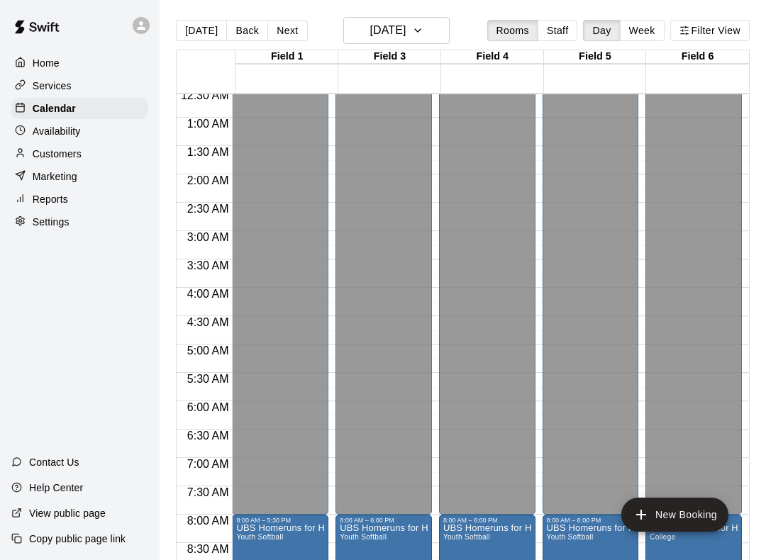
click at [53, 157] on p "Customers" at bounding box center [57, 154] width 49 height 14
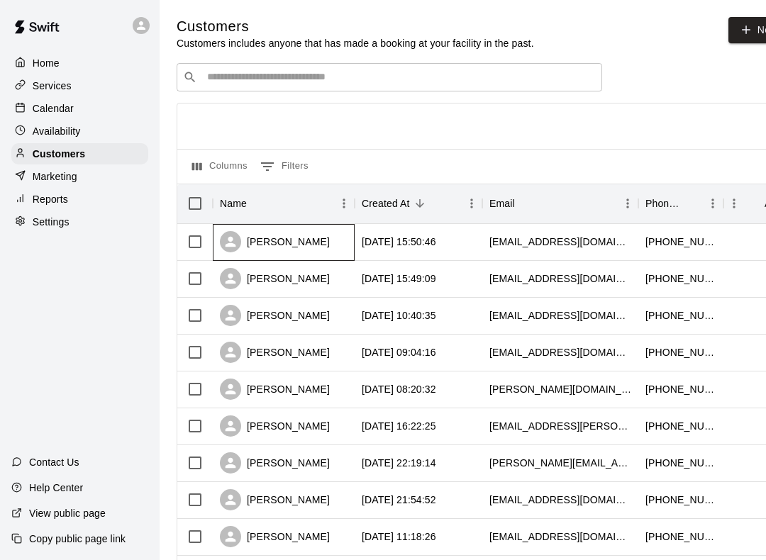
click at [324, 241] on div "[PERSON_NAME]" at bounding box center [275, 241] width 110 height 21
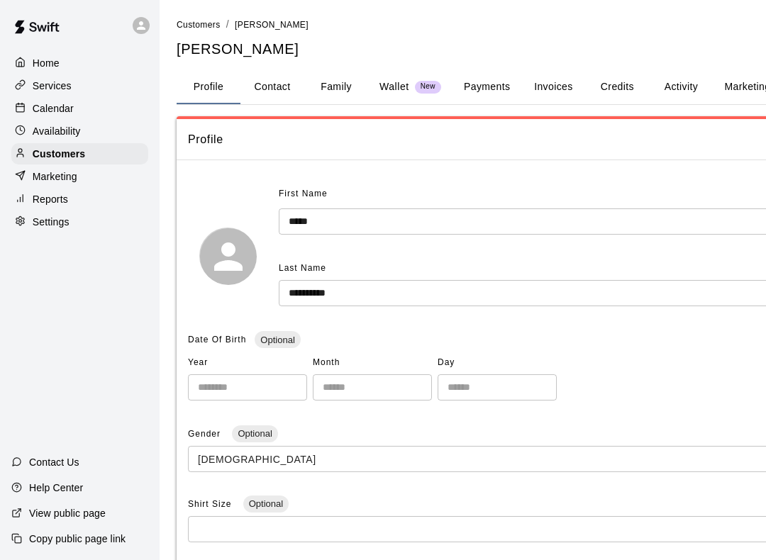
click at [553, 84] on button "Invoices" at bounding box center [553, 87] width 64 height 34
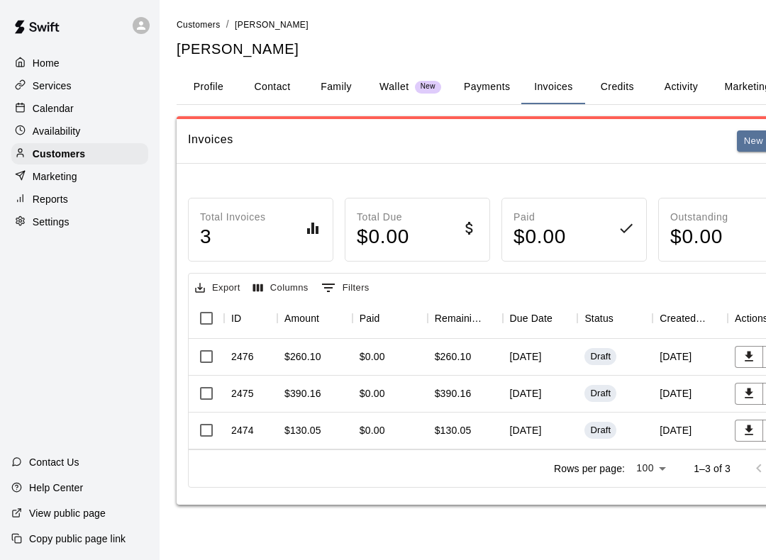
click at [189, 24] on span "Customers" at bounding box center [199, 25] width 44 height 10
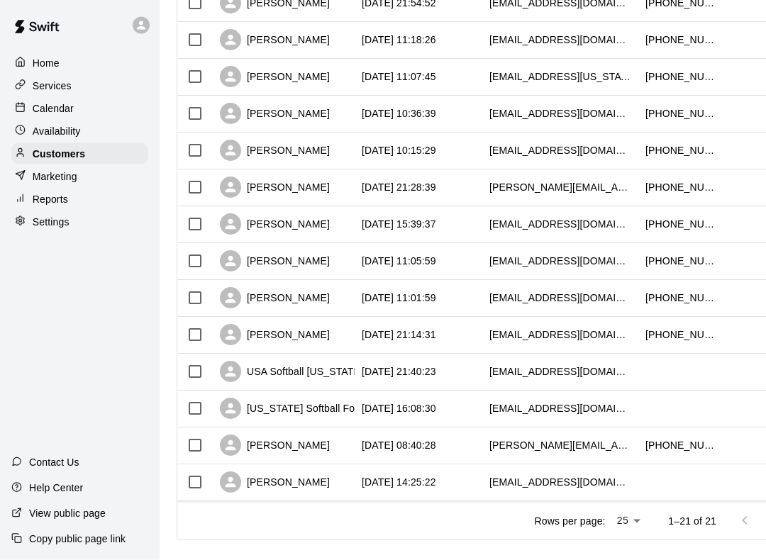
scroll to position [517, 0]
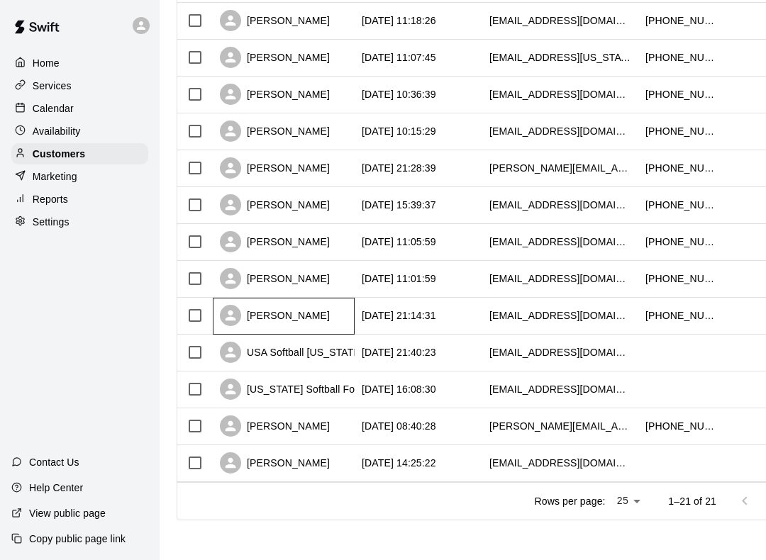
click at [307, 320] on div "[PERSON_NAME]" at bounding box center [275, 315] width 110 height 21
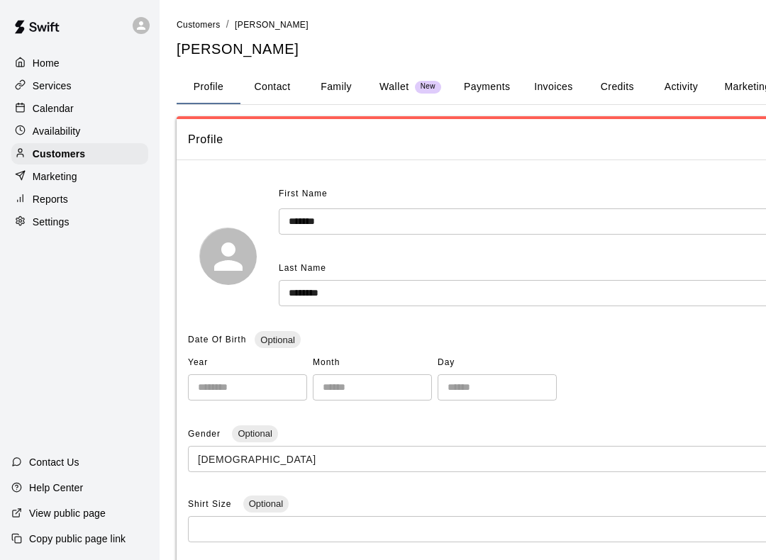
click at [552, 83] on button "Invoices" at bounding box center [553, 87] width 64 height 34
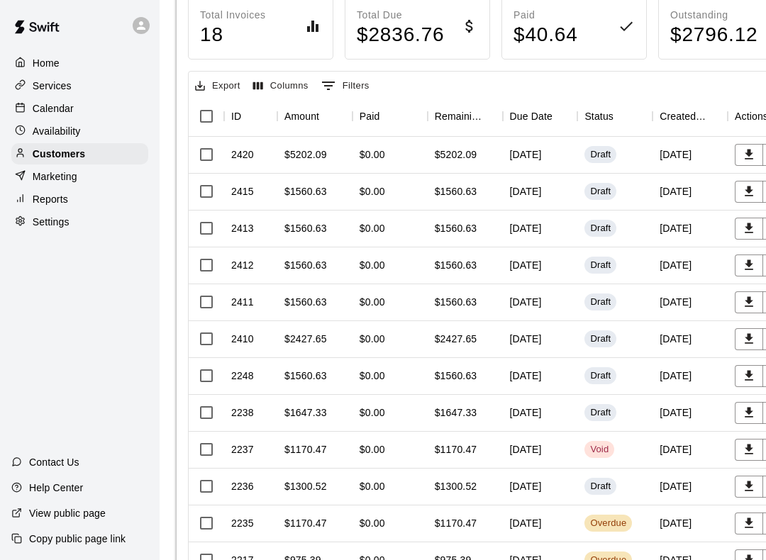
scroll to position [201, 0]
click at [578, 119] on icon "Due Date" at bounding box center [576, 117] width 1 height 10
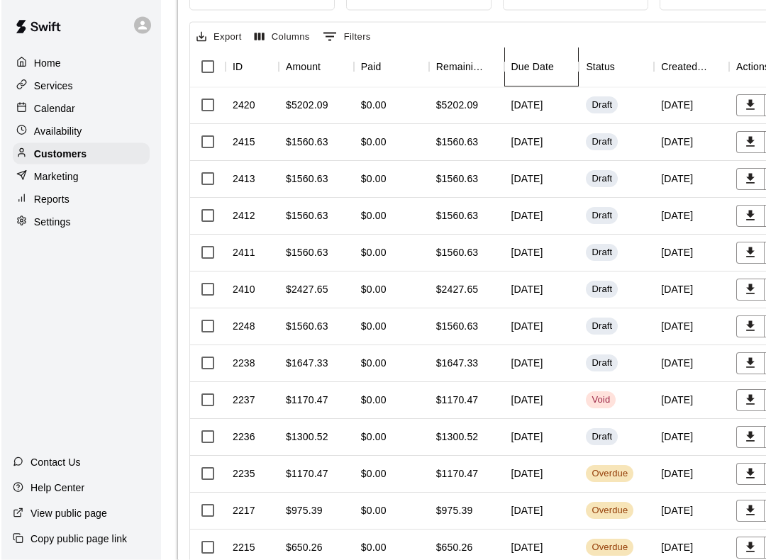
scroll to position [255, 0]
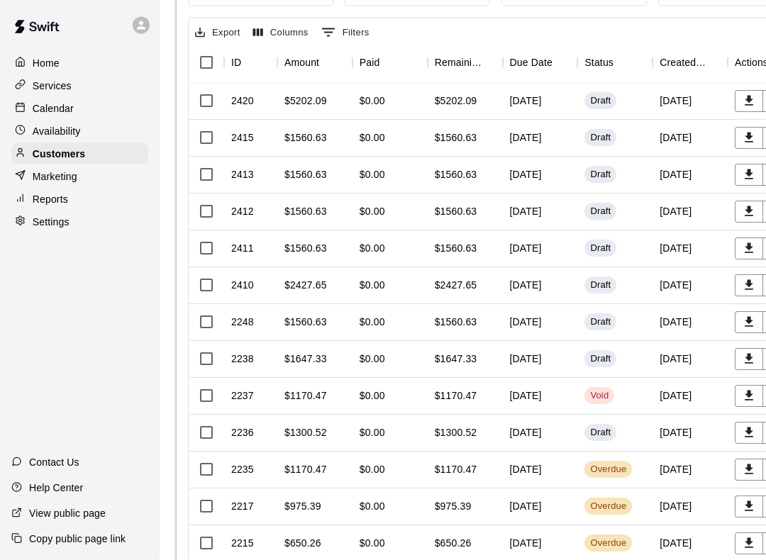
click at [537, 396] on div "[DATE]" at bounding box center [540, 397] width 75 height 37
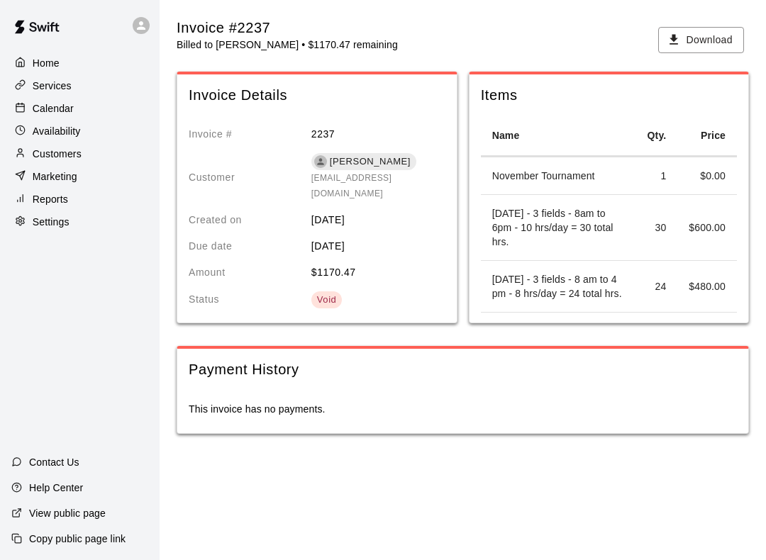
click at [102, 275] on div "Home Services Calendar Availability Customers Marketing Reports Settings Contac…" at bounding box center [80, 280] width 160 height 560
click at [49, 160] on p "Customers" at bounding box center [57, 154] width 49 height 14
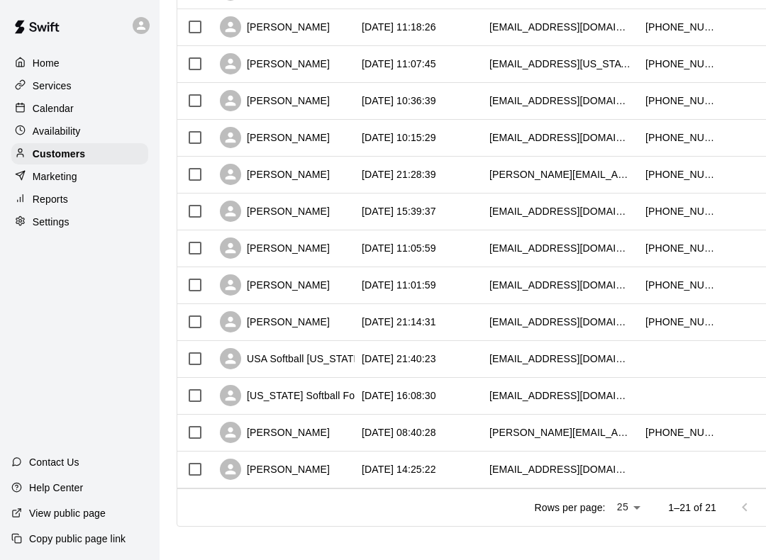
scroll to position [517, 0]
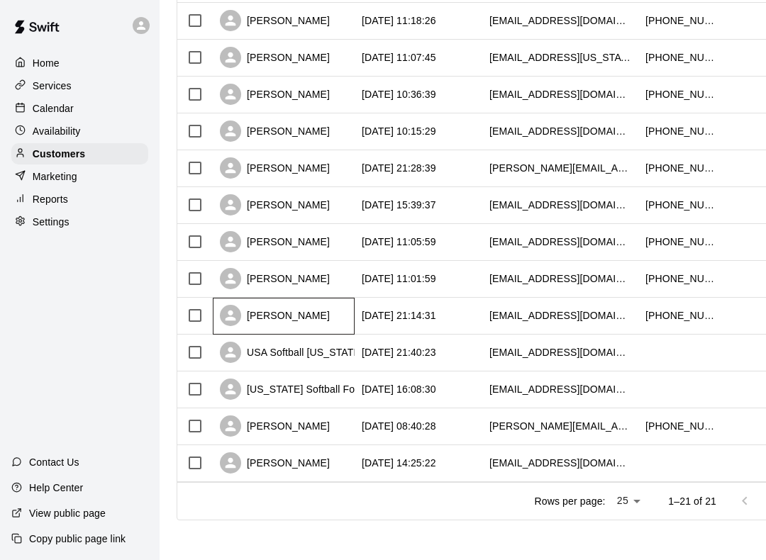
click at [313, 315] on div "[PERSON_NAME]" at bounding box center [275, 315] width 110 height 21
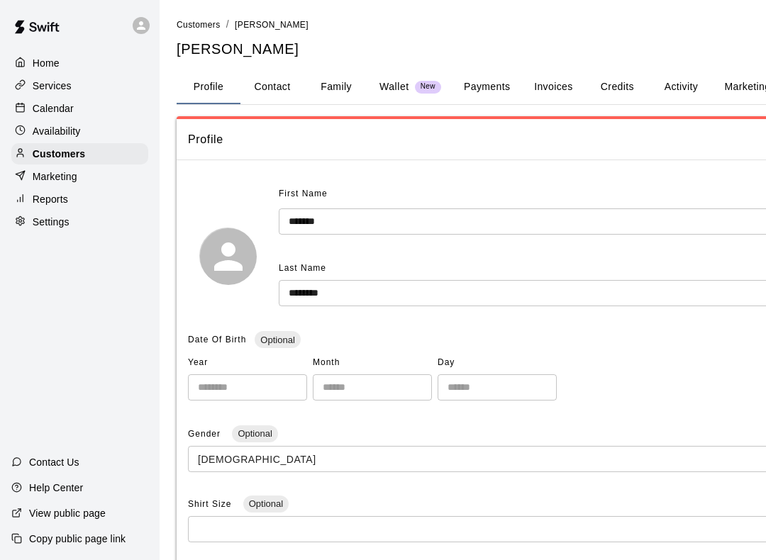
click at [492, 84] on button "Payments" at bounding box center [486, 87] width 69 height 34
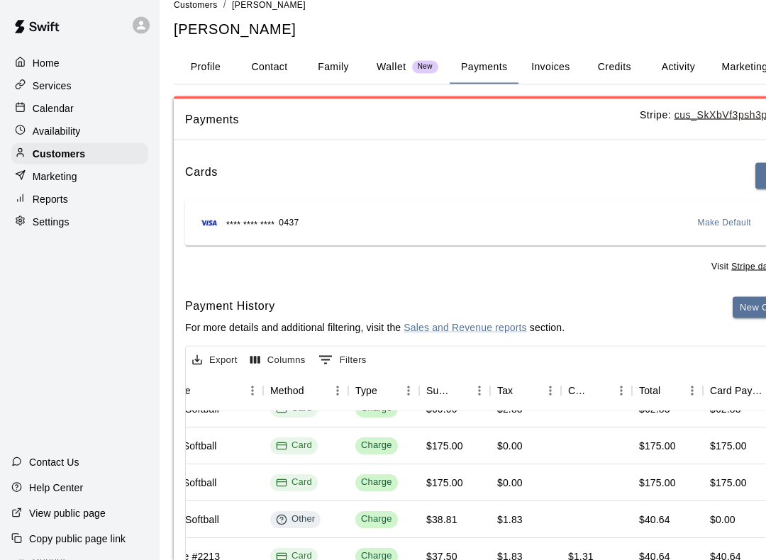
scroll to position [20, 2]
click at [267, 64] on button "Contact" at bounding box center [270, 67] width 64 height 34
select select "**"
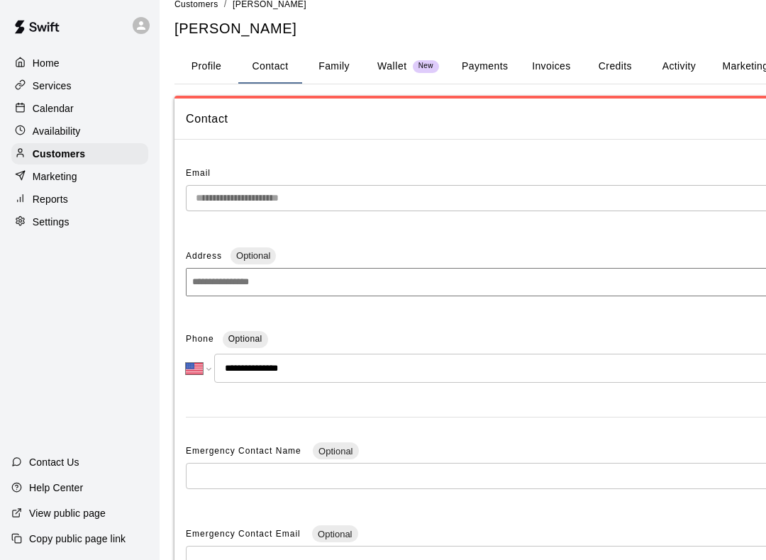
click at [208, 63] on button "Profile" at bounding box center [206, 67] width 64 height 34
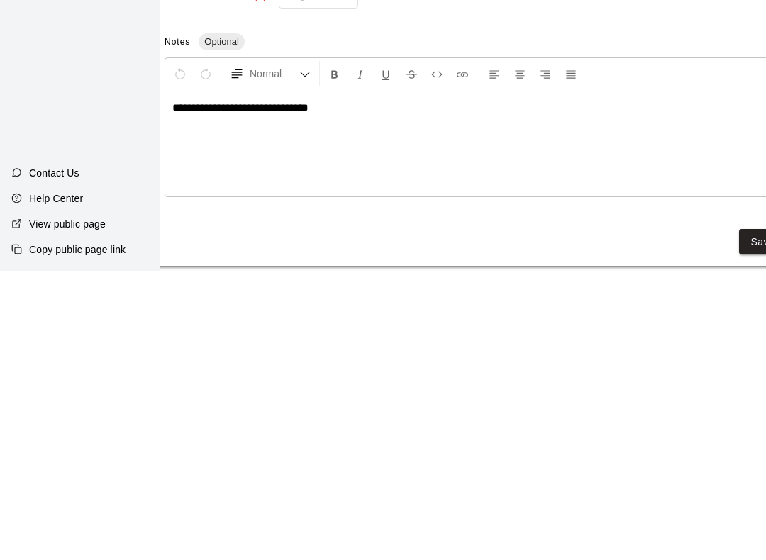
scroll to position [364, 0]
click at [142, 105] on div "Home Services Calendar Availability Customers Marketing Reports Settings Contac…" at bounding box center [80, 280] width 160 height 560
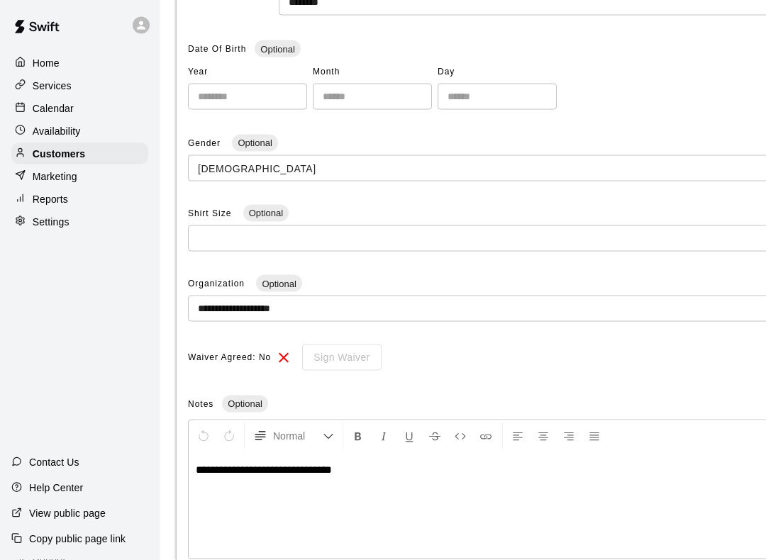
scroll to position [0, 0]
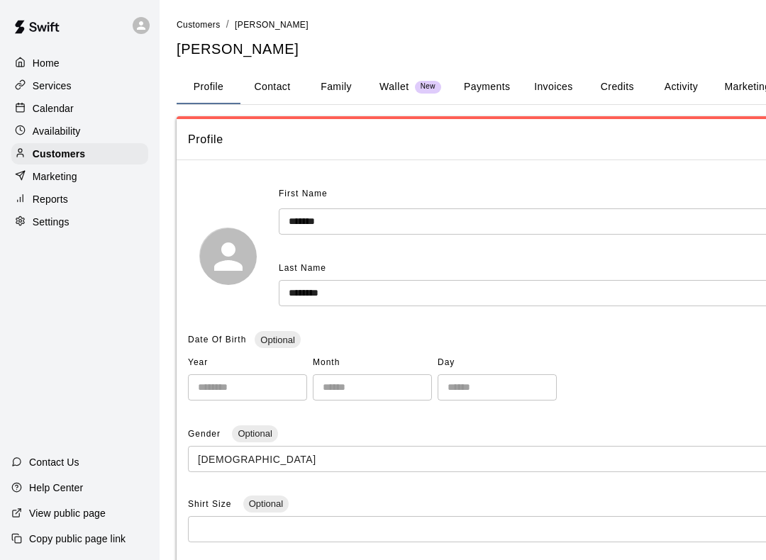
click at [201, 25] on span "Customers" at bounding box center [199, 25] width 44 height 10
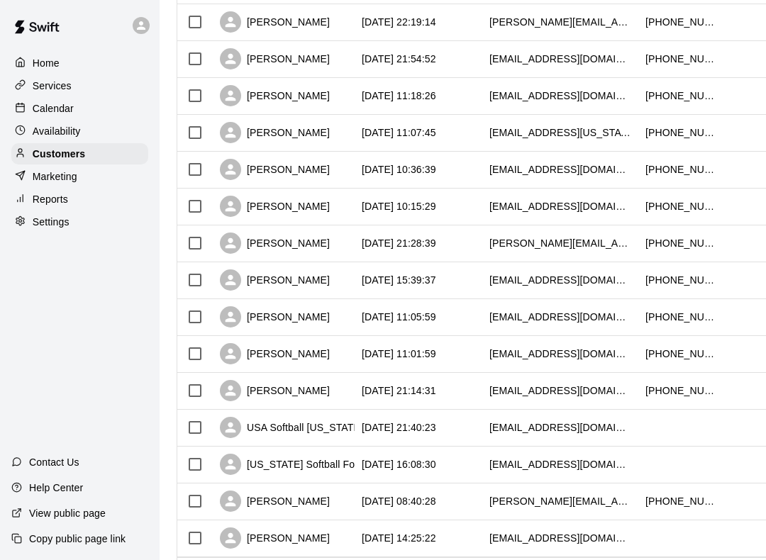
scroll to position [440, 0]
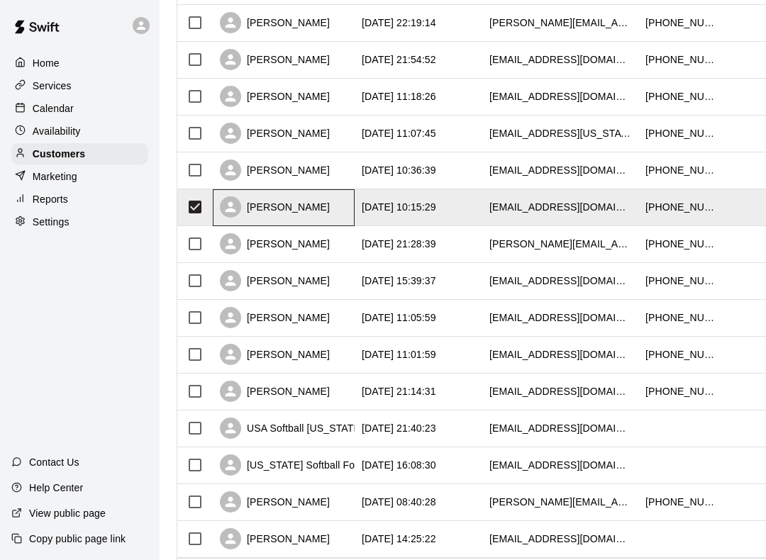
click at [296, 211] on div "[PERSON_NAME]" at bounding box center [275, 206] width 110 height 21
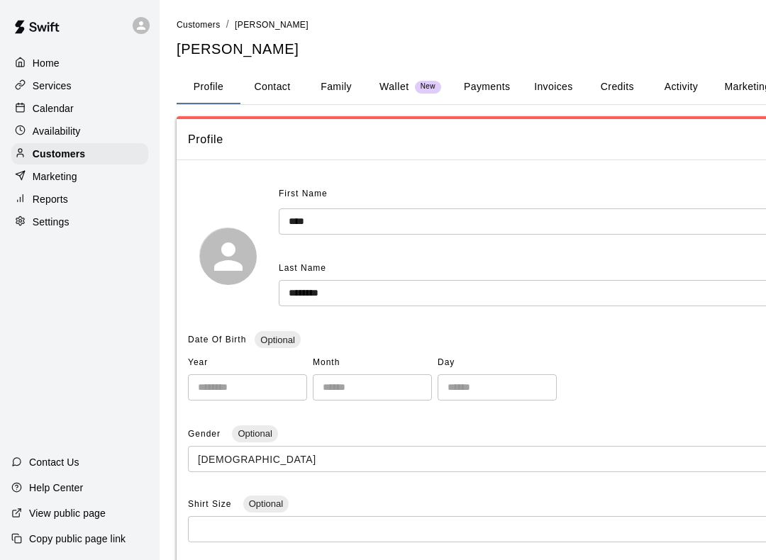
click at [490, 87] on button "Payments" at bounding box center [486, 87] width 69 height 34
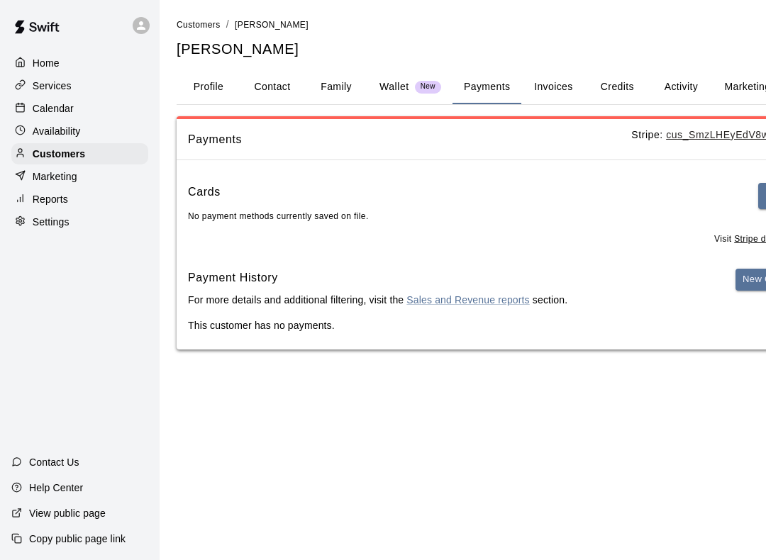
click at [564, 87] on button "Invoices" at bounding box center [553, 87] width 64 height 34
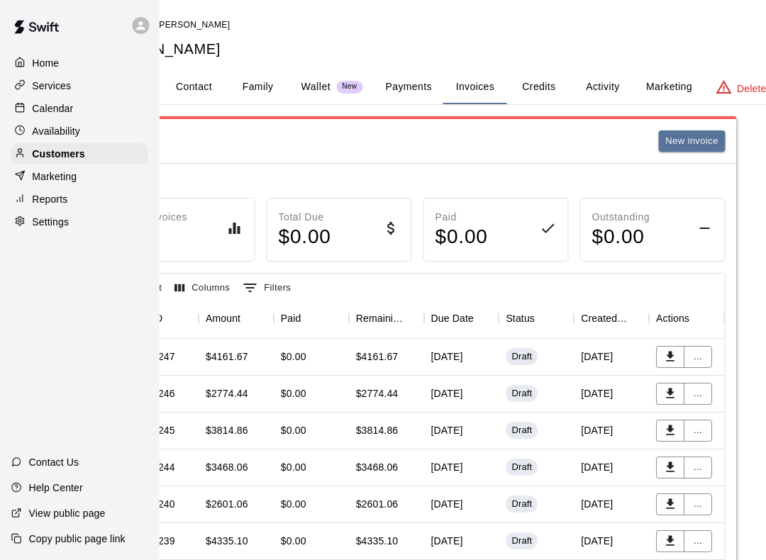
scroll to position [0, 79]
click at [45, 114] on p "Calendar" at bounding box center [53, 108] width 41 height 14
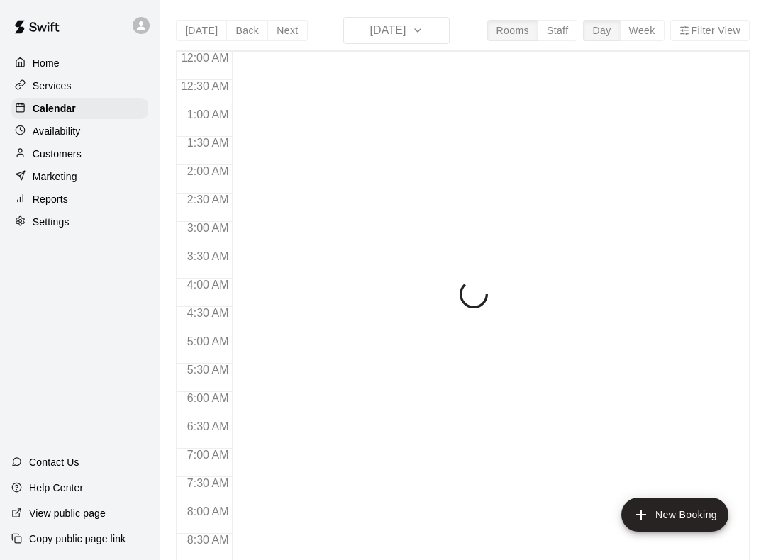
scroll to position [837, 0]
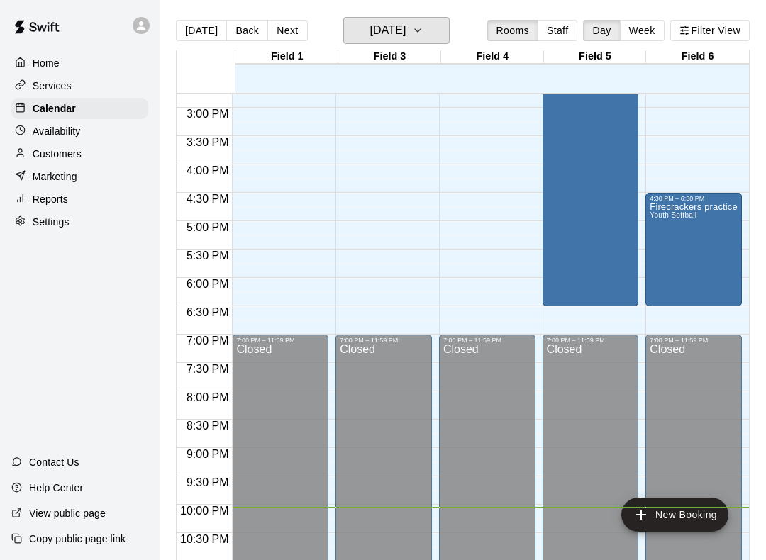
click at [423, 33] on icon "button" at bounding box center [417, 30] width 11 height 17
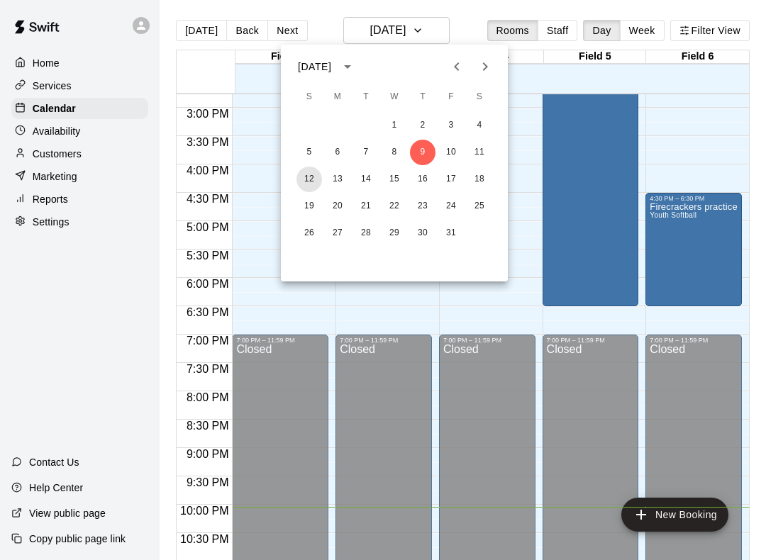
click at [311, 182] on button "12" at bounding box center [309, 180] width 26 height 26
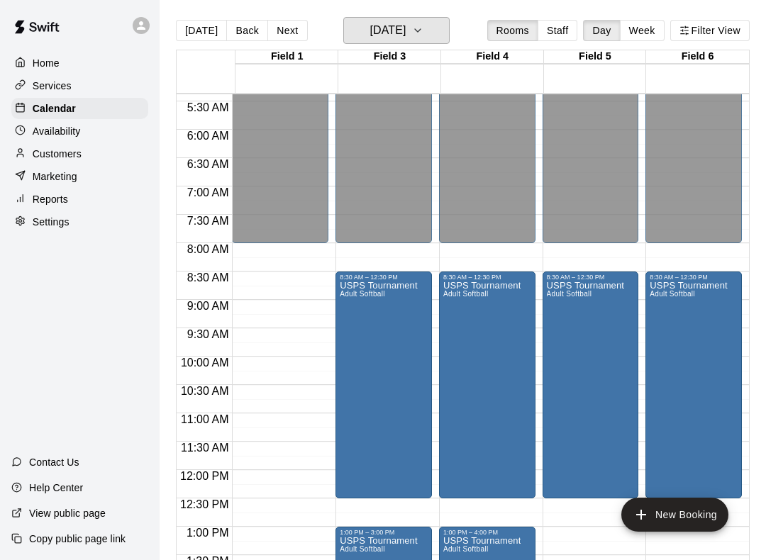
scroll to position [306, 0]
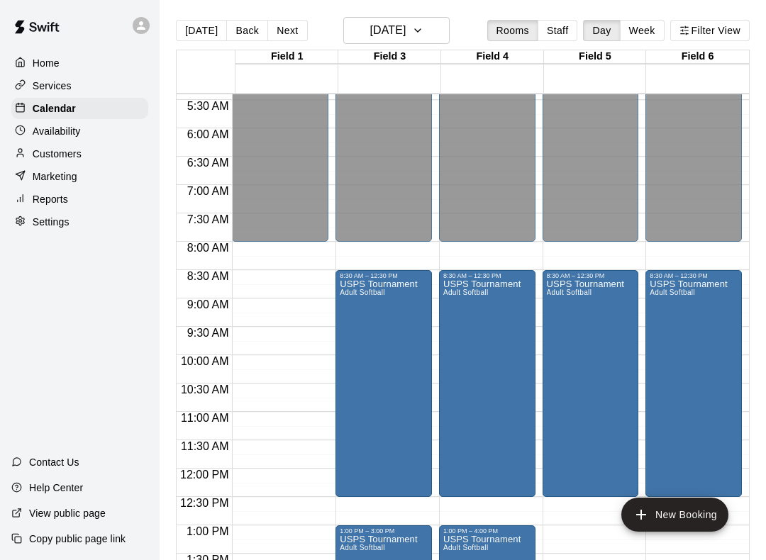
click at [384, 332] on div "USPS Tournament Adult Softball" at bounding box center [379, 559] width 78 height 560
click at [356, 334] on img "edit" at bounding box center [356, 329] width 16 height 16
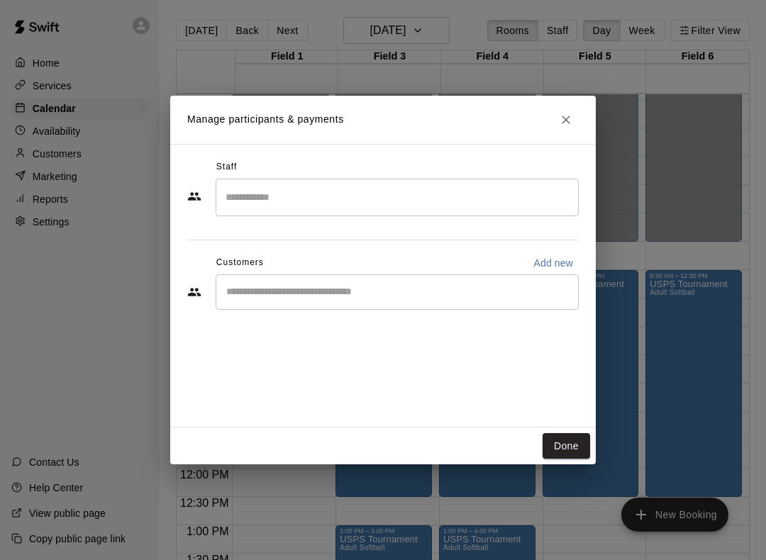
click at [555, 201] on input "Search staff" at bounding box center [397, 197] width 350 height 25
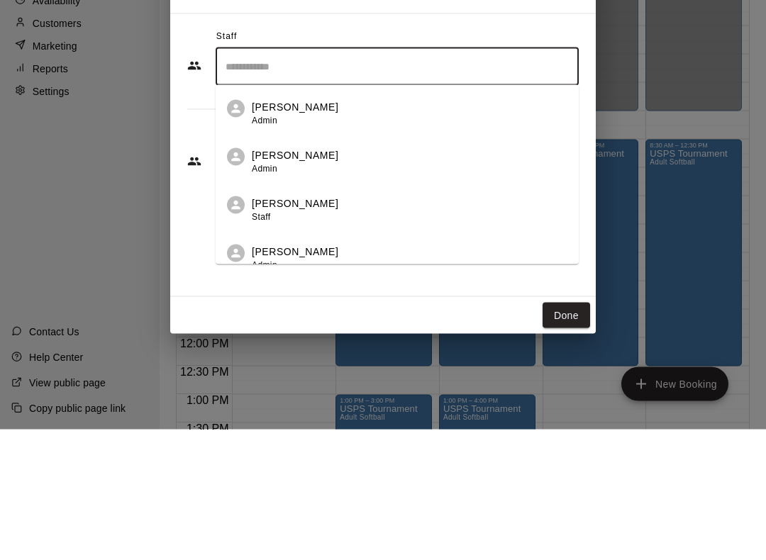
scroll to position [0, 0]
click at [550, 156] on div "Staff" at bounding box center [382, 167] width 391 height 23
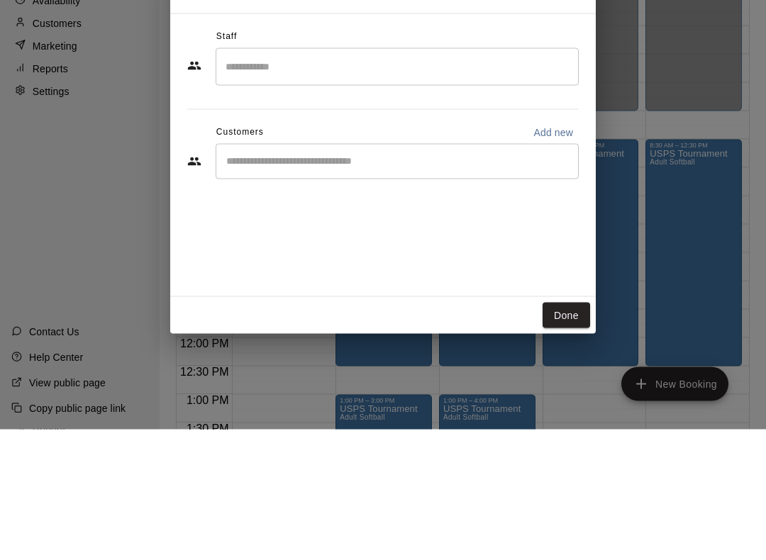
scroll to position [23, 0]
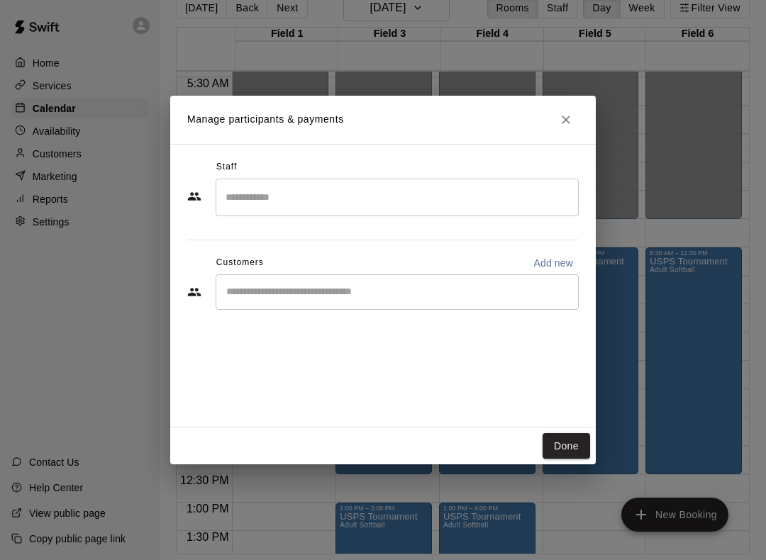
click at [418, 295] on input "Start typing to search customers..." at bounding box center [397, 292] width 350 height 14
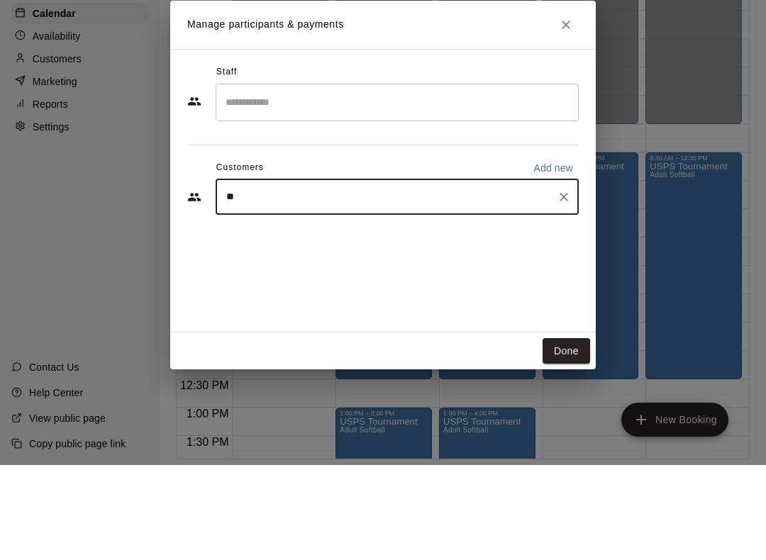
type input "***"
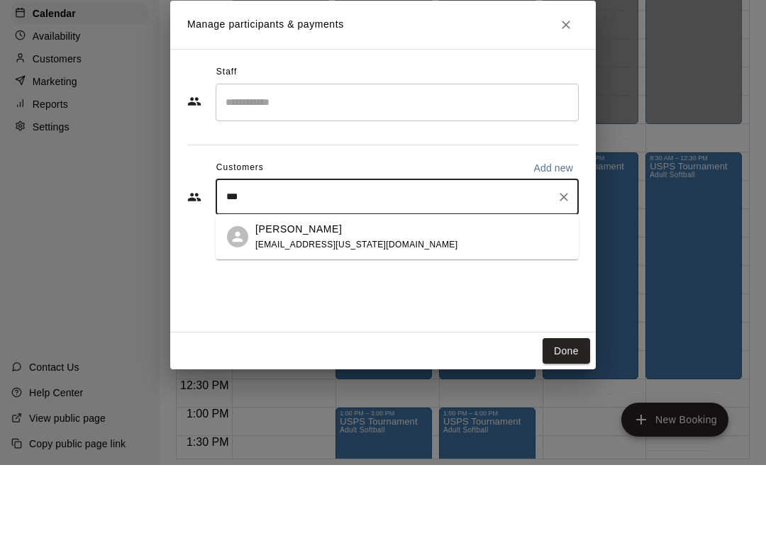
click at [365, 317] on div "Gerald Ellamar gellamar@hawaii.rr.com" at bounding box center [411, 332] width 312 height 30
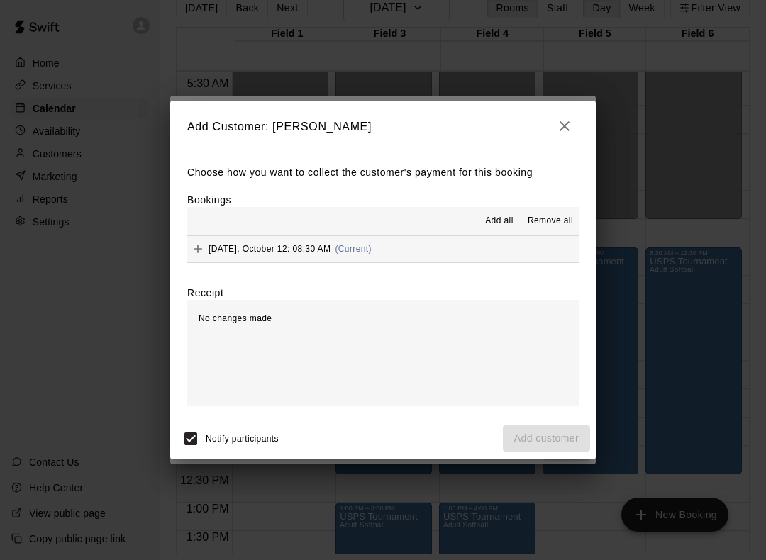
click at [498, 224] on span "Add all" at bounding box center [499, 221] width 28 height 14
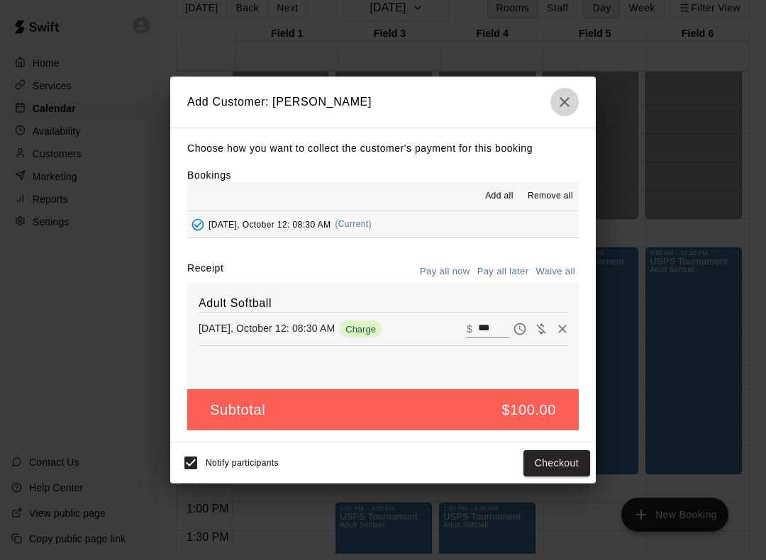
click at [568, 100] on icon "button" at bounding box center [564, 102] width 10 height 10
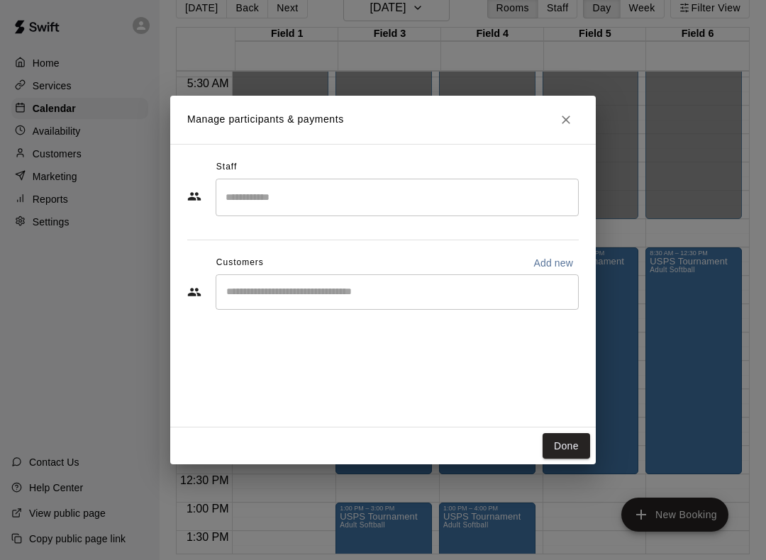
click at [565, 120] on icon "Close" at bounding box center [565, 120] width 9 height 9
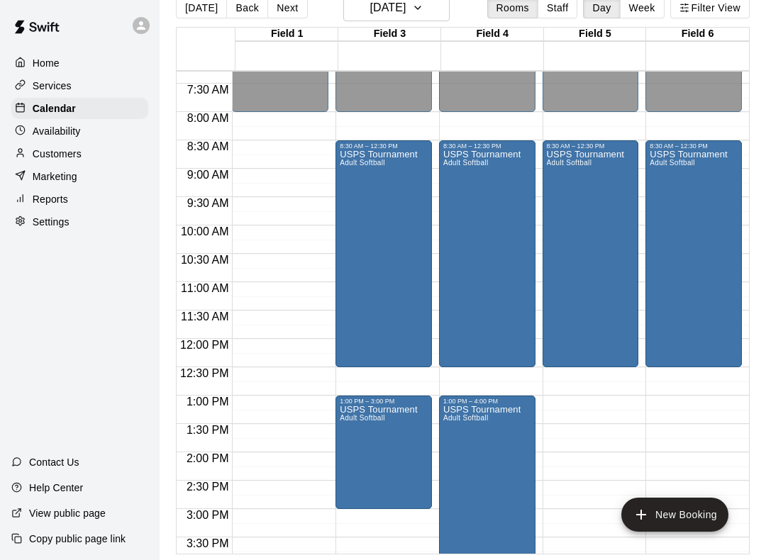
scroll to position [416, 0]
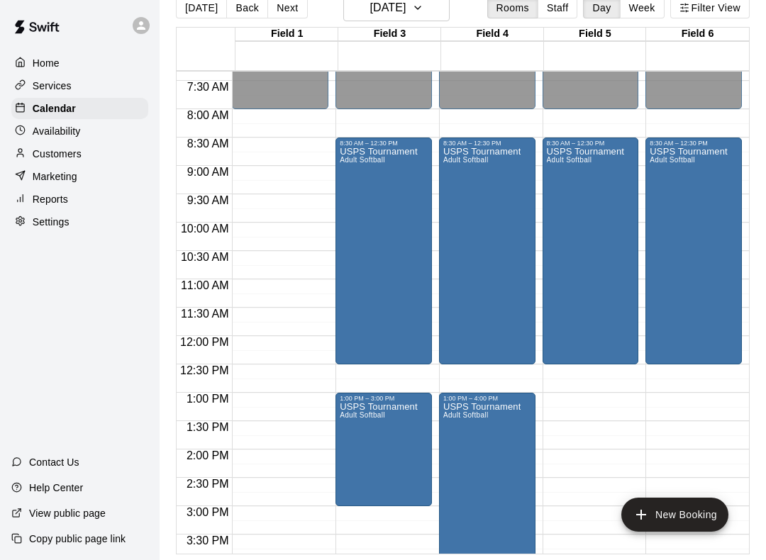
click at [644, 6] on button "Week" at bounding box center [642, 7] width 45 height 21
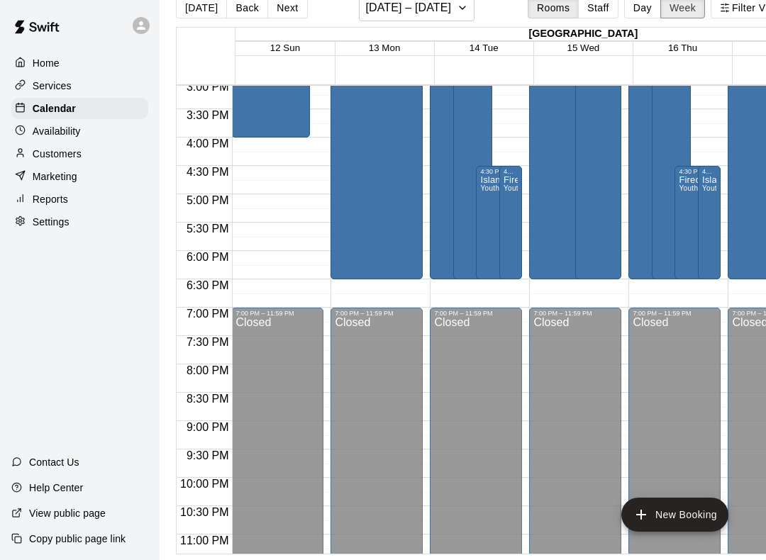
scroll to position [0, 1]
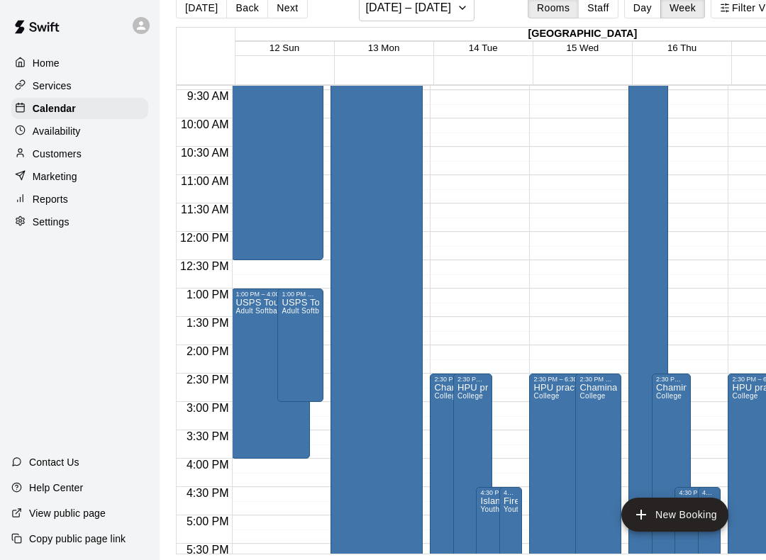
click at [639, 4] on button "Day" at bounding box center [642, 7] width 37 height 21
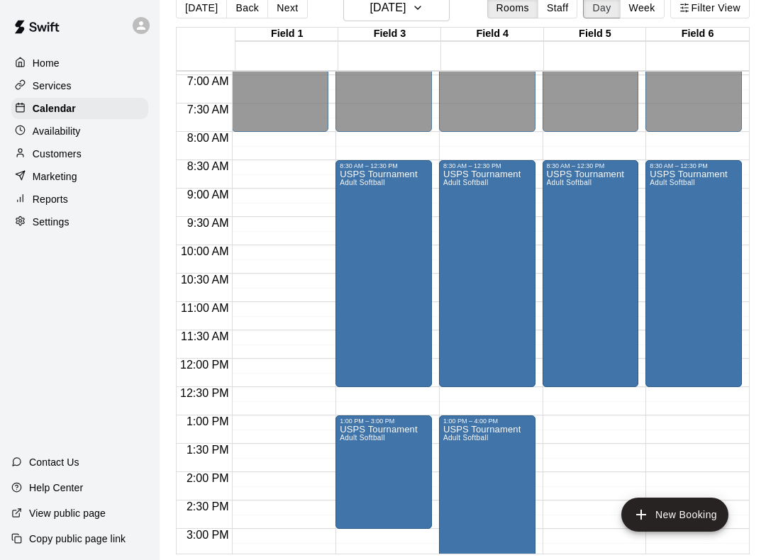
scroll to position [393, 0]
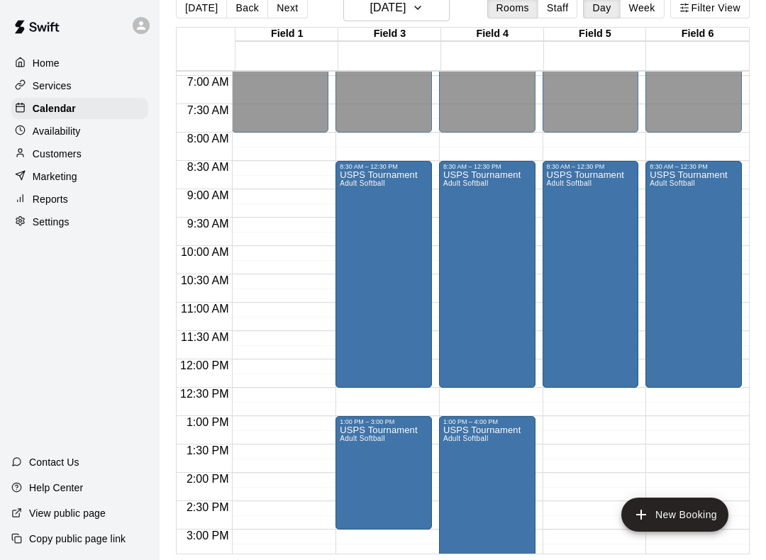
click at [139, 27] on icon at bounding box center [141, 25] width 9 height 9
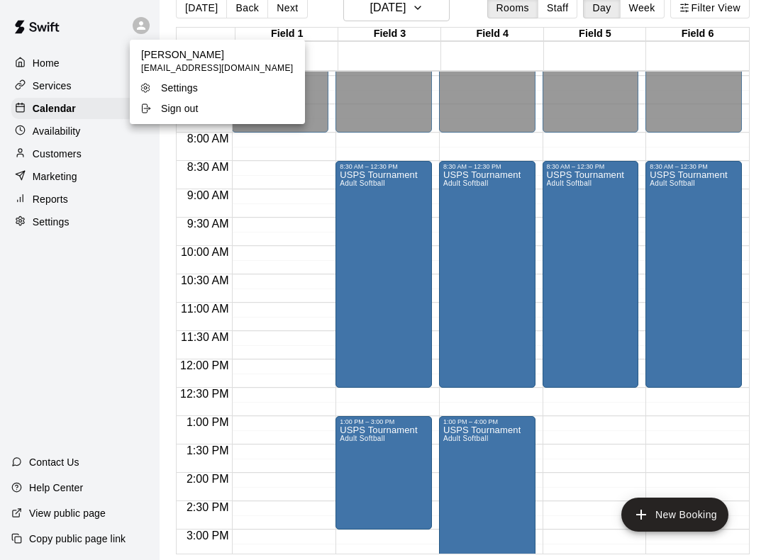
click at [162, 83] on p "Settings" at bounding box center [179, 88] width 37 height 14
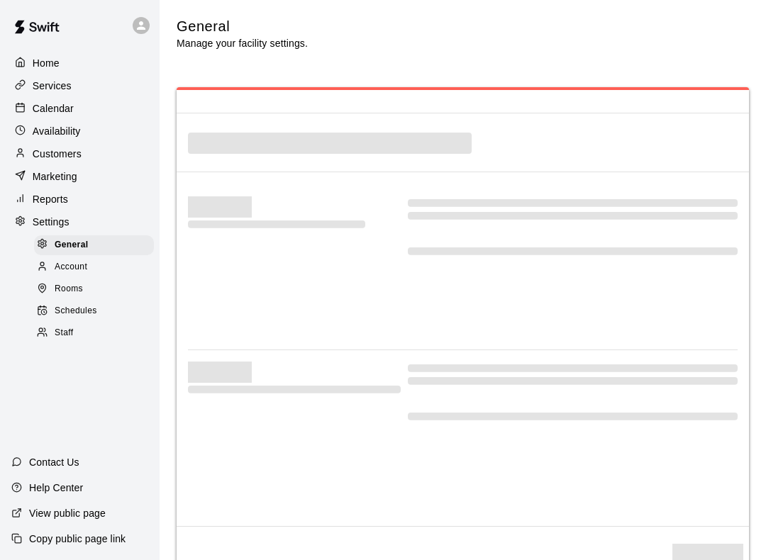
select select "**"
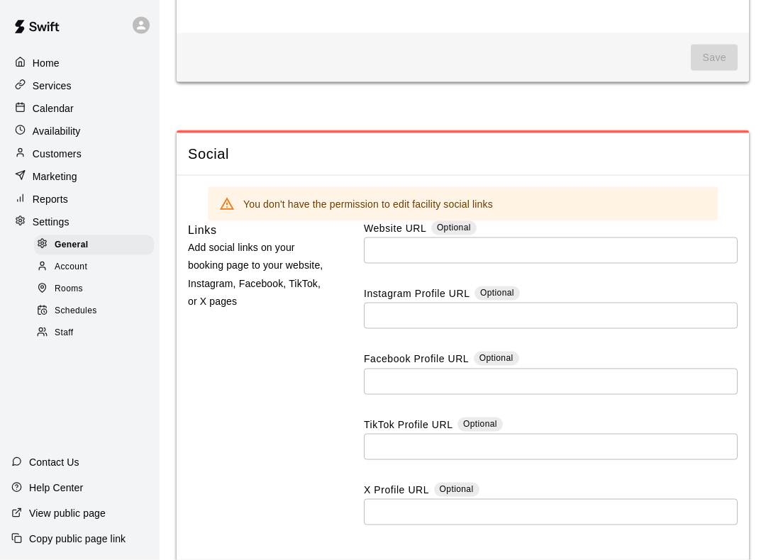
scroll to position [4047, 0]
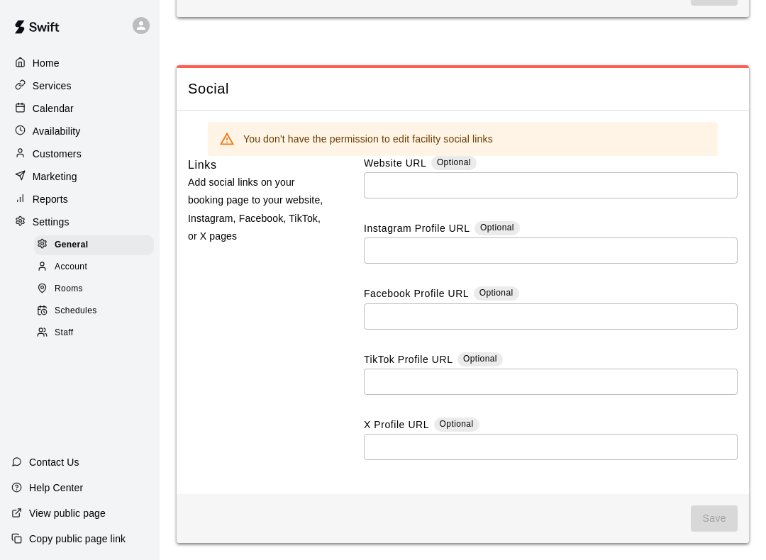
click at [78, 269] on span "Account" at bounding box center [71, 267] width 33 height 14
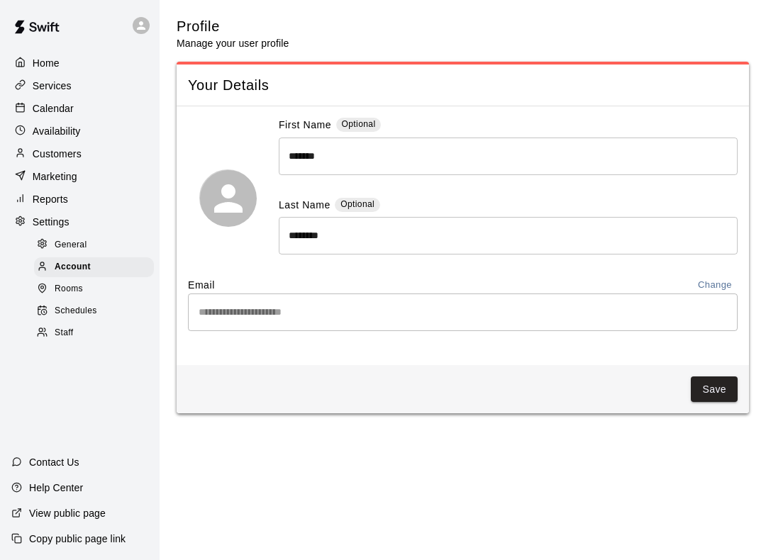
click at [60, 340] on span "Staff" at bounding box center [64, 333] width 18 height 14
